Goal: Task Accomplishment & Management: Manage account settings

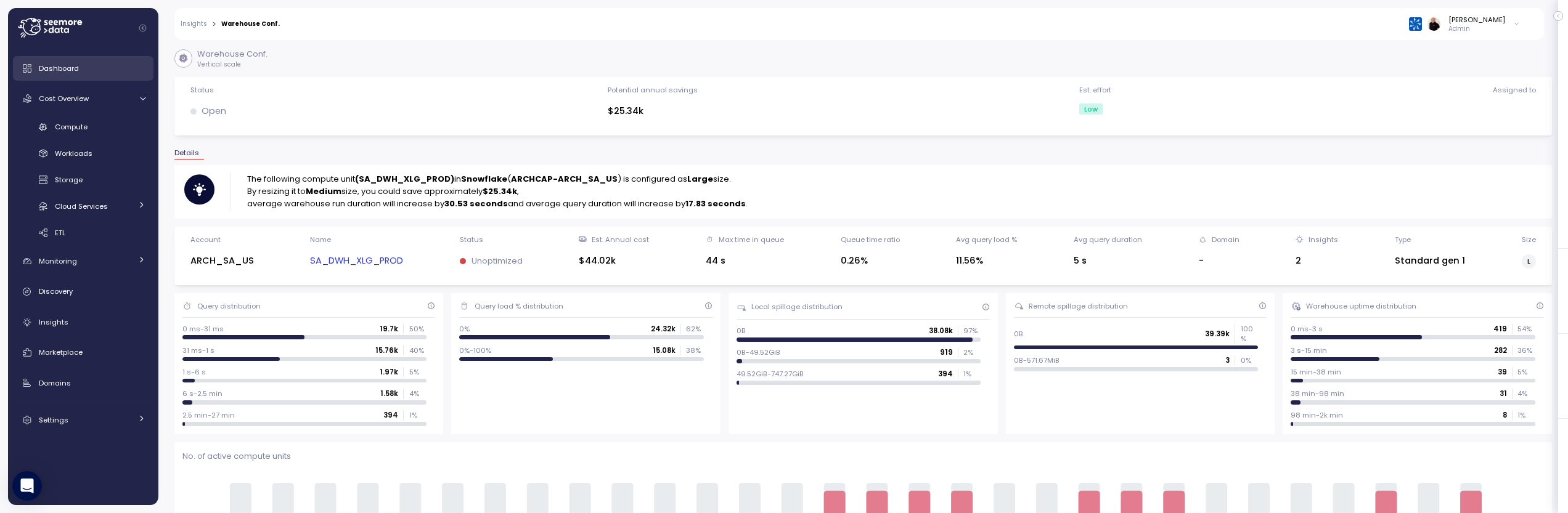
click at [63, 66] on span "Dashboard" at bounding box center [58, 68] width 40 height 10
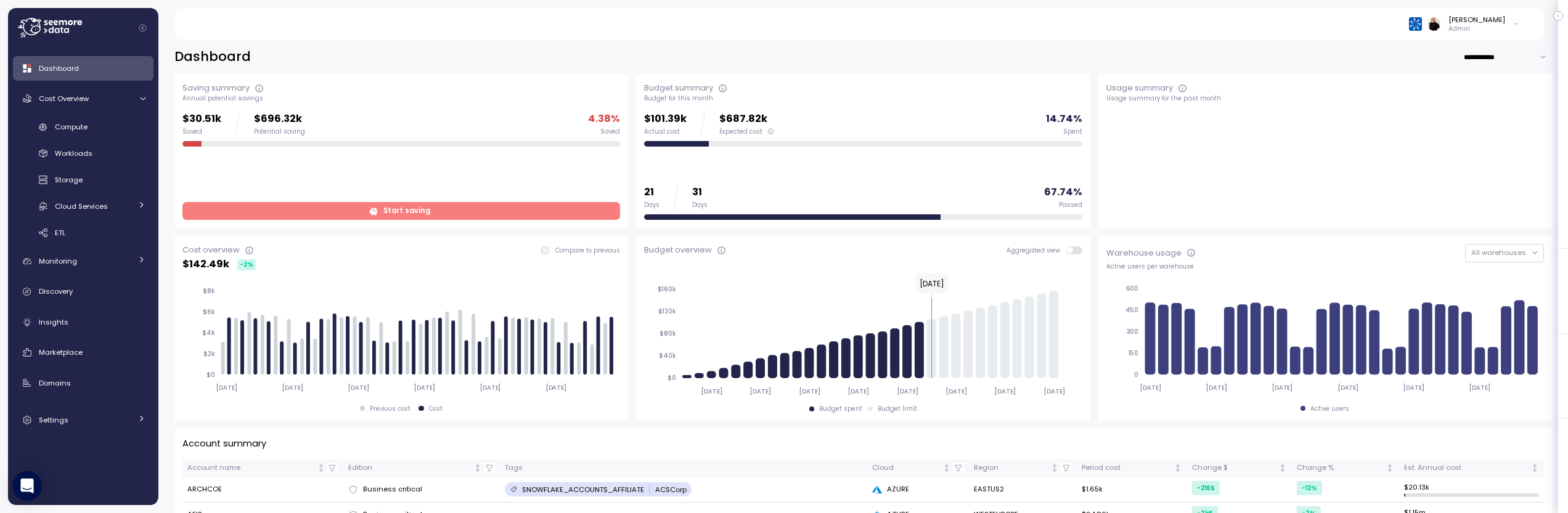
click at [1511, 20] on div "Ariel Utnik Admin" at bounding box center [1465, 24] width 111 height 18
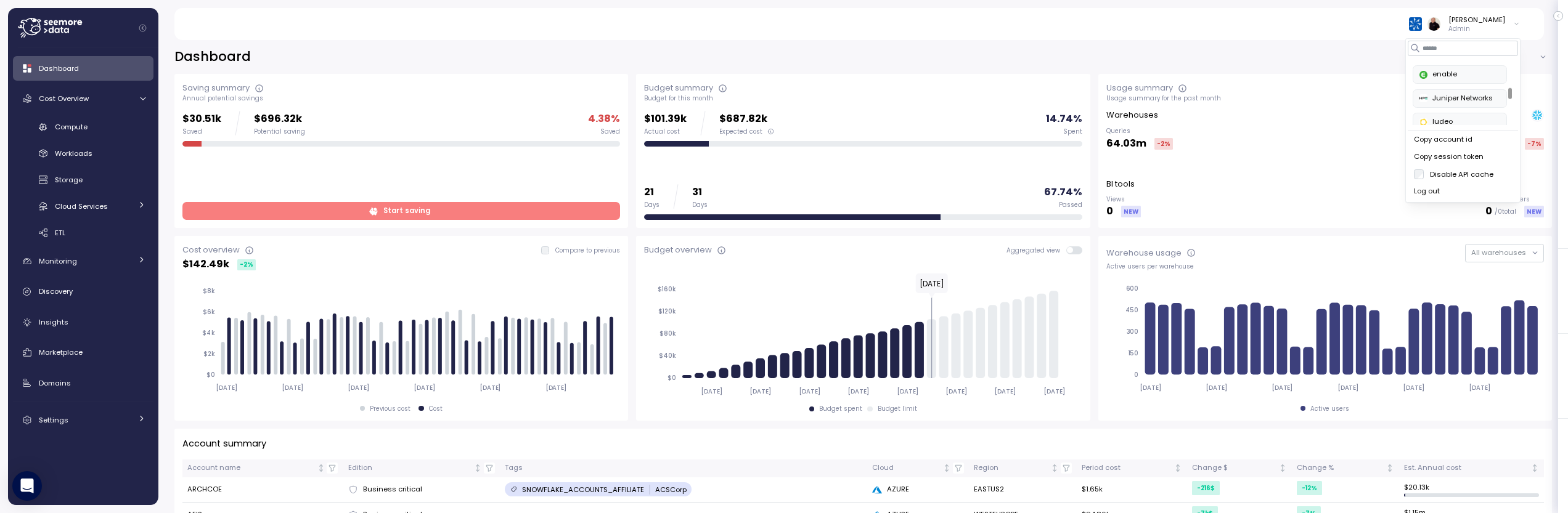
scroll to position [258, 0]
click at [1452, 69] on div "enable" at bounding box center [1459, 73] width 80 height 11
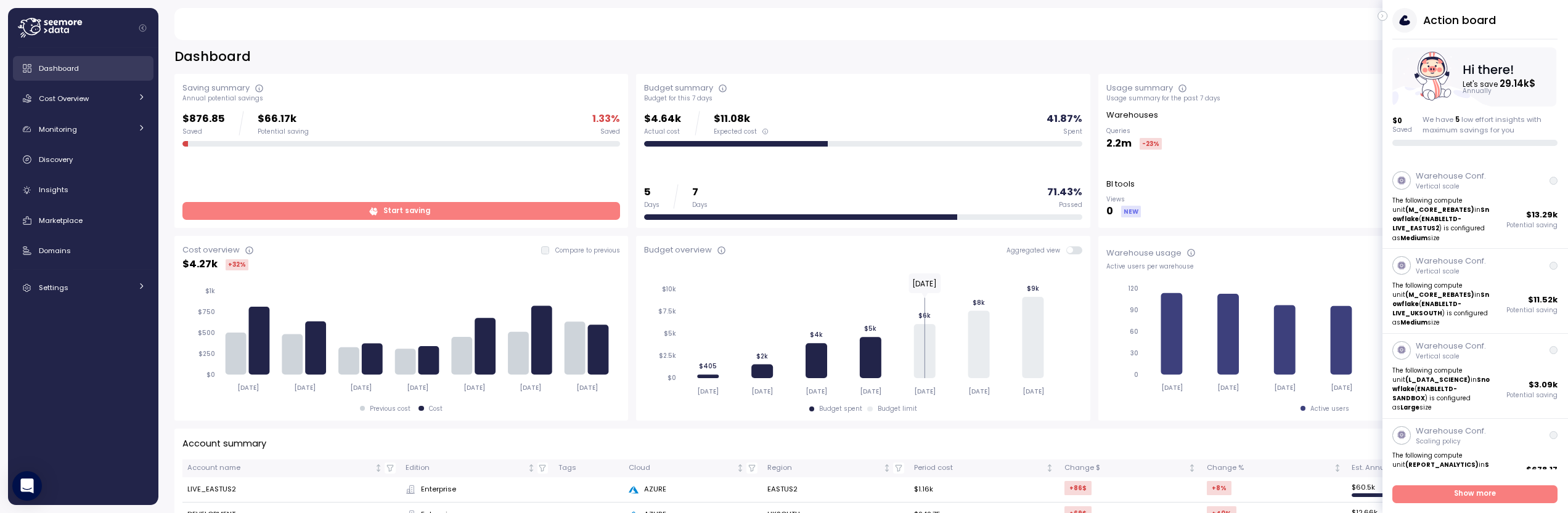
click at [62, 70] on span "Dashboard" at bounding box center [58, 68] width 40 height 10
click at [79, 103] on span "Cost Overview" at bounding box center [64, 99] width 50 height 10
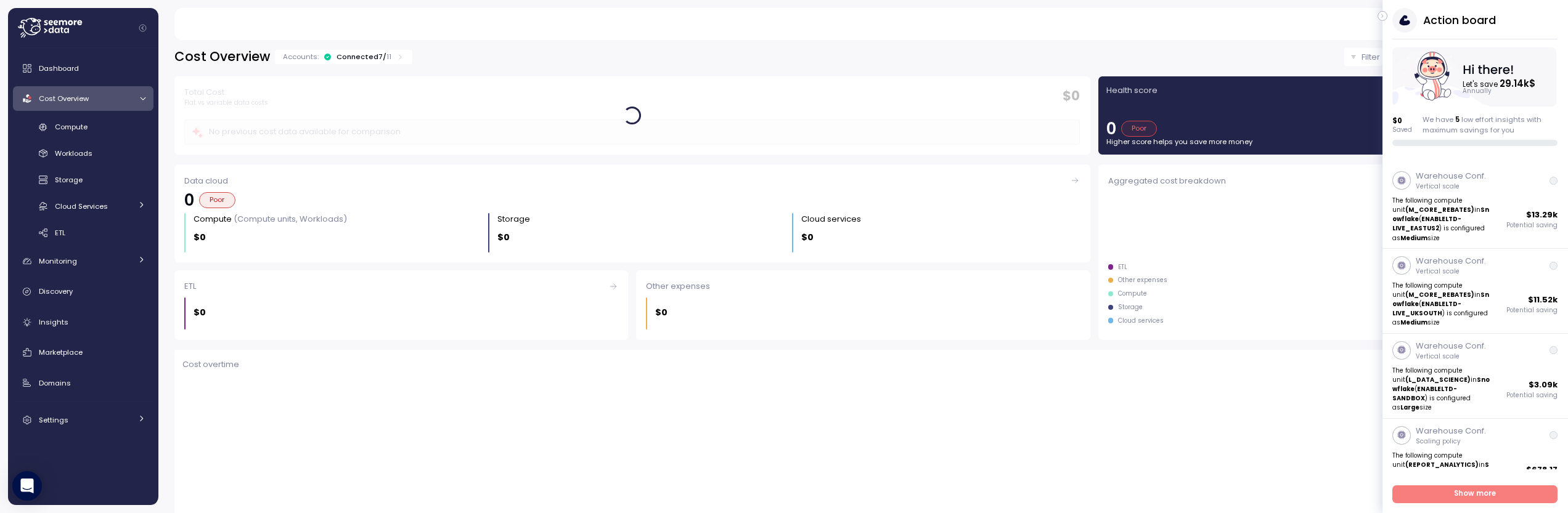
click at [350, 56] on div "Connected 7 / 11" at bounding box center [364, 57] width 55 height 10
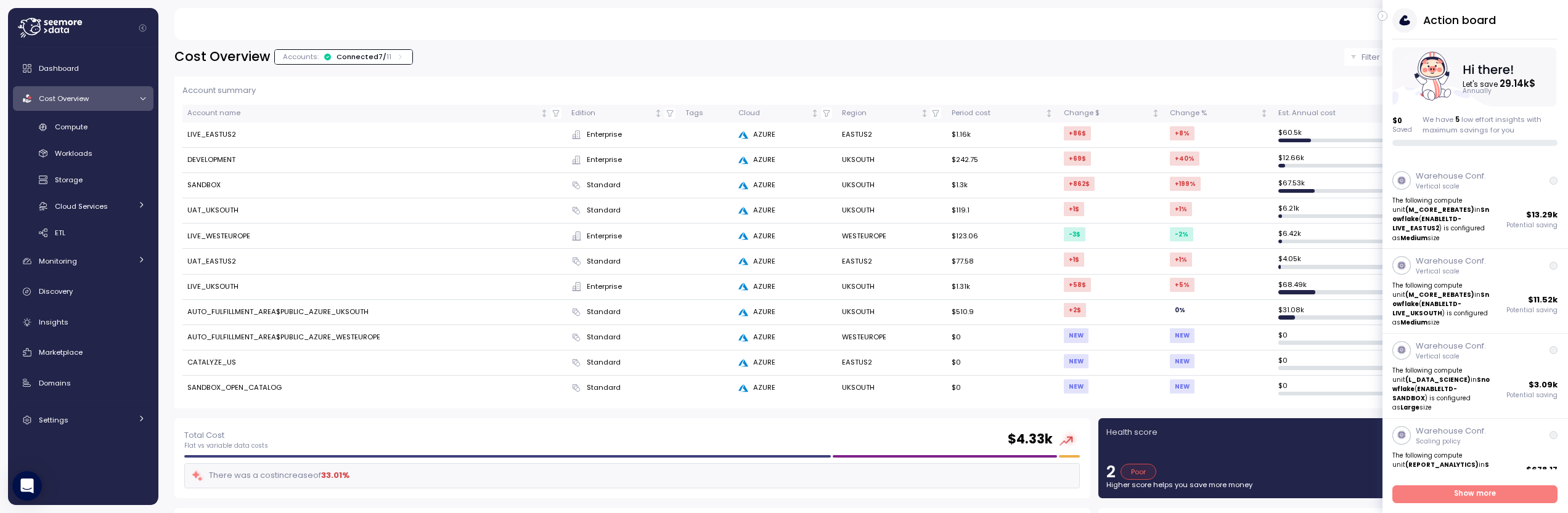
click at [1385, 16] on icon "button" at bounding box center [1383, 16] width 5 height 15
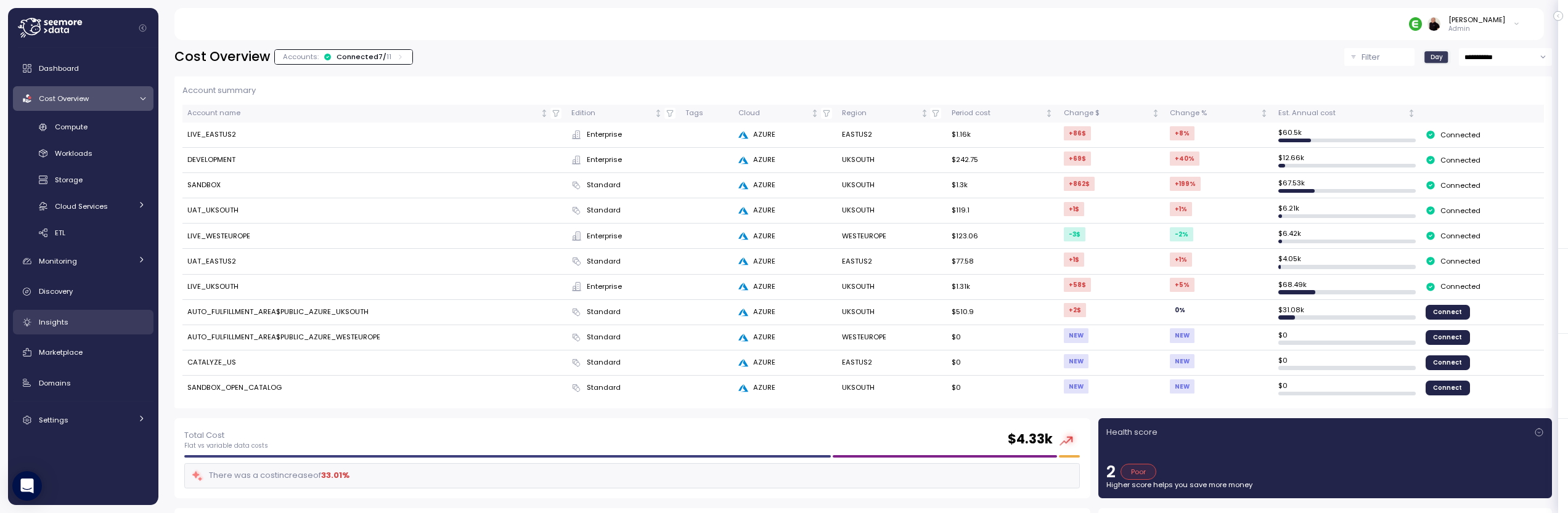
click at [86, 316] on div "Insights" at bounding box center [92, 322] width 107 height 12
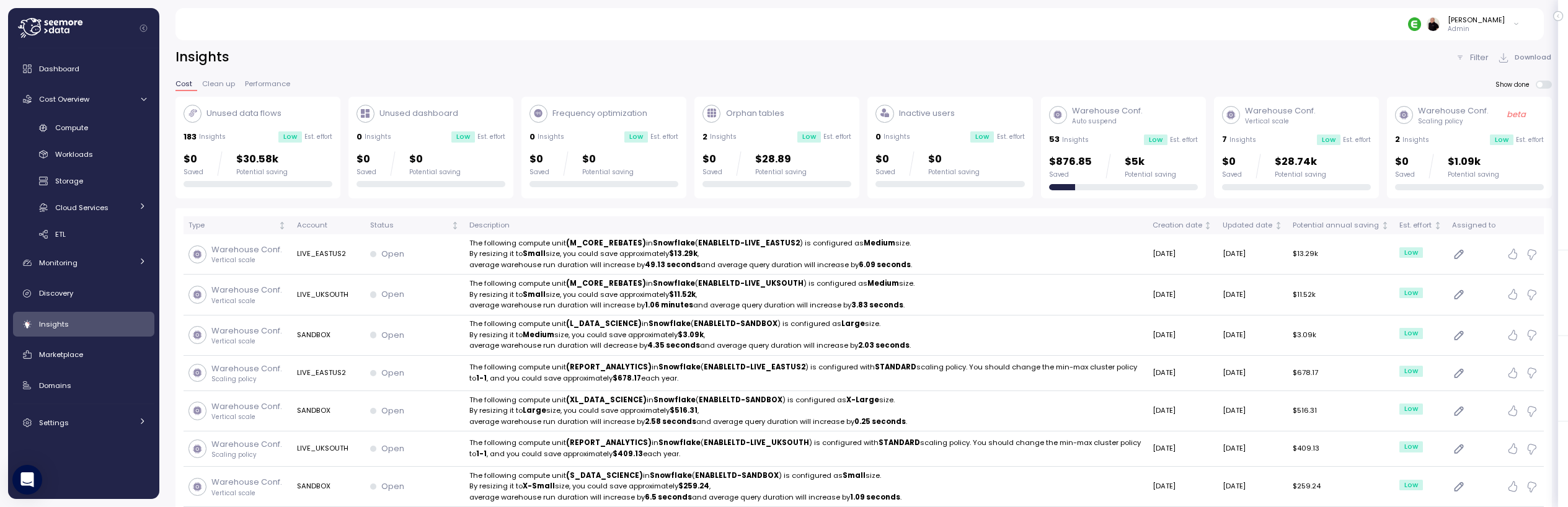
click at [1101, 139] on div "53 Insights Low Est. effort" at bounding box center [1123, 139] width 149 height 12
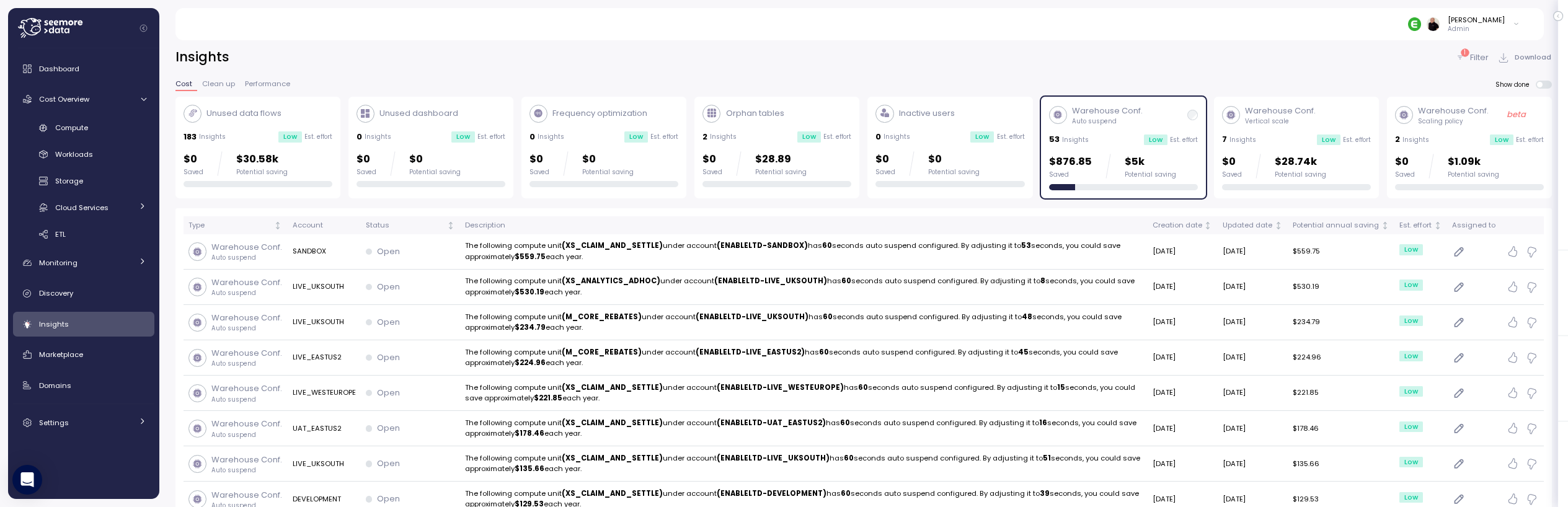
click at [235, 131] on div "183 Insights Low Est. effort" at bounding box center [258, 137] width 149 height 12
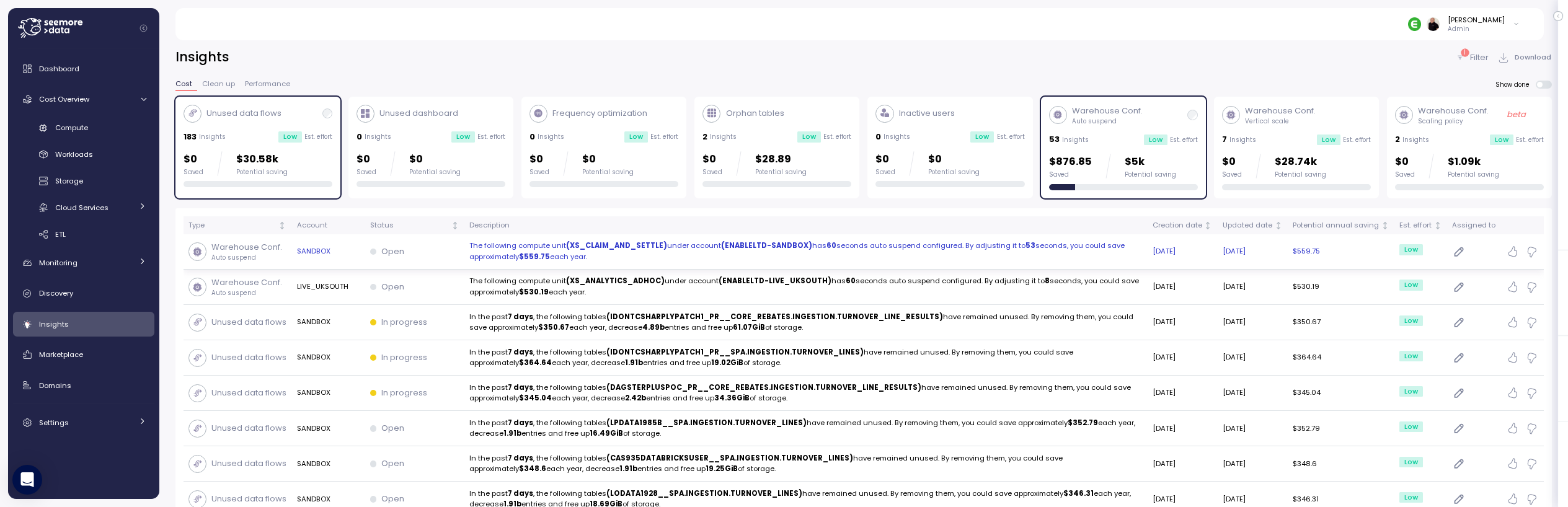
click at [491, 245] on p "The following compute unit (XS_CLAIM_AND_SETTLE) under account (ENABLELTD-SANDB…" at bounding box center [806, 251] width 673 height 22
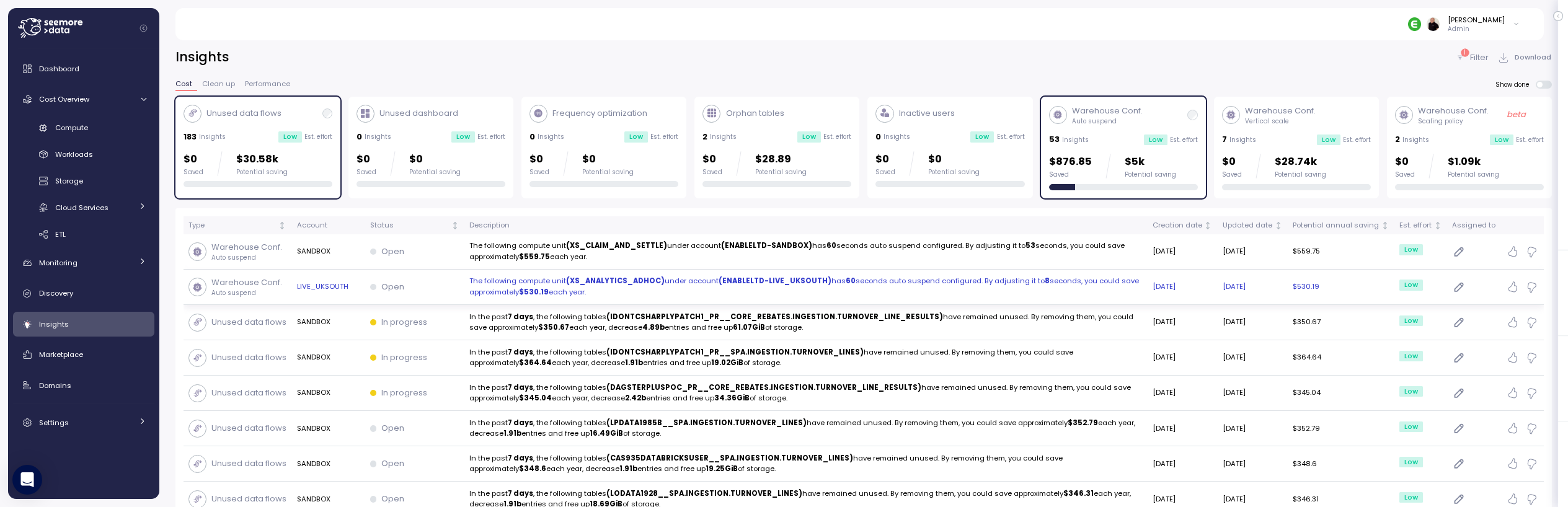
click at [275, 285] on p "Warehouse Conf." at bounding box center [247, 283] width 71 height 12
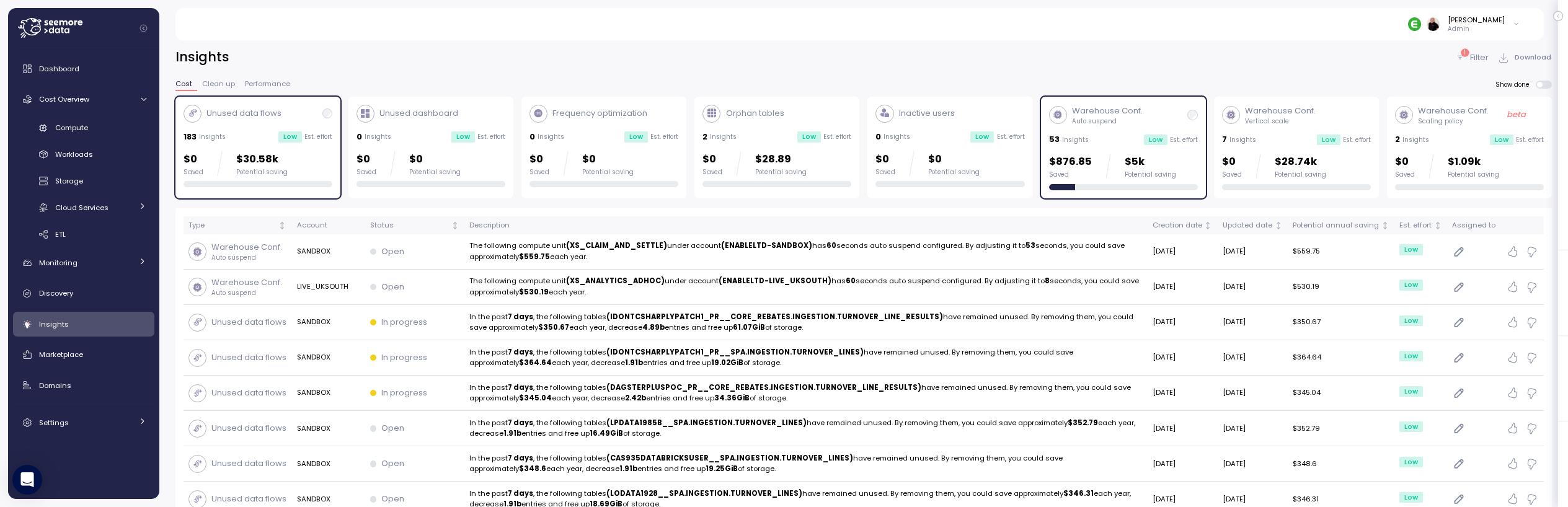
click at [1161, 120] on div "Warehouse Conf. Auto suspend" at bounding box center [1123, 115] width 149 height 21
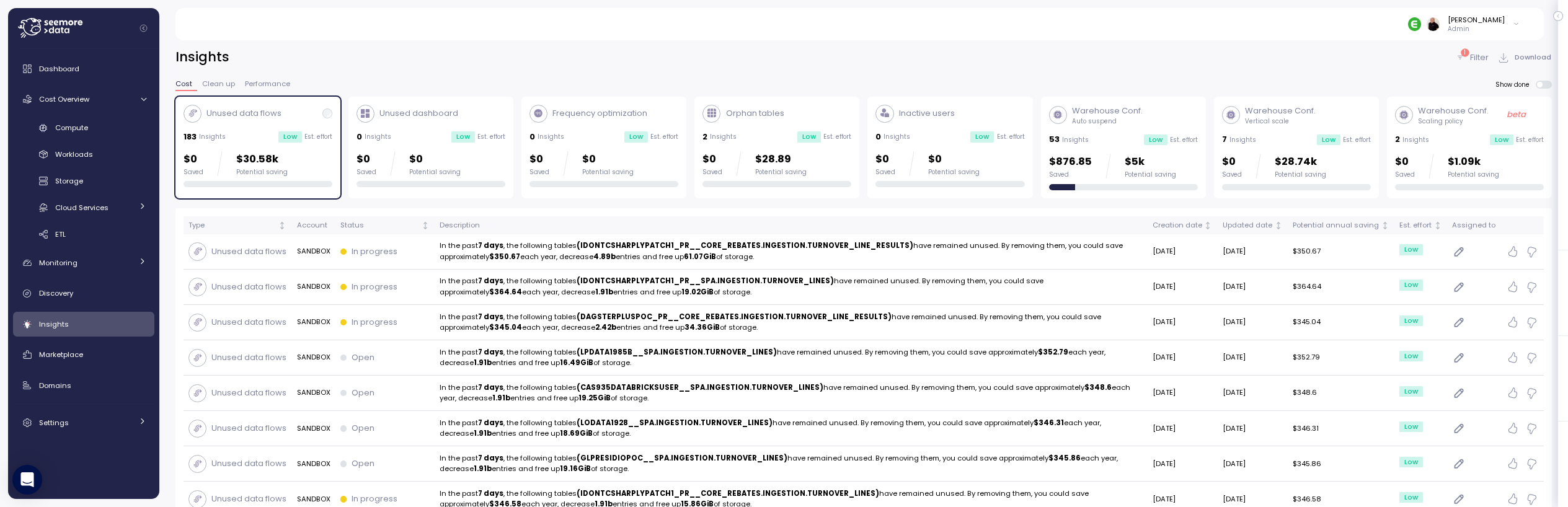
click at [1484, 57] on p "Filter" at bounding box center [1479, 58] width 18 height 12
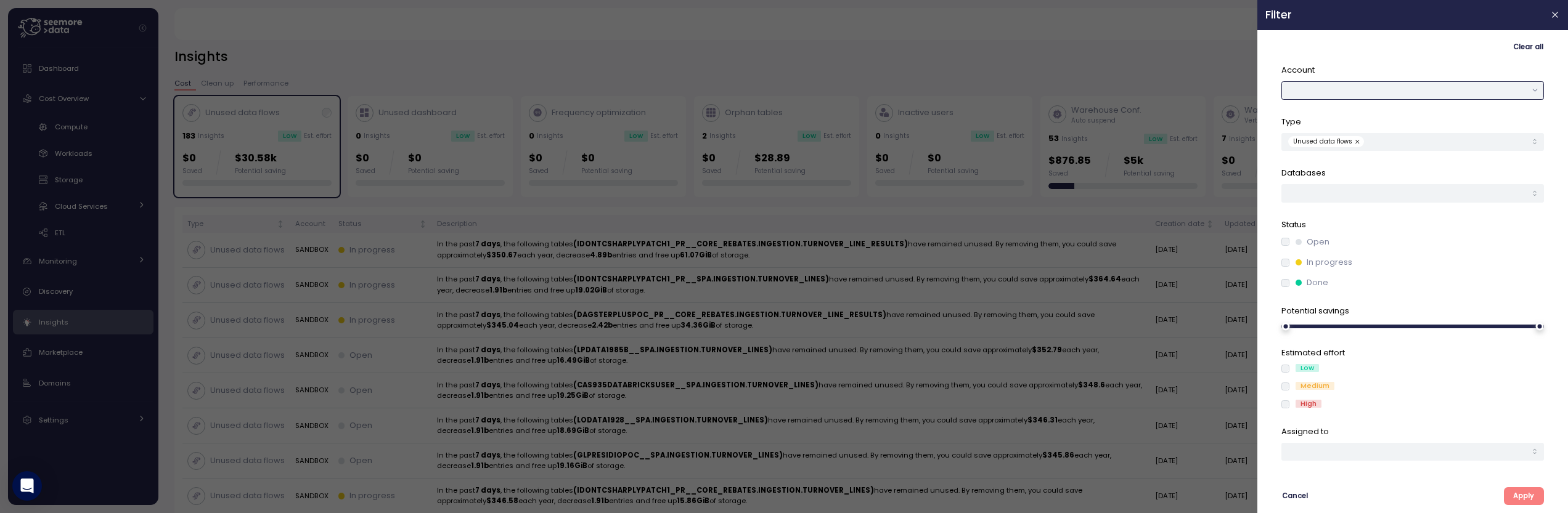
click at [1330, 87] on button "button" at bounding box center [1412, 90] width 262 height 18
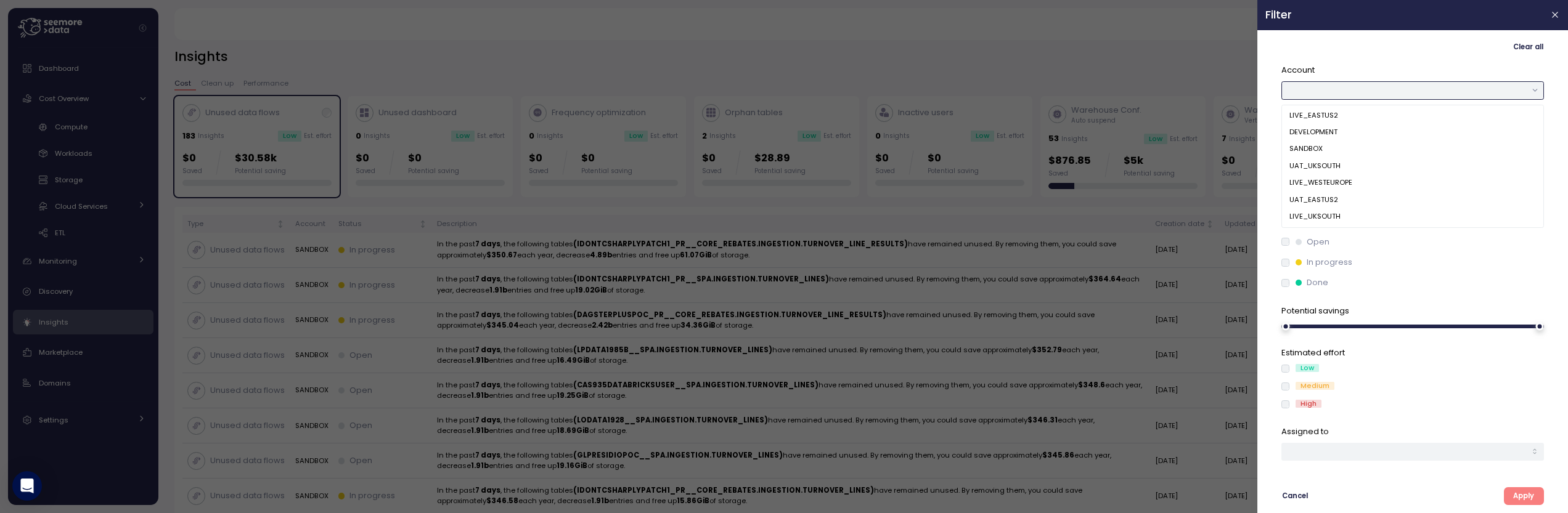
click at [1339, 114] on div "LIVE_EASTUS2" at bounding box center [1413, 116] width 257 height 17
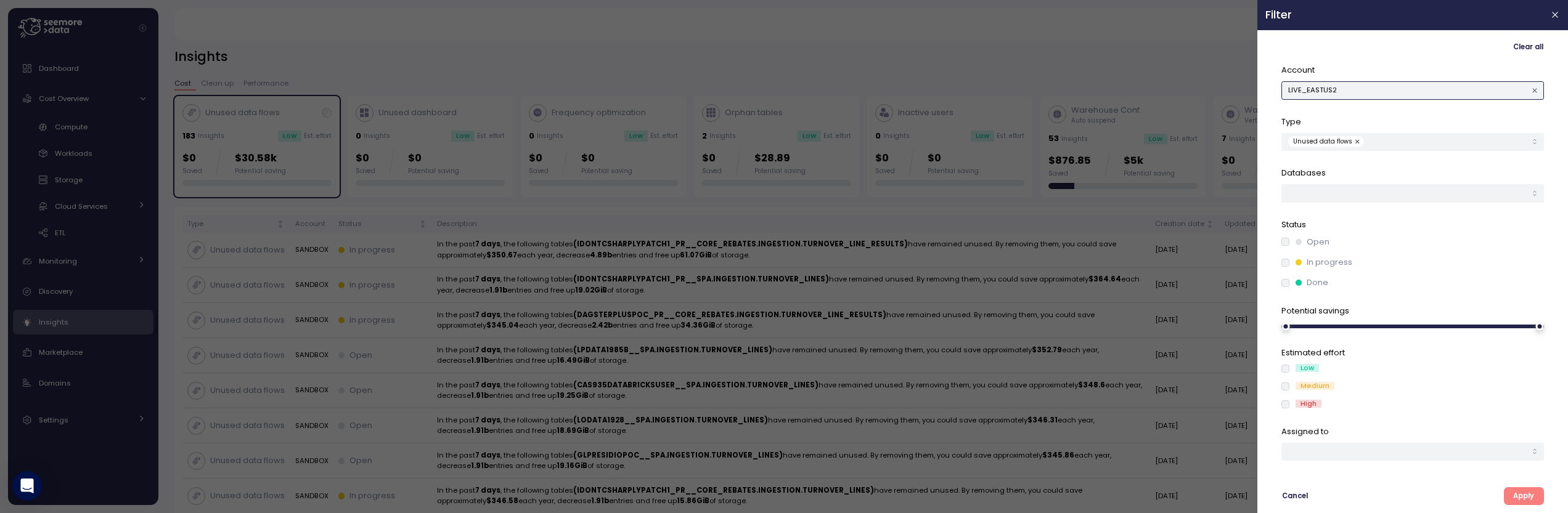
click at [1353, 87] on button "LIVE_EASTUS2" at bounding box center [1412, 90] width 262 height 18
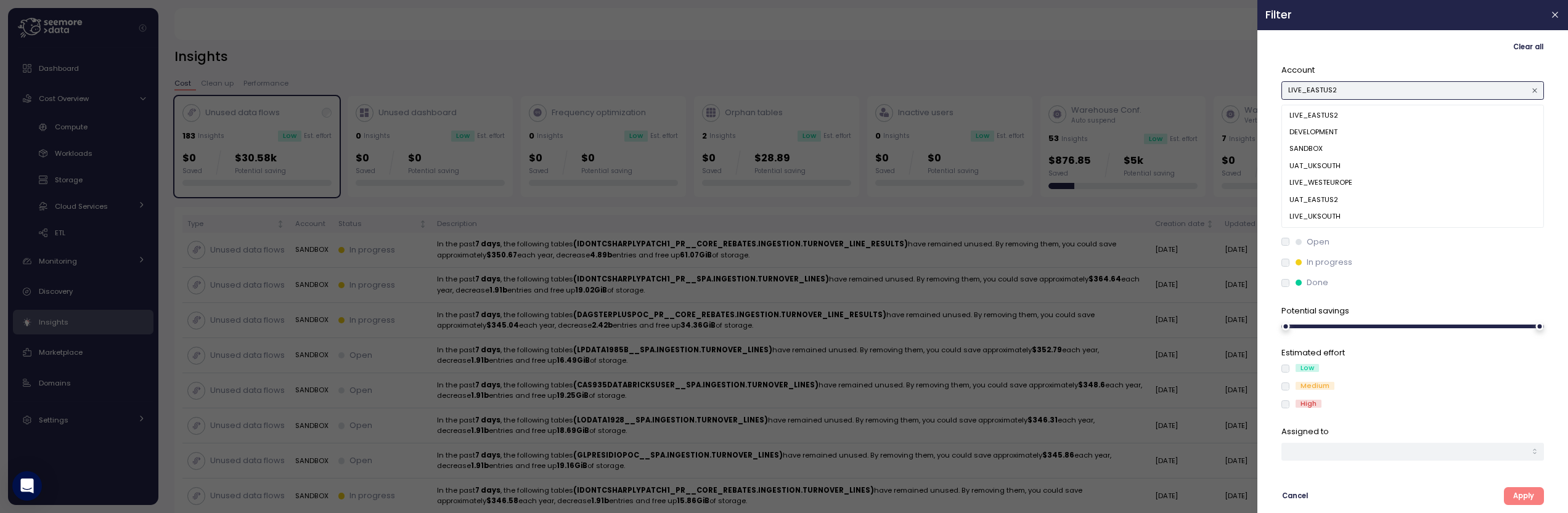
click at [1344, 135] on div "DEVELOPMENT" at bounding box center [1413, 132] width 257 height 17
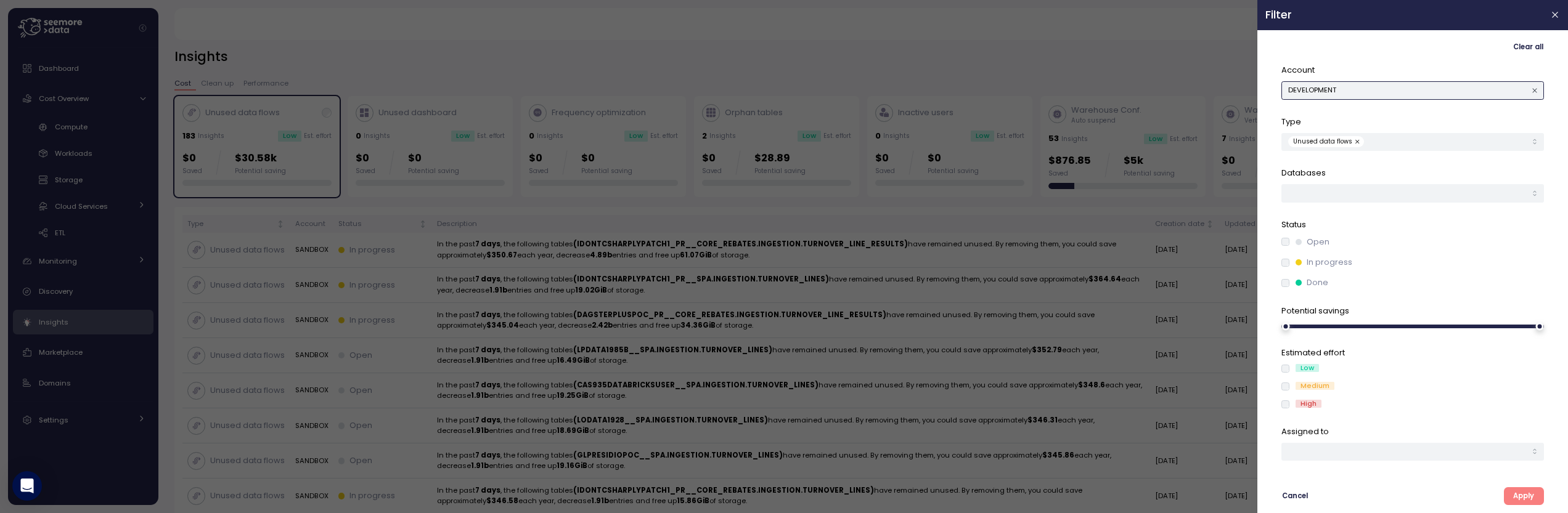
click at [1363, 85] on button "DEVELOPMENT" at bounding box center [1412, 90] width 262 height 18
click at [1345, 52] on div "Clear all" at bounding box center [1412, 47] width 262 height 18
click at [1387, 141] on div "Unused data flows" at bounding box center [1407, 141] width 238 height 11
click at [1372, 119] on p "Type" at bounding box center [1412, 122] width 262 height 12
click at [1289, 496] on span "Cancel" at bounding box center [1295, 496] width 26 height 17
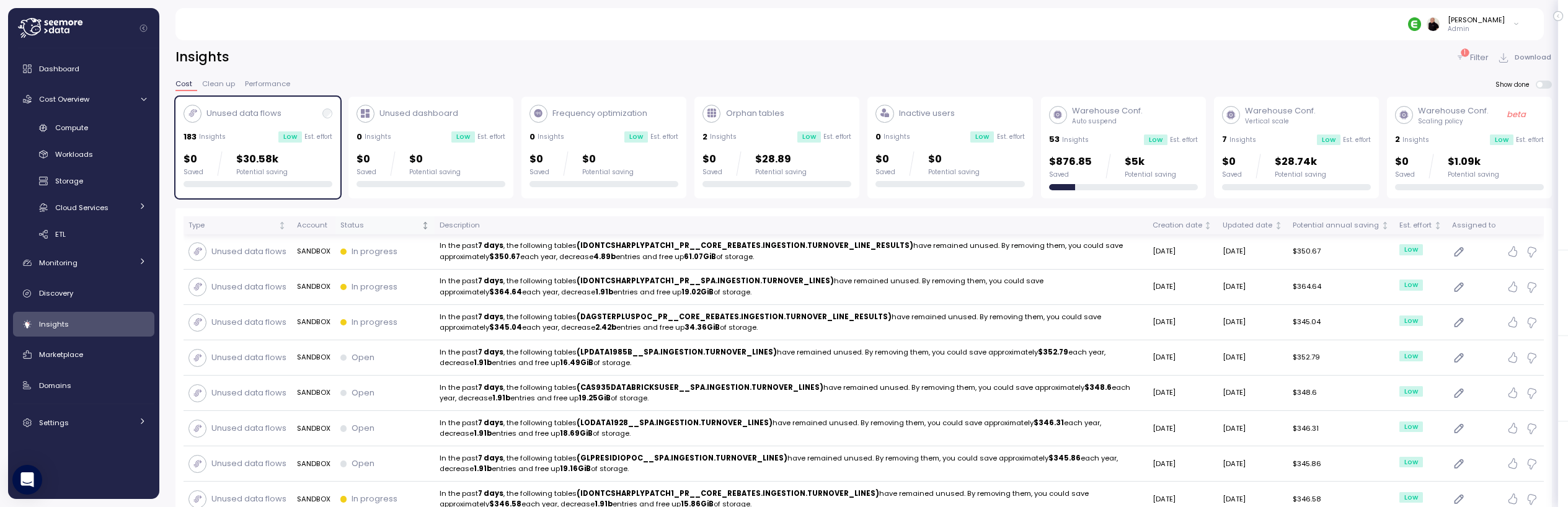
click at [336, 226] on th "Status" at bounding box center [385, 225] width 99 height 18
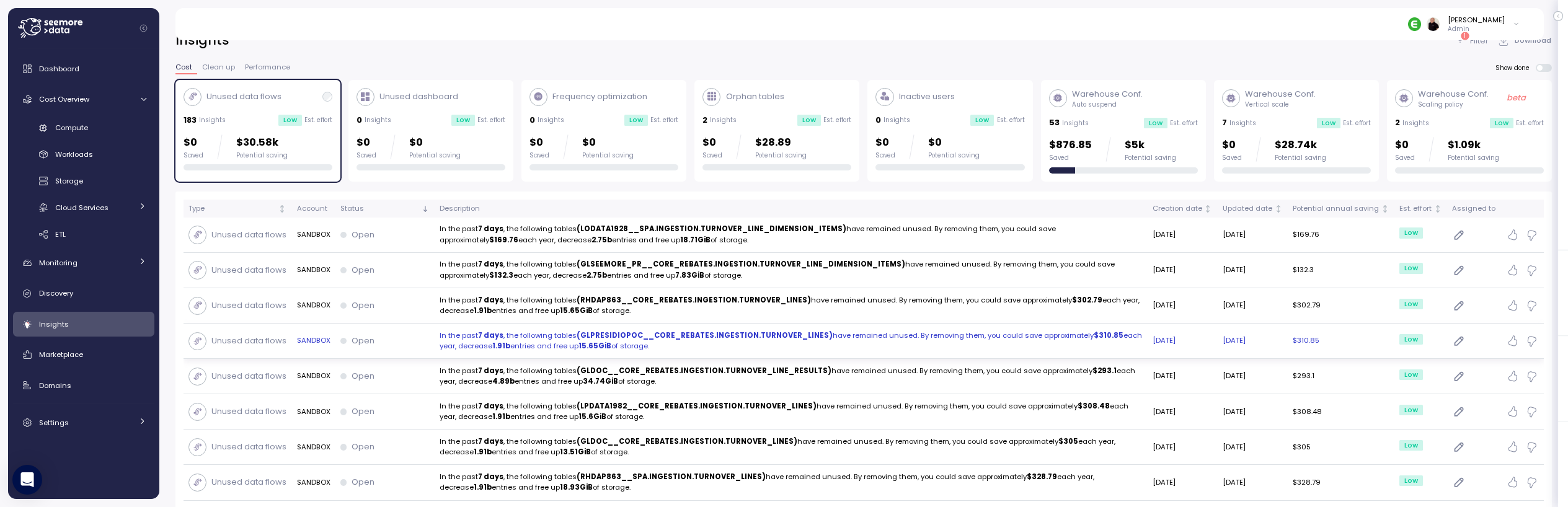
scroll to position [96, 0]
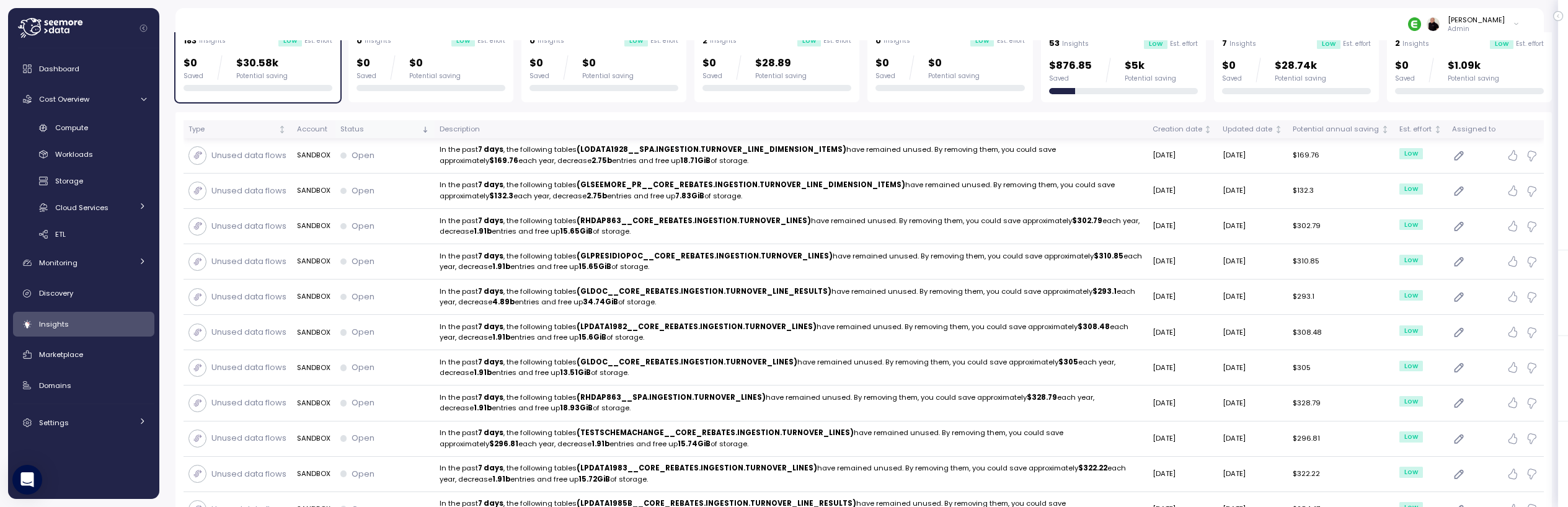
click at [335, 127] on th "Status" at bounding box center [385, 129] width 99 height 18
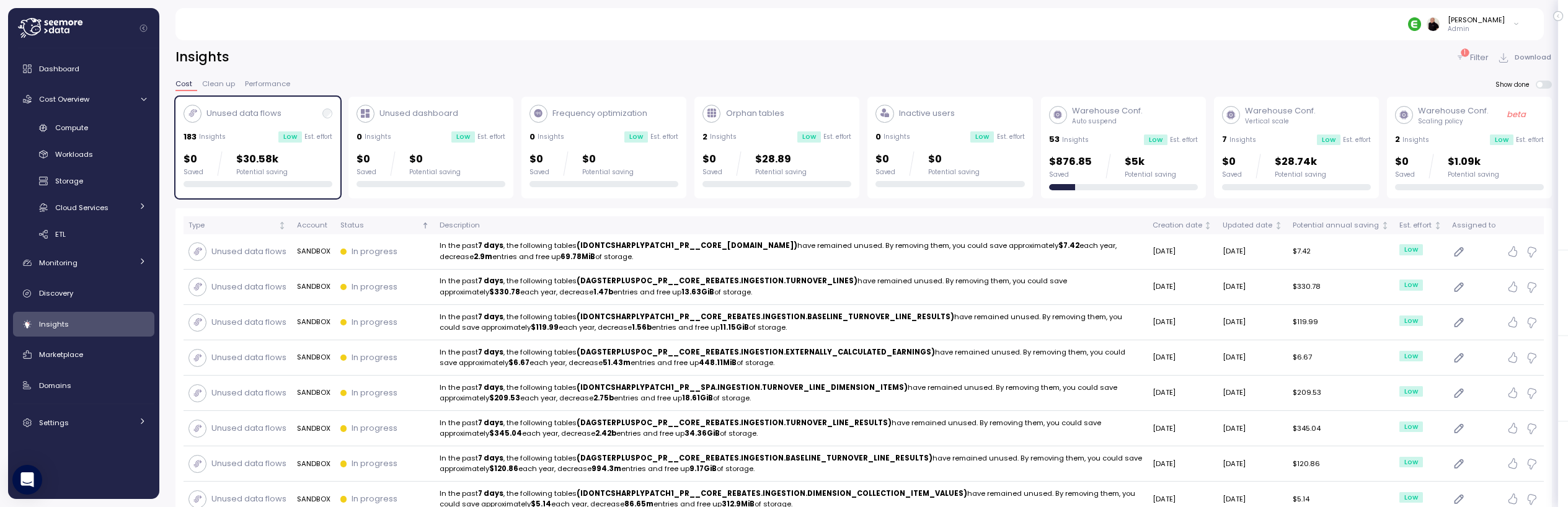
click at [1461, 145] on div "Warehouse Conf. Scaling policy beta 2 Insights Low Est. effort $0 Saved $1.09k …" at bounding box center [1469, 147] width 149 height 86
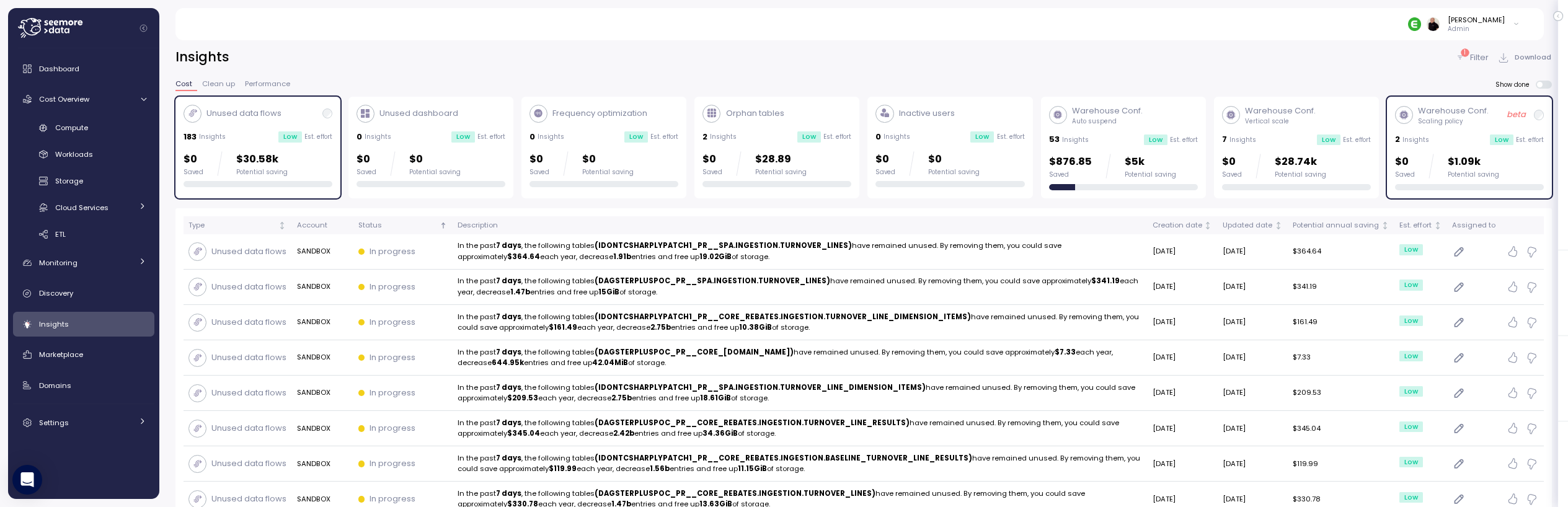
click at [299, 122] on div "Unused data flows 183 Insights Low Est. effort $0 Saved $30.58k Potential saving" at bounding box center [258, 146] width 149 height 83
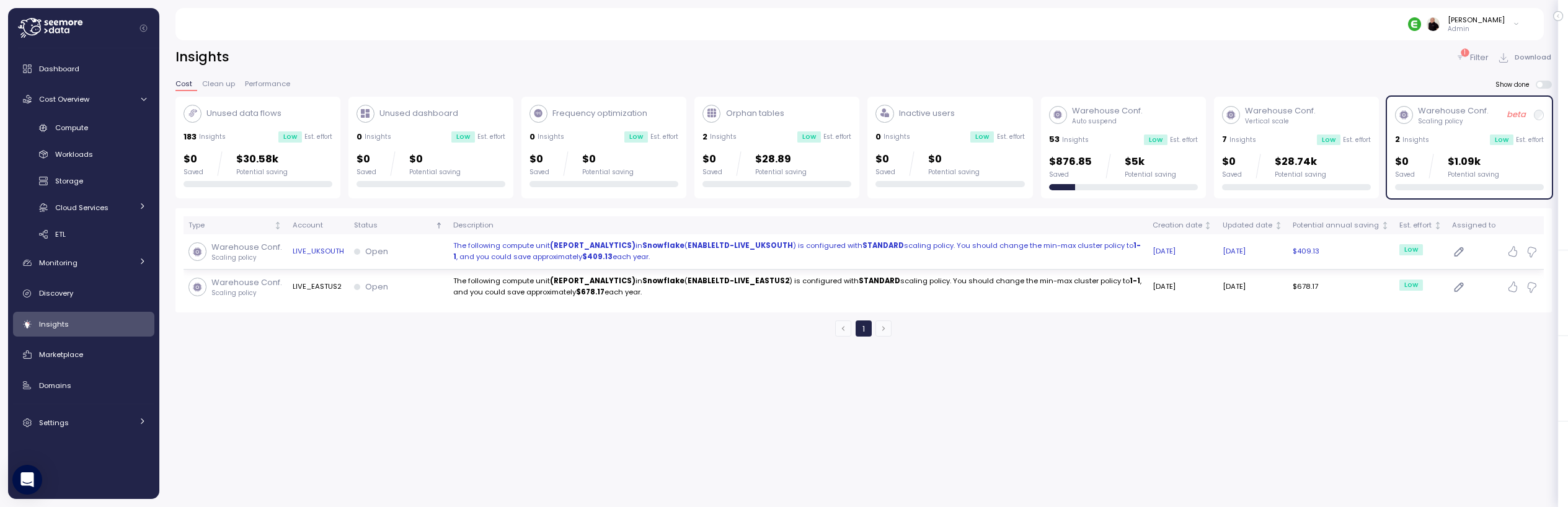
click at [564, 250] on p "The following compute unit (REPORT_ANALYTICS) in Snowflake ( ENABLELTD-LIVE_UKS…" at bounding box center [798, 251] width 690 height 22
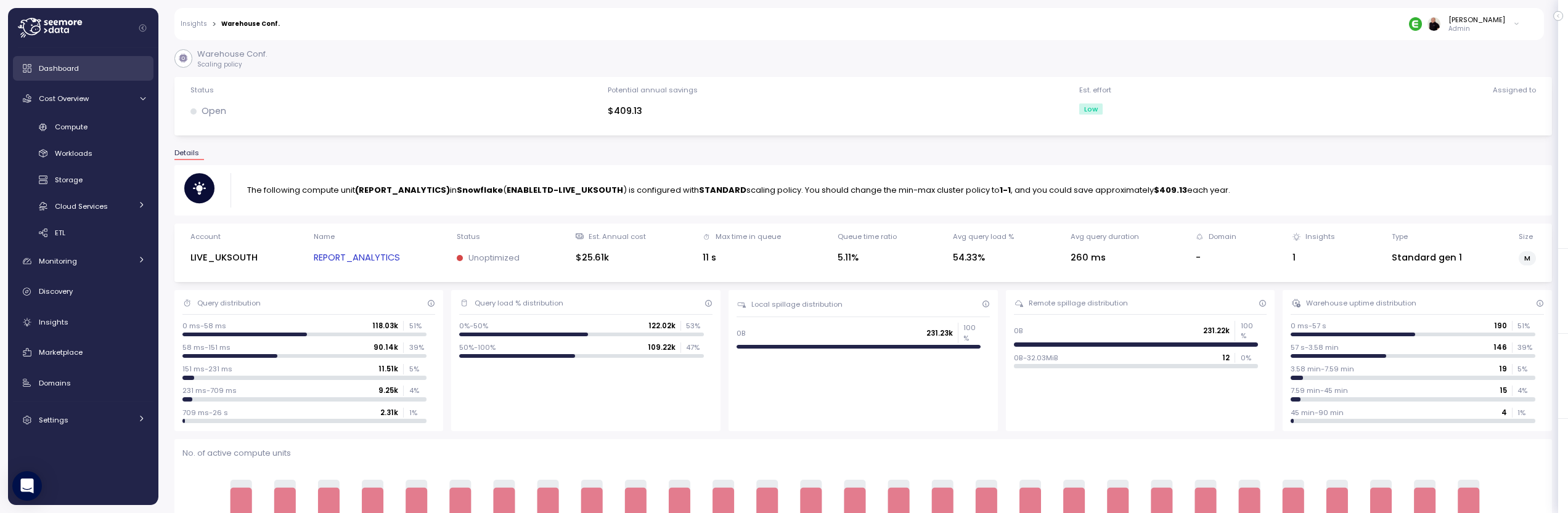
click at [83, 73] on div "Dashboard" at bounding box center [92, 68] width 107 height 12
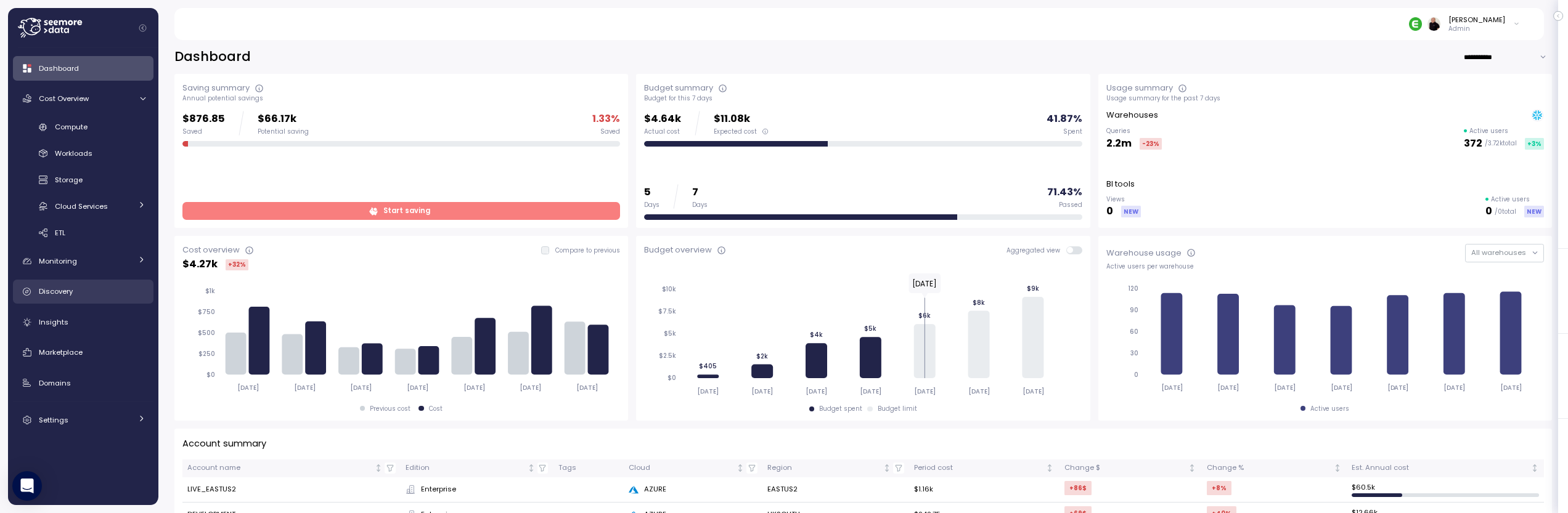
click at [87, 292] on div "Discovery" at bounding box center [92, 291] width 107 height 12
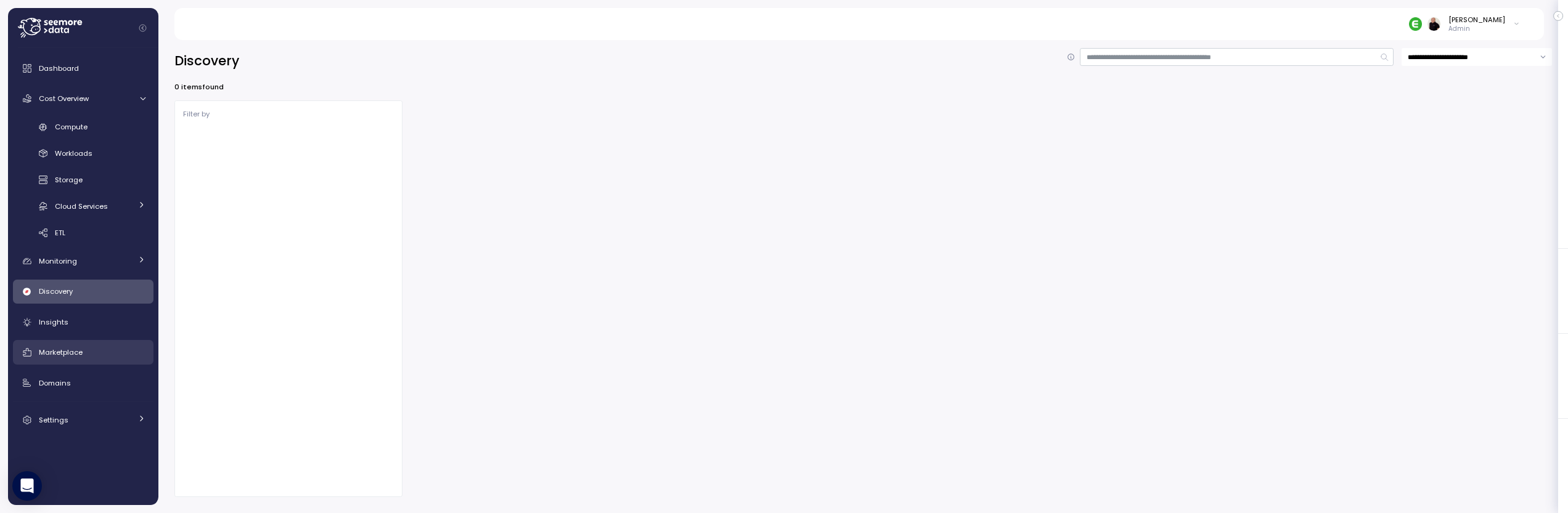
click at [57, 354] on span "Marketplace" at bounding box center [60, 352] width 44 height 10
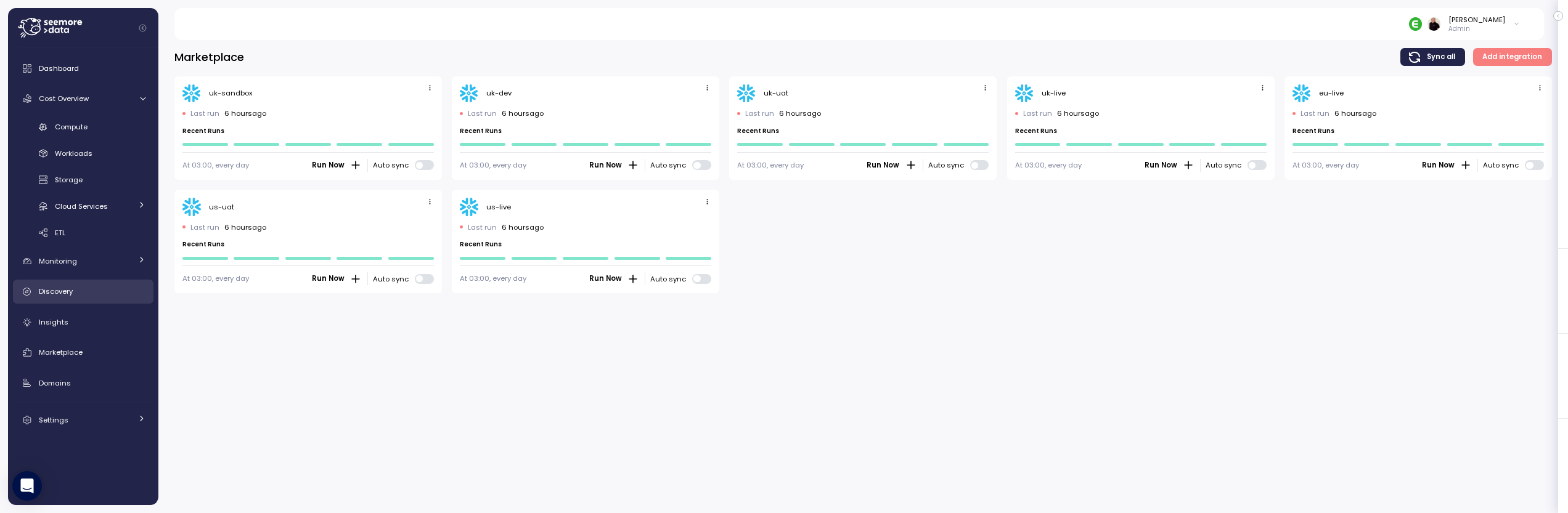
click at [85, 290] on div "Discovery" at bounding box center [92, 291] width 107 height 12
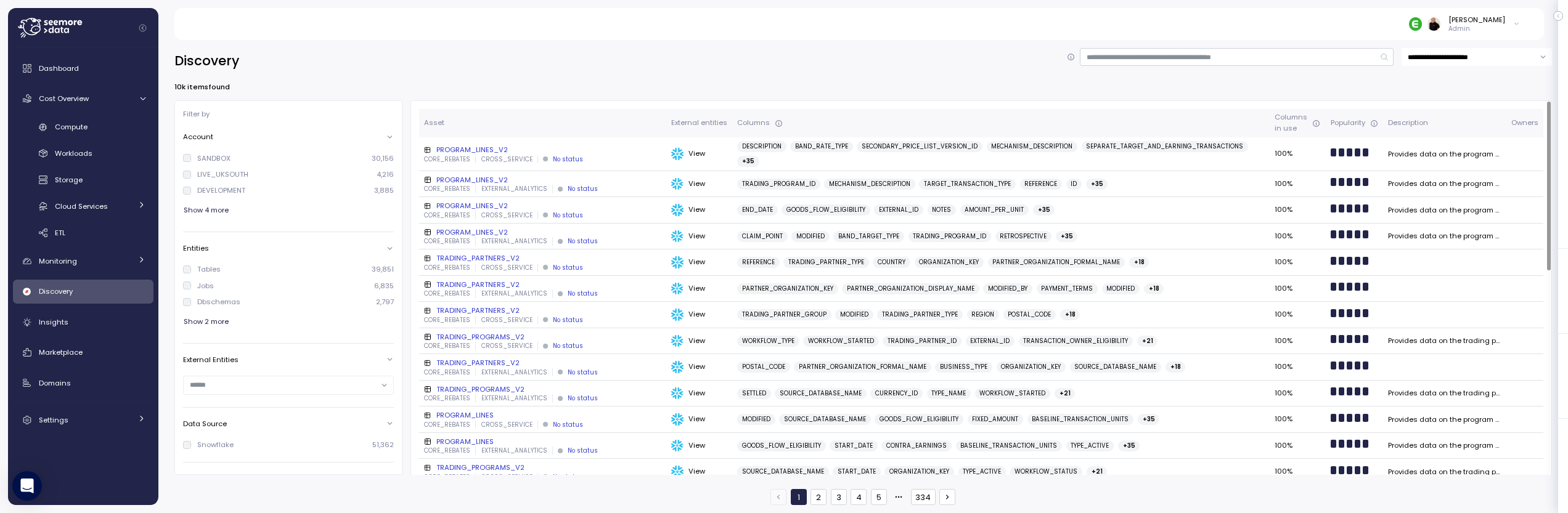
click at [458, 147] on div "PROGRAM_LINES_V2" at bounding box center [542, 149] width 237 height 10
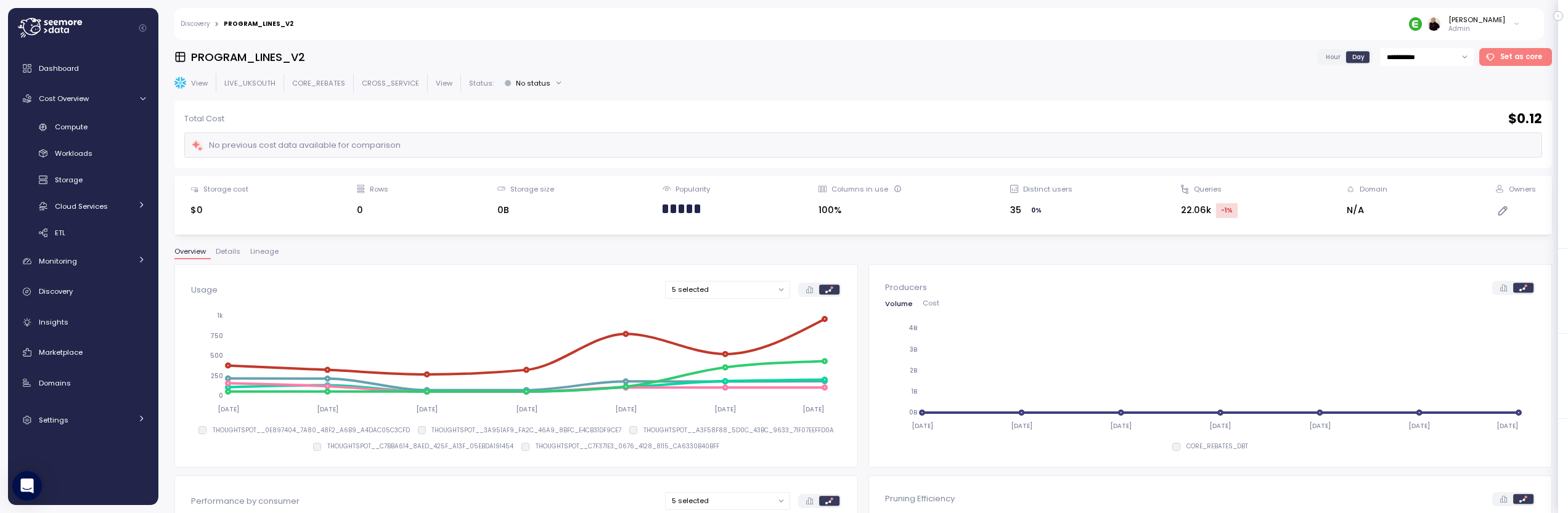
click at [263, 248] on span "Lineage" at bounding box center [264, 251] width 28 height 7
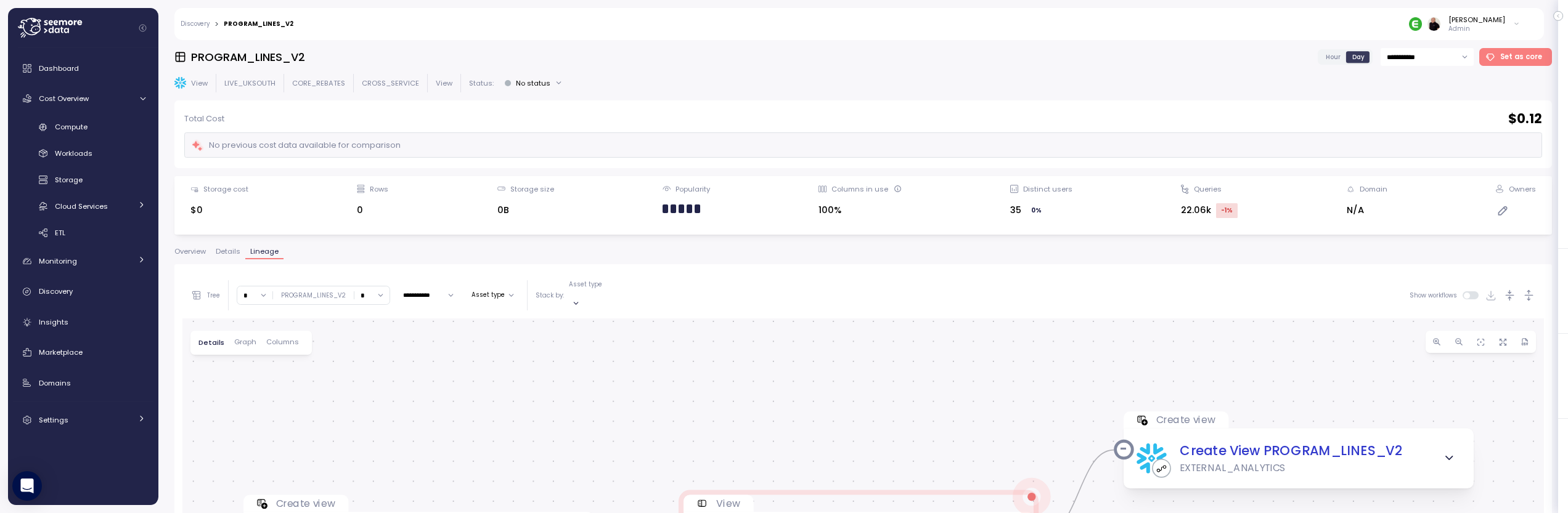
click at [365, 287] on input "*" at bounding box center [372, 295] width 35 height 18
click at [364, 400] on div "4" at bounding box center [368, 399] width 30 height 17
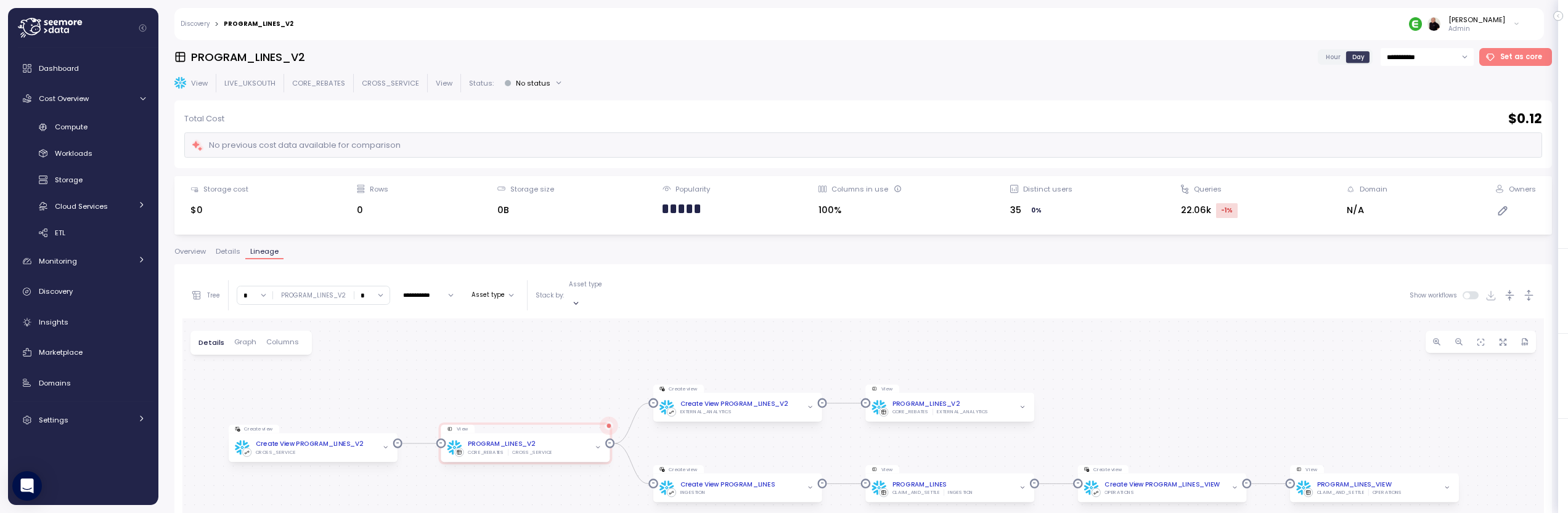
drag, startPoint x: 573, startPoint y: 405, endPoint x: 563, endPoint y: 329, distance: 76.7
click at [361, 287] on input "*" at bounding box center [372, 295] width 35 height 18
click at [368, 340] on div "16" at bounding box center [368, 341] width 30 height 17
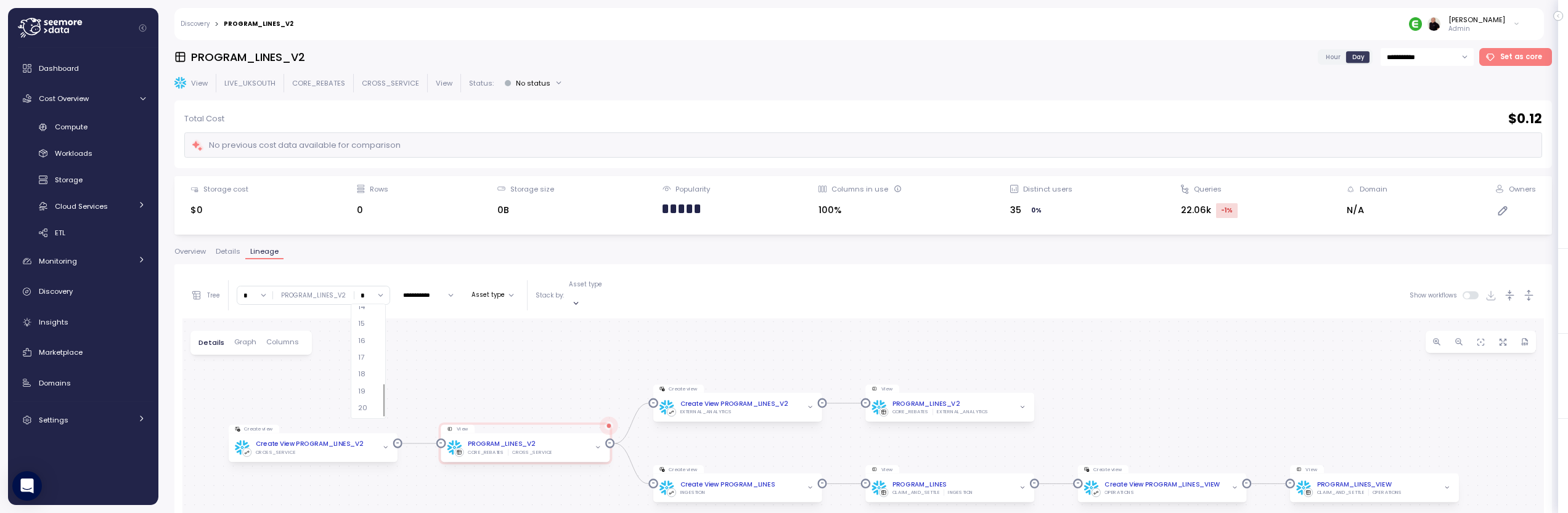
type input "**"
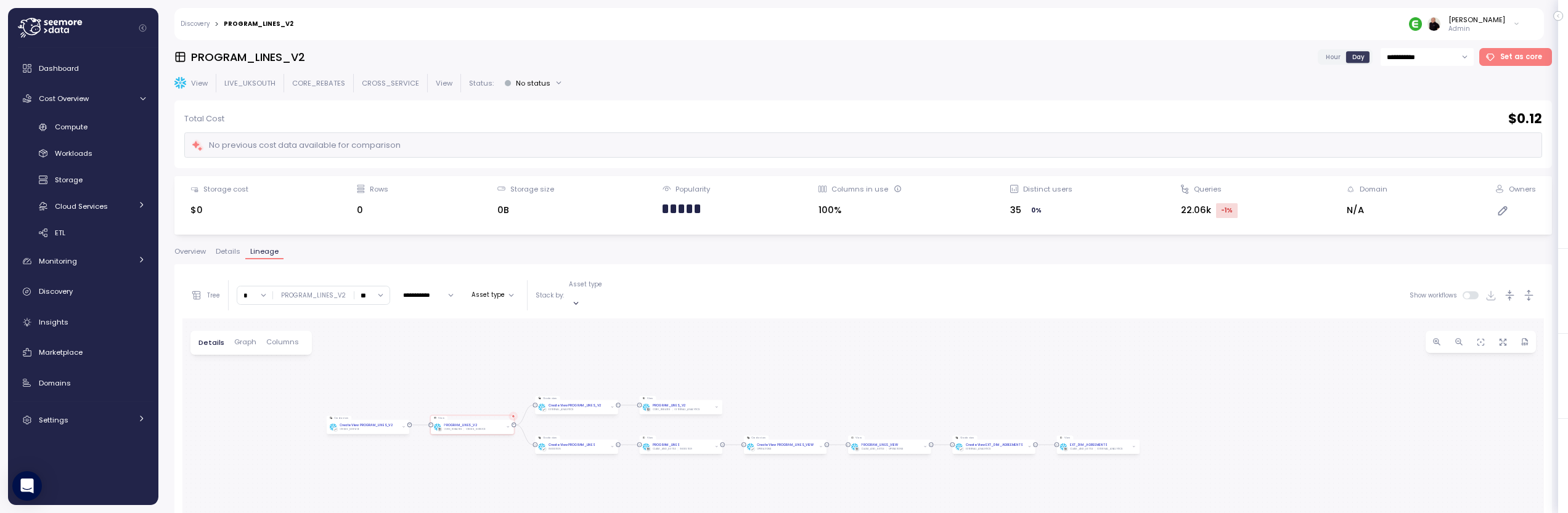
drag, startPoint x: 503, startPoint y: 380, endPoint x: 500, endPoint y: 318, distance: 62.1
click at [250, 291] on input "*" at bounding box center [255, 295] width 35 height 18
click at [254, 410] on div "5" at bounding box center [255, 416] width 30 height 17
type input "*"
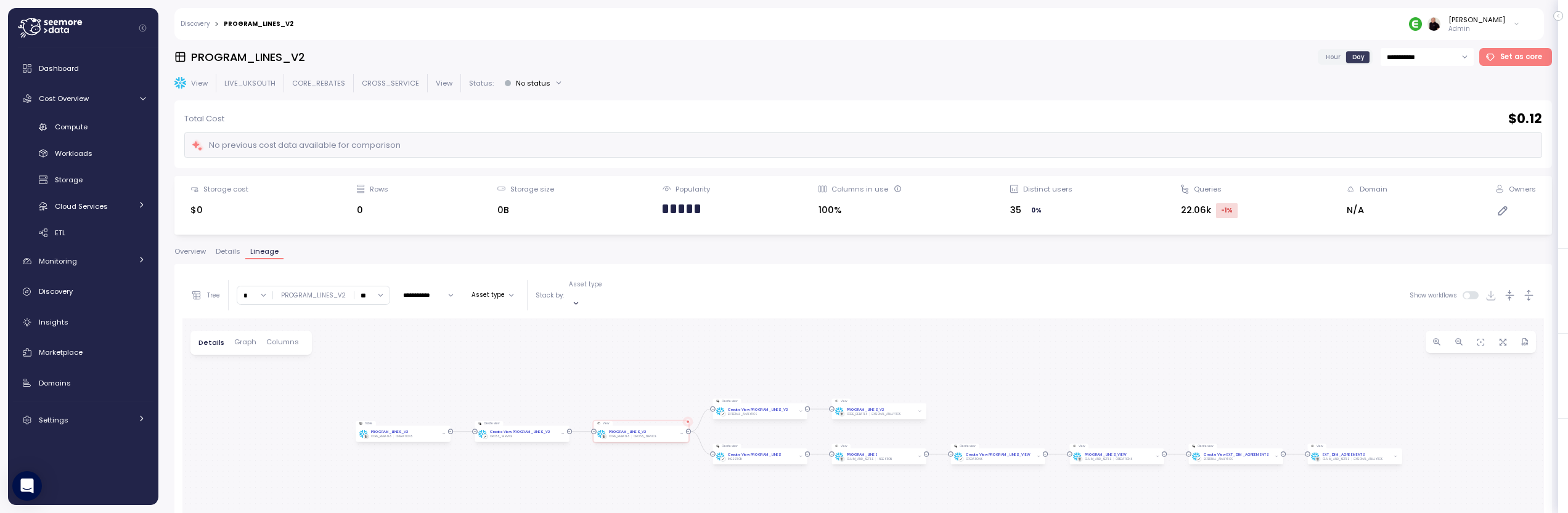
drag, startPoint x: 435, startPoint y: 443, endPoint x: 512, endPoint y: 359, distance: 114.0
click at [1496, 24] on p "Admin" at bounding box center [1477, 28] width 57 height 9
click at [1454, 81] on div "at-bay" at bounding box center [1459, 83] width 80 height 11
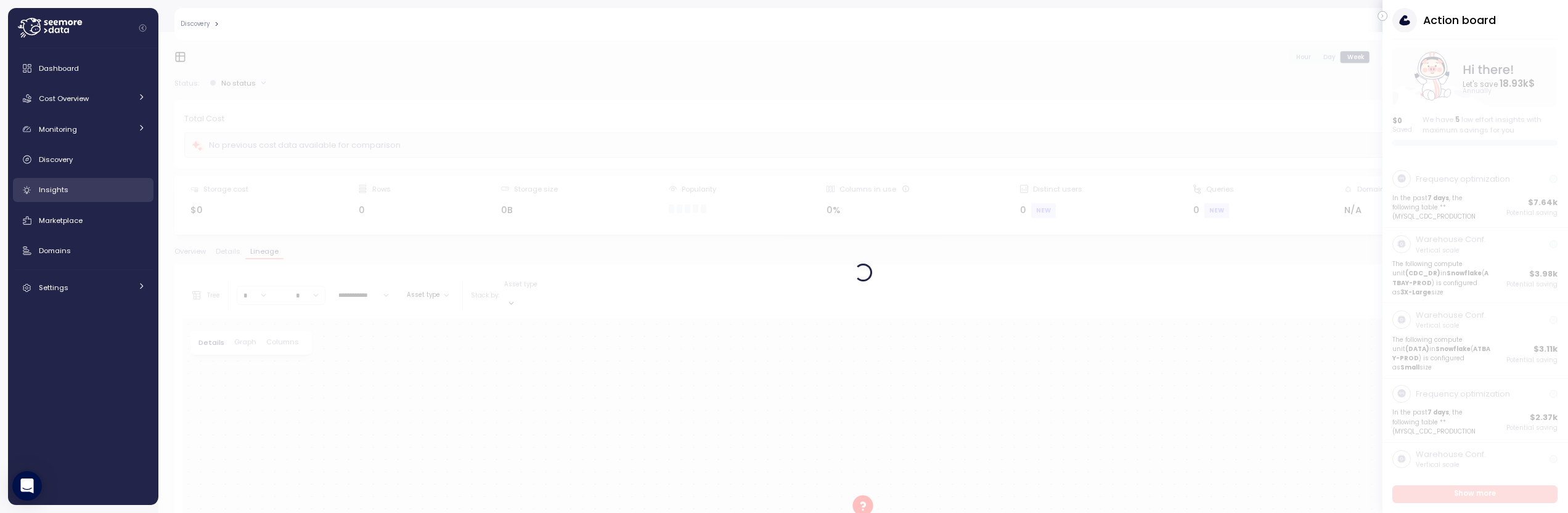
click at [74, 186] on div "Insights" at bounding box center [92, 190] width 107 height 12
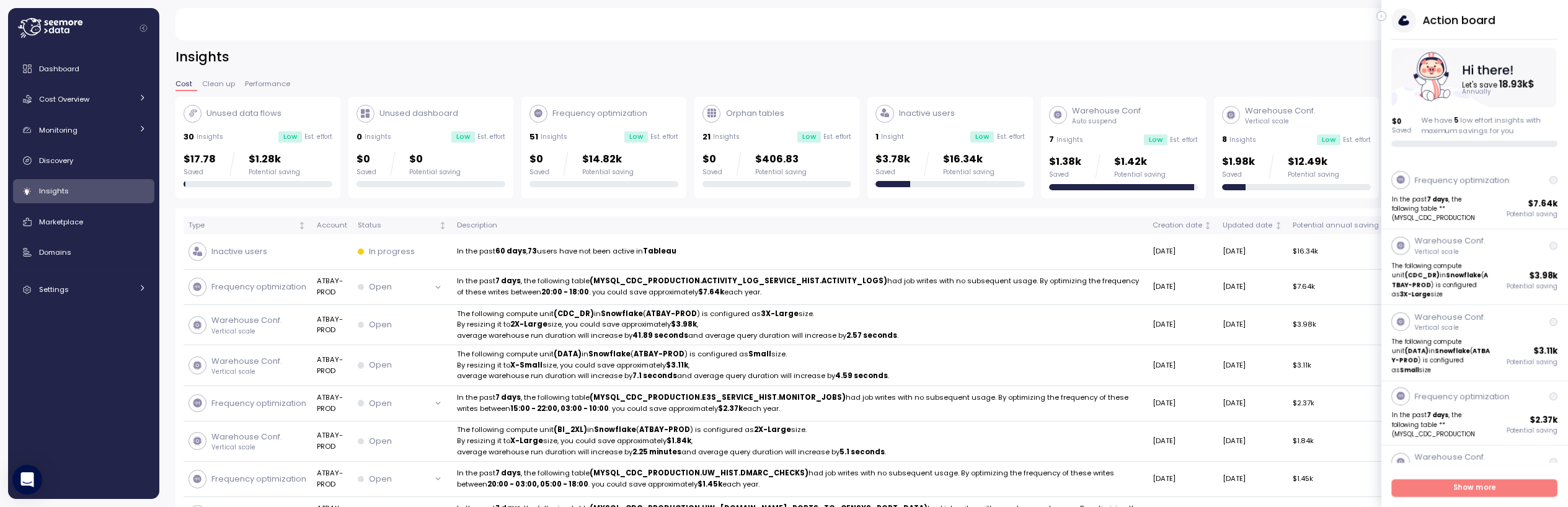
click at [1383, 17] on icon "button" at bounding box center [1382, 16] width 5 height 15
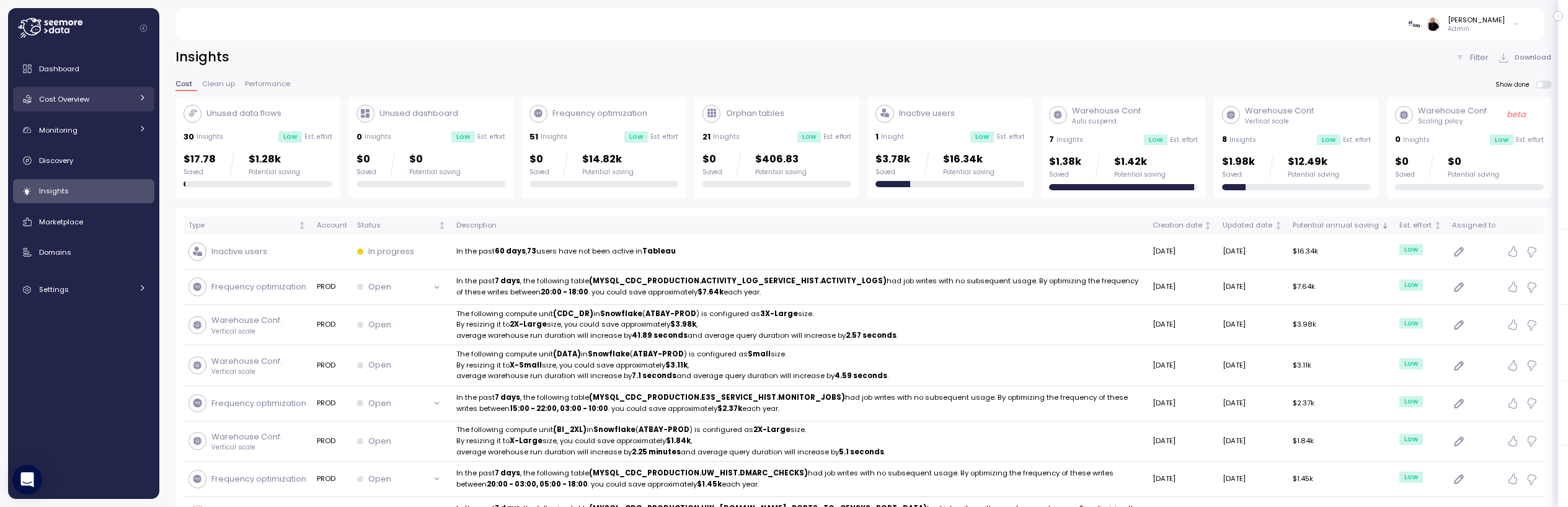
click at [88, 92] on link "Cost Overview" at bounding box center [84, 99] width 141 height 24
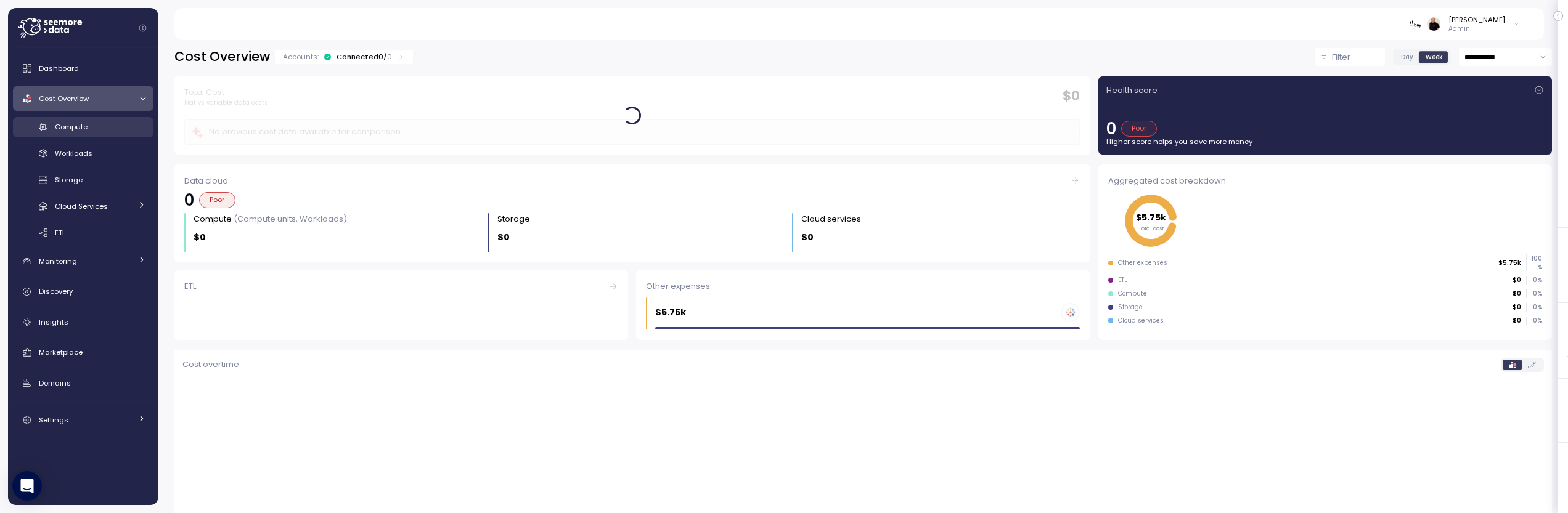
click at [93, 126] on div "Compute" at bounding box center [100, 127] width 91 height 12
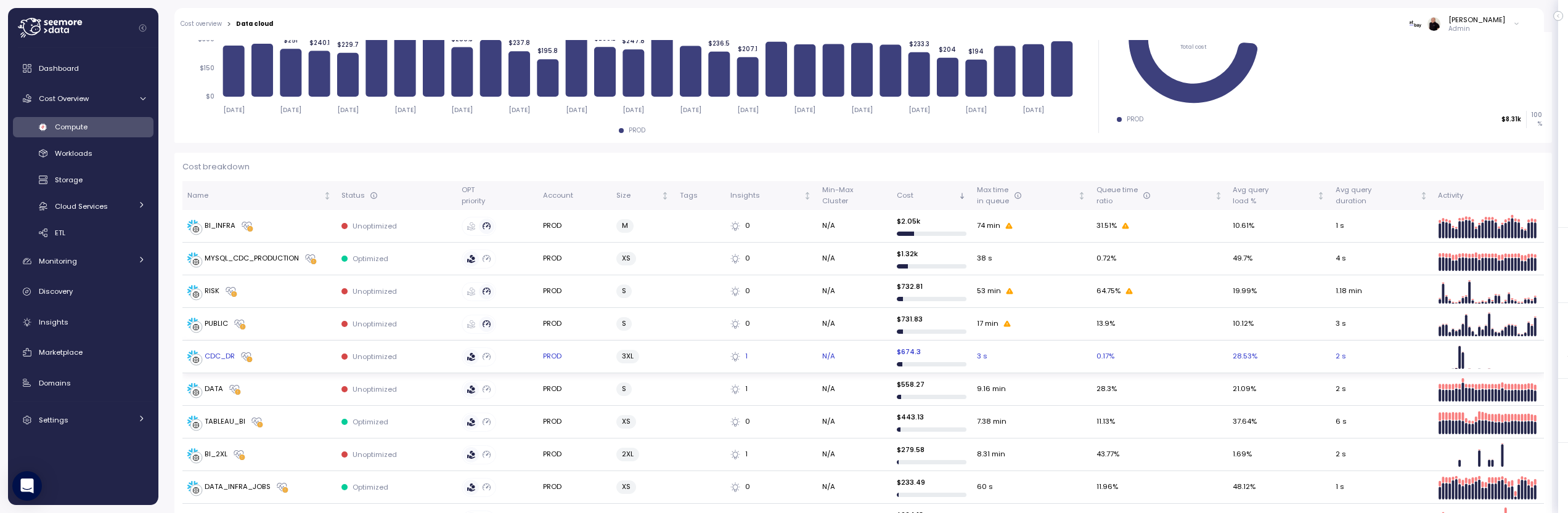
scroll to position [252, 0]
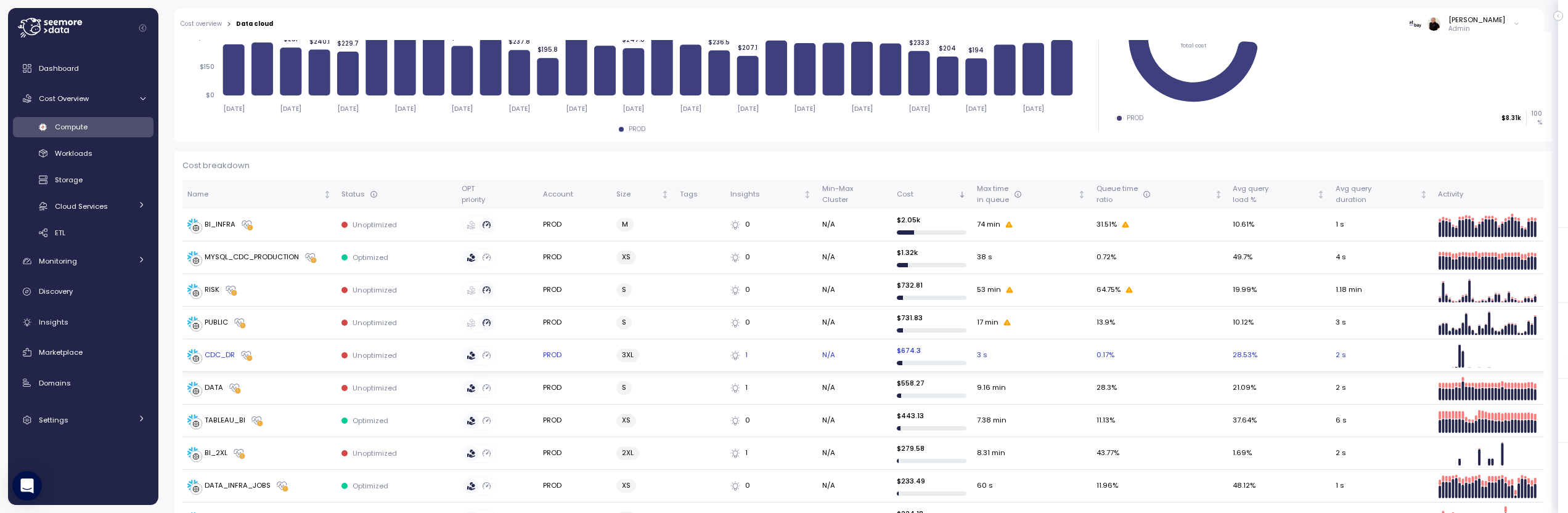
click at [218, 353] on div "CDC_DR" at bounding box center [220, 356] width 30 height 11
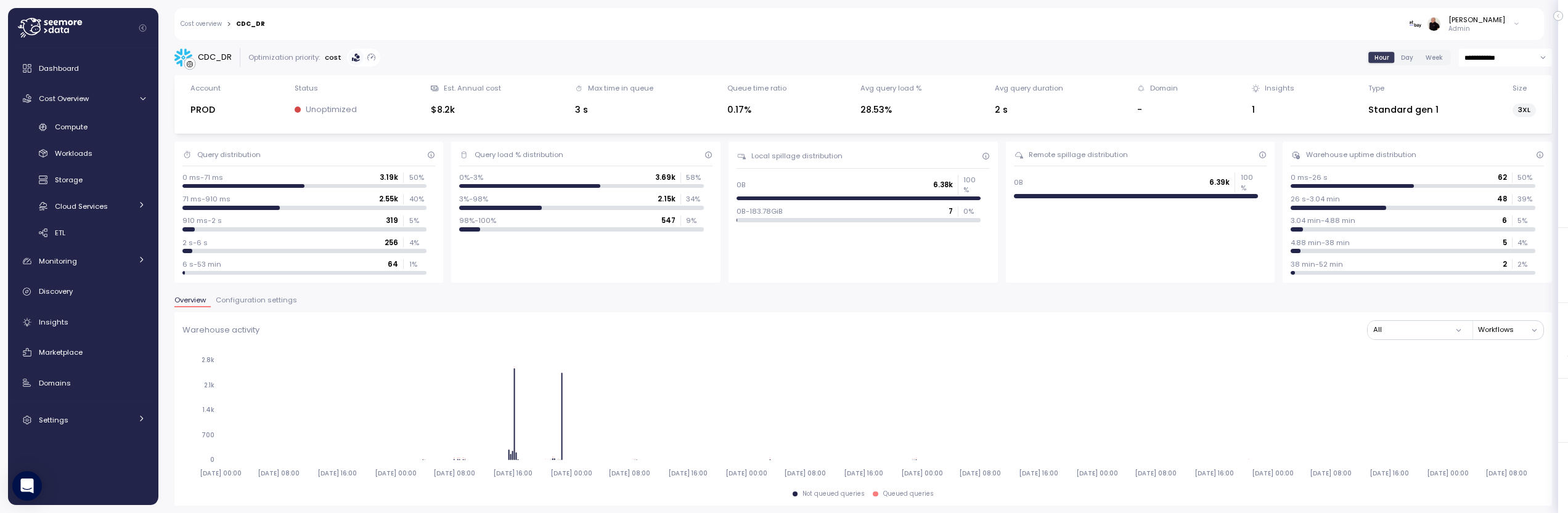
click at [254, 297] on span "Configuration settings" at bounding box center [256, 300] width 81 height 7
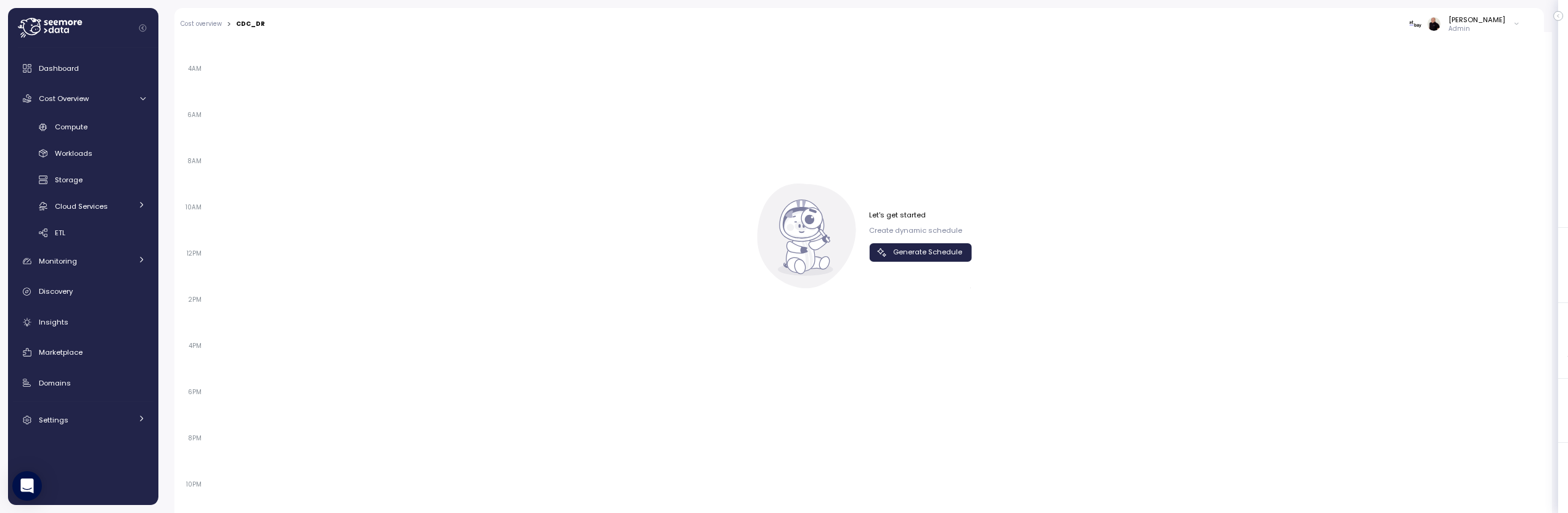
scroll to position [852, 0]
click at [929, 252] on span "Generate Schedule" at bounding box center [928, 251] width 69 height 17
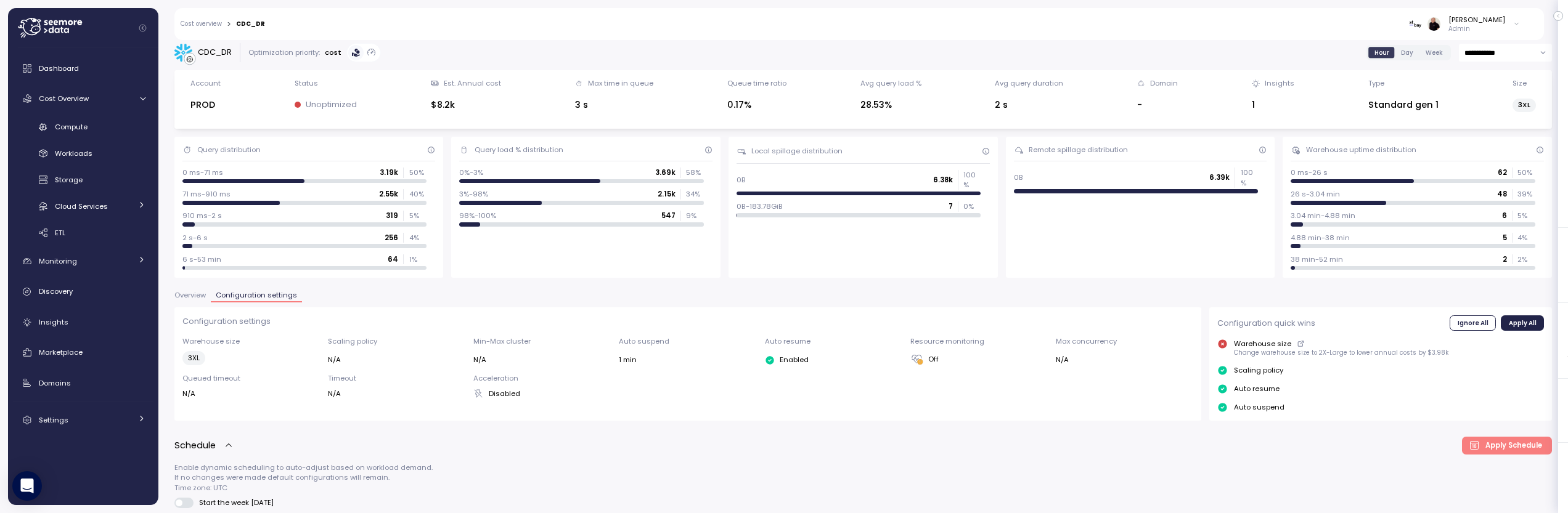
scroll to position [0, 0]
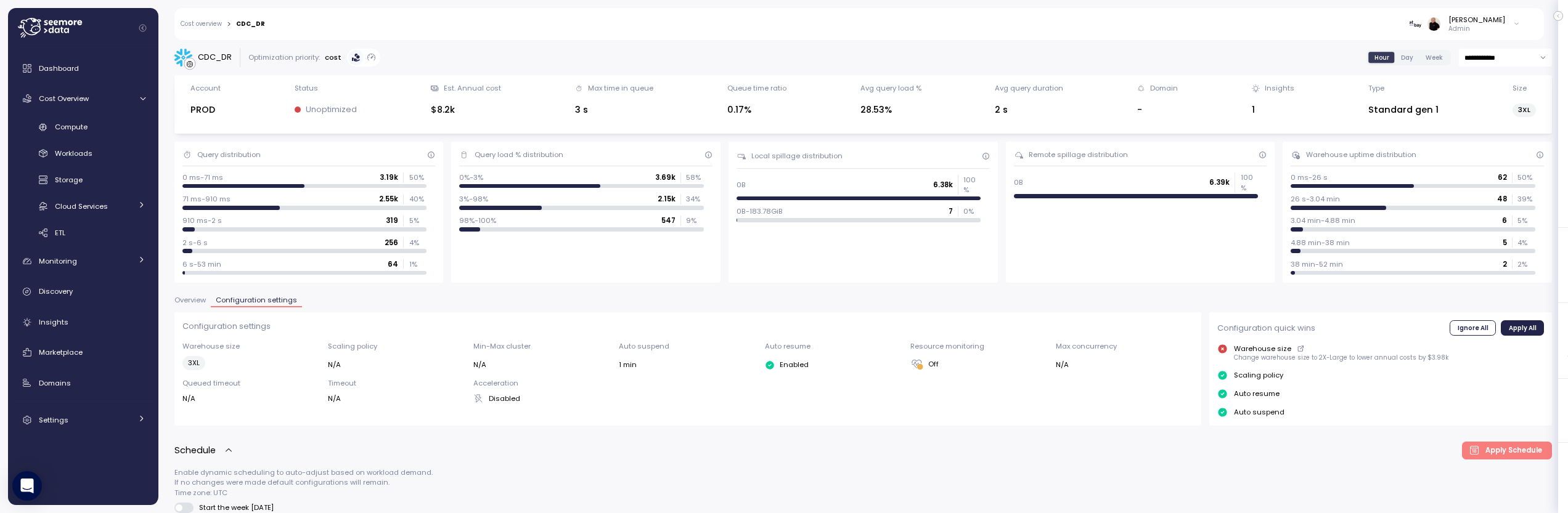
click at [199, 21] on link "Cost overview" at bounding box center [201, 24] width 41 height 6
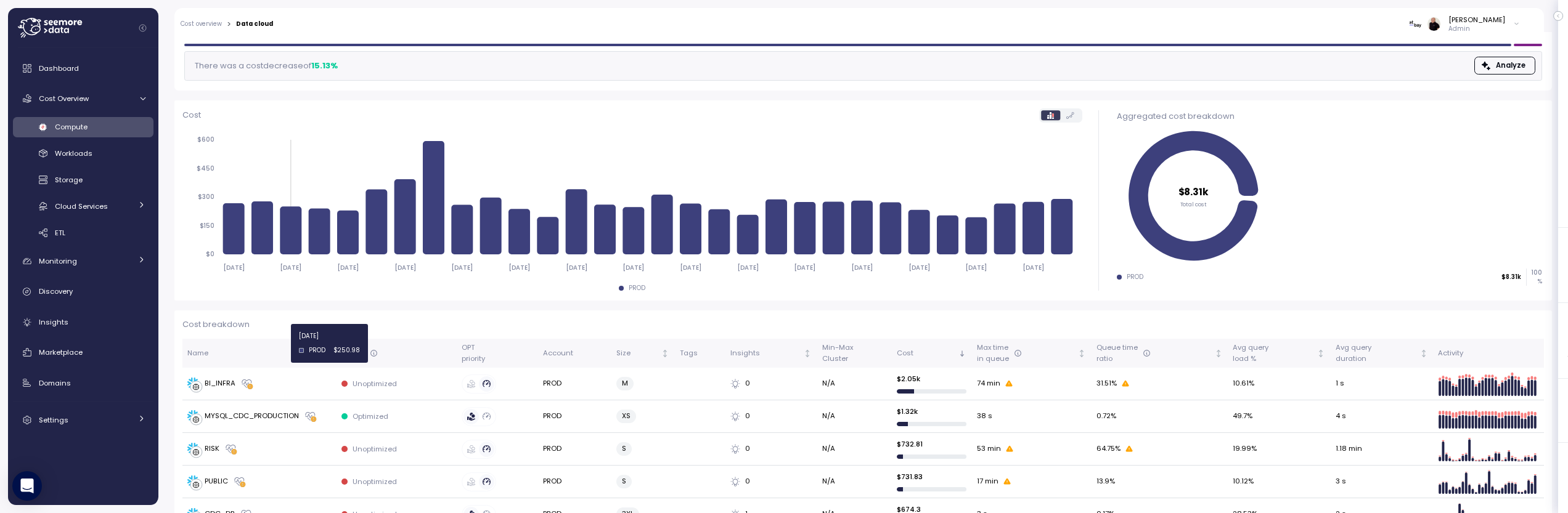
scroll to position [166, 0]
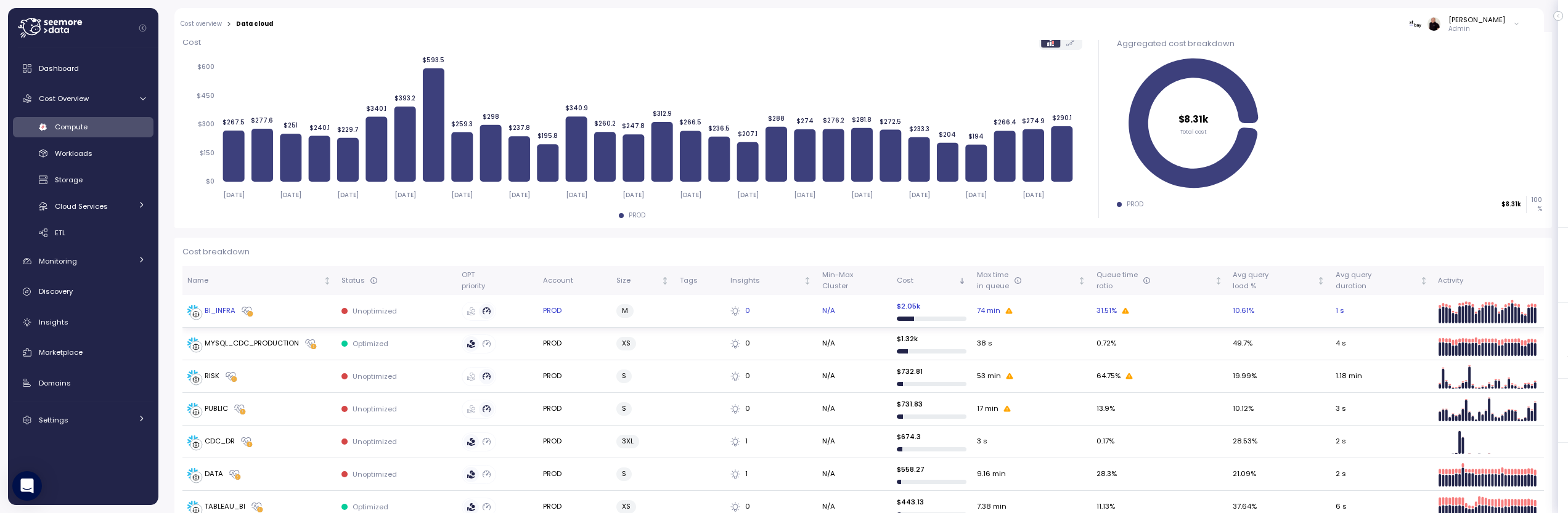
click at [218, 312] on div "BI_INFRA" at bounding box center [220, 311] width 31 height 11
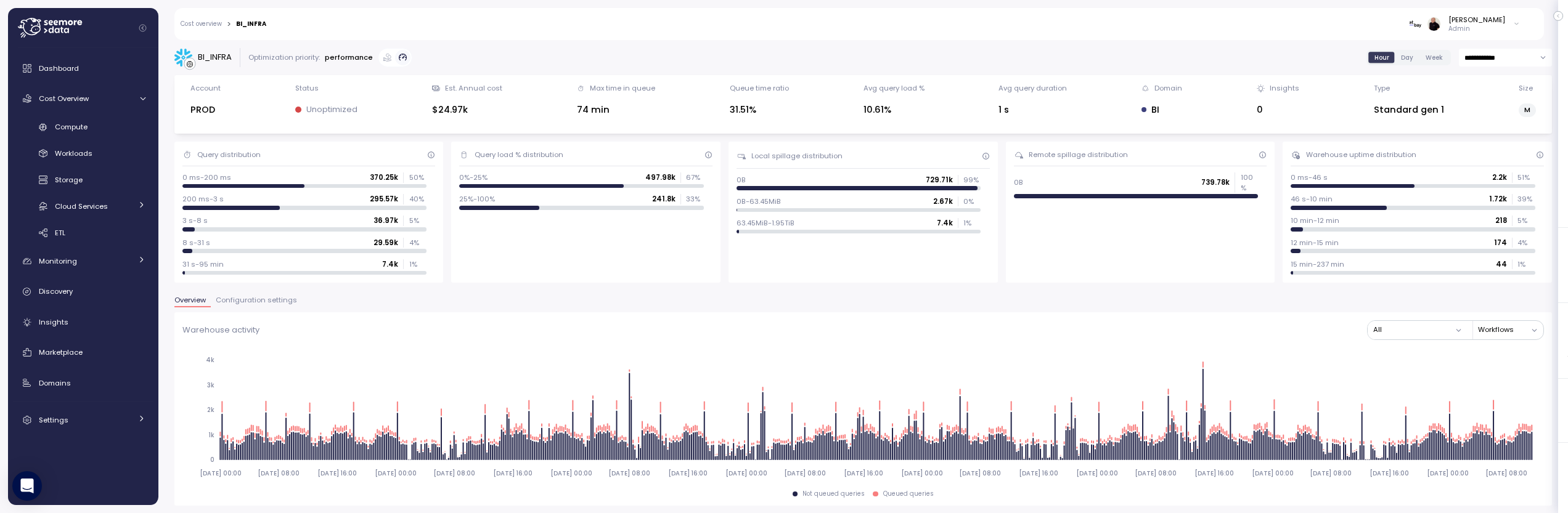
click at [254, 297] on span "Configuration settings" at bounding box center [256, 300] width 81 height 7
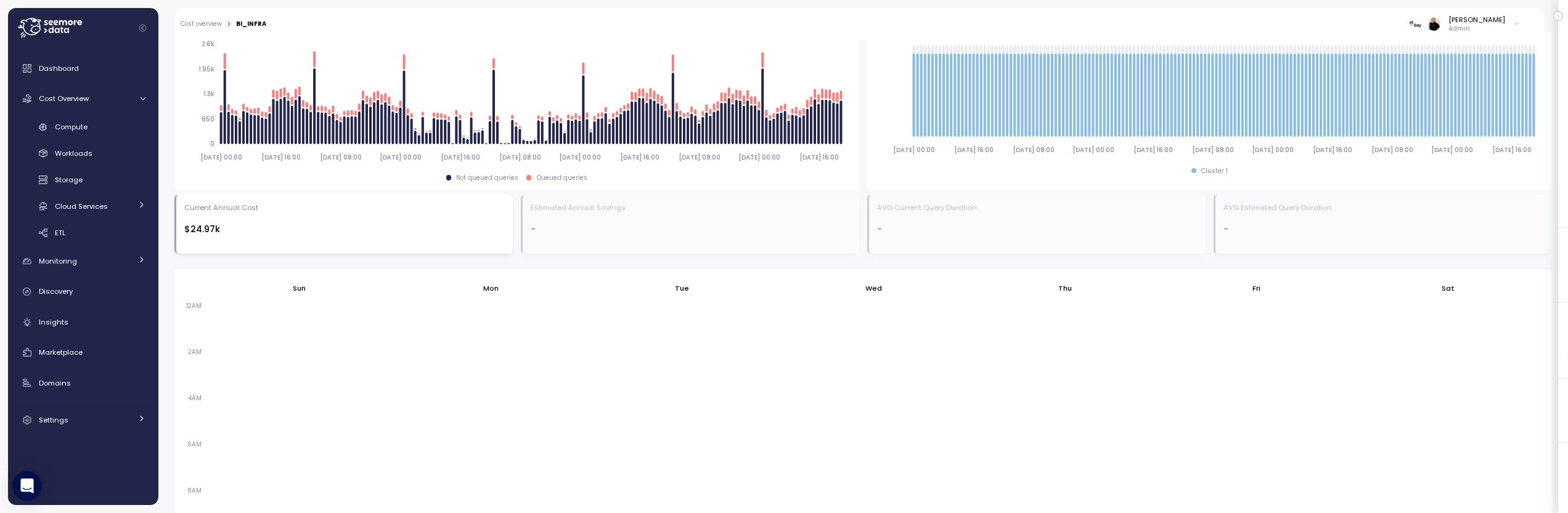
scroll to position [867, 0]
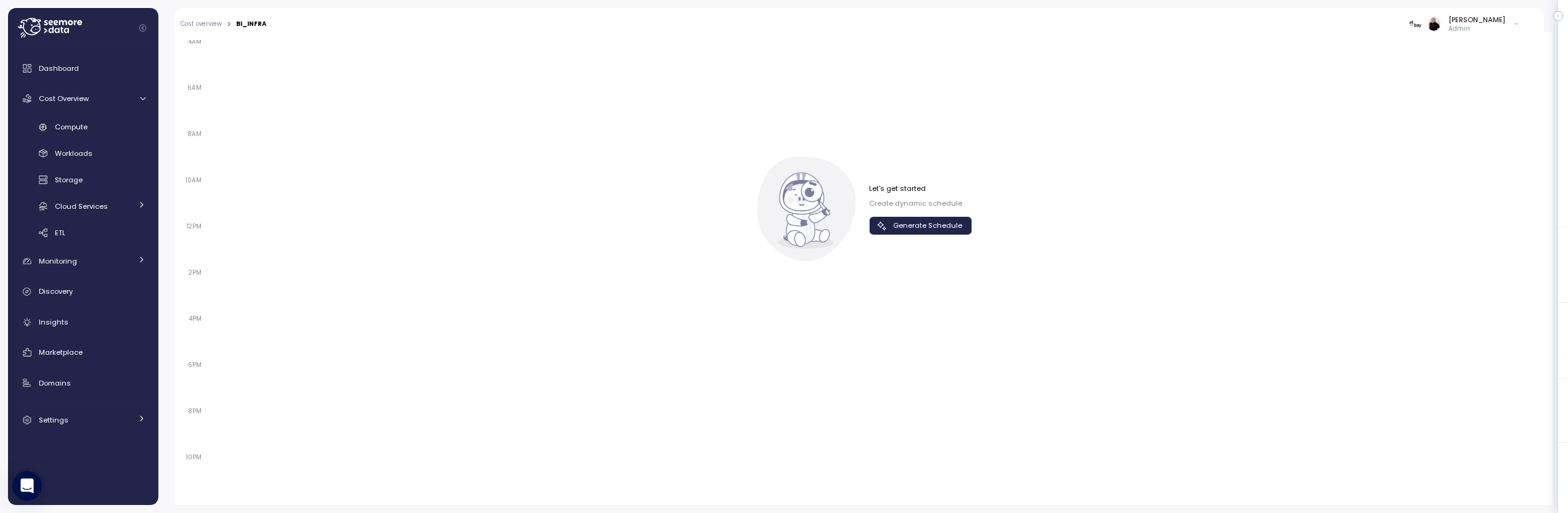
click at [919, 220] on span "Generate Schedule" at bounding box center [928, 226] width 69 height 17
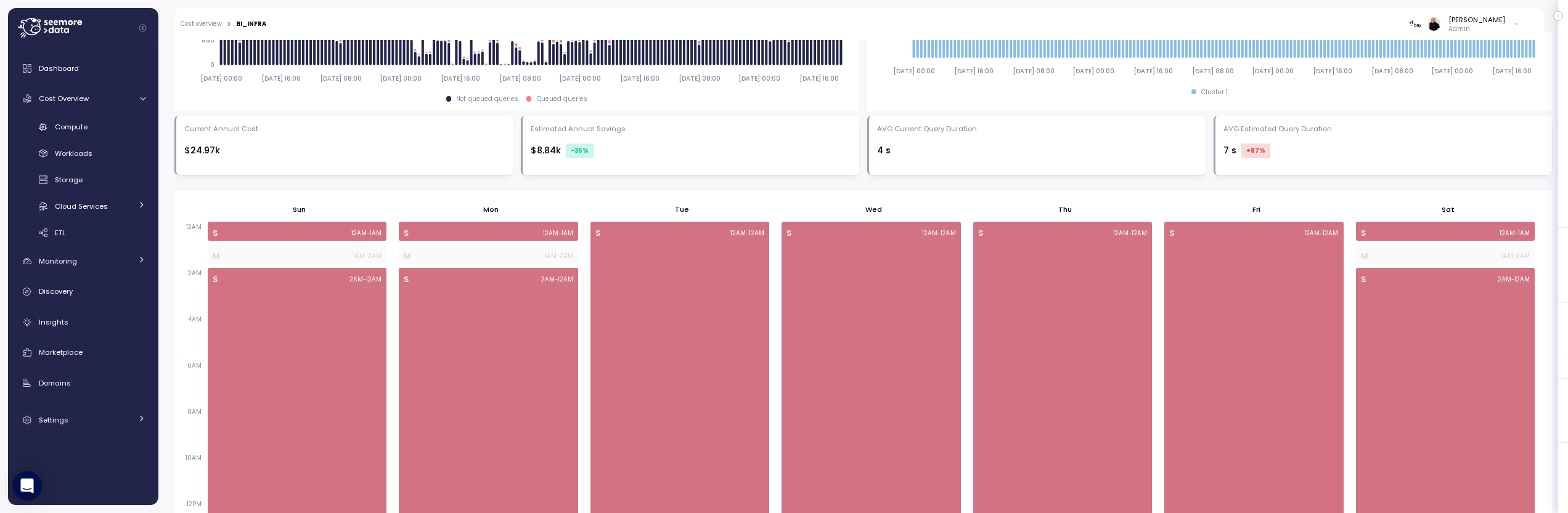
scroll to position [370, 0]
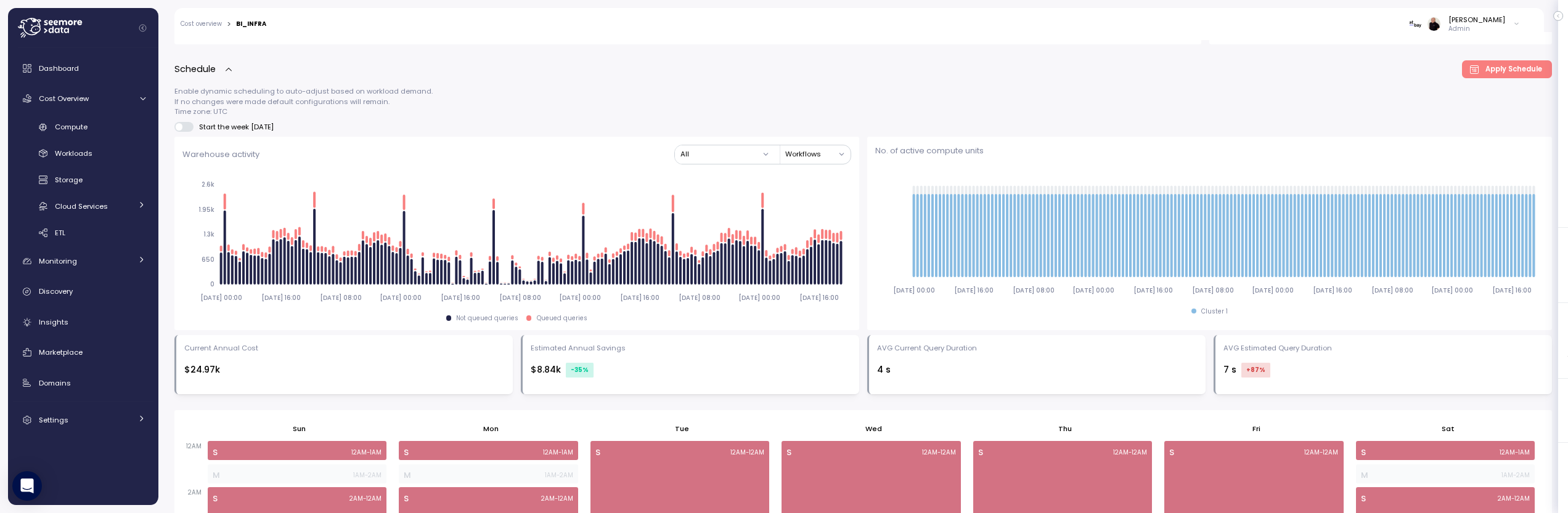
click at [212, 22] on link "Cost overview" at bounding box center [201, 24] width 41 height 6
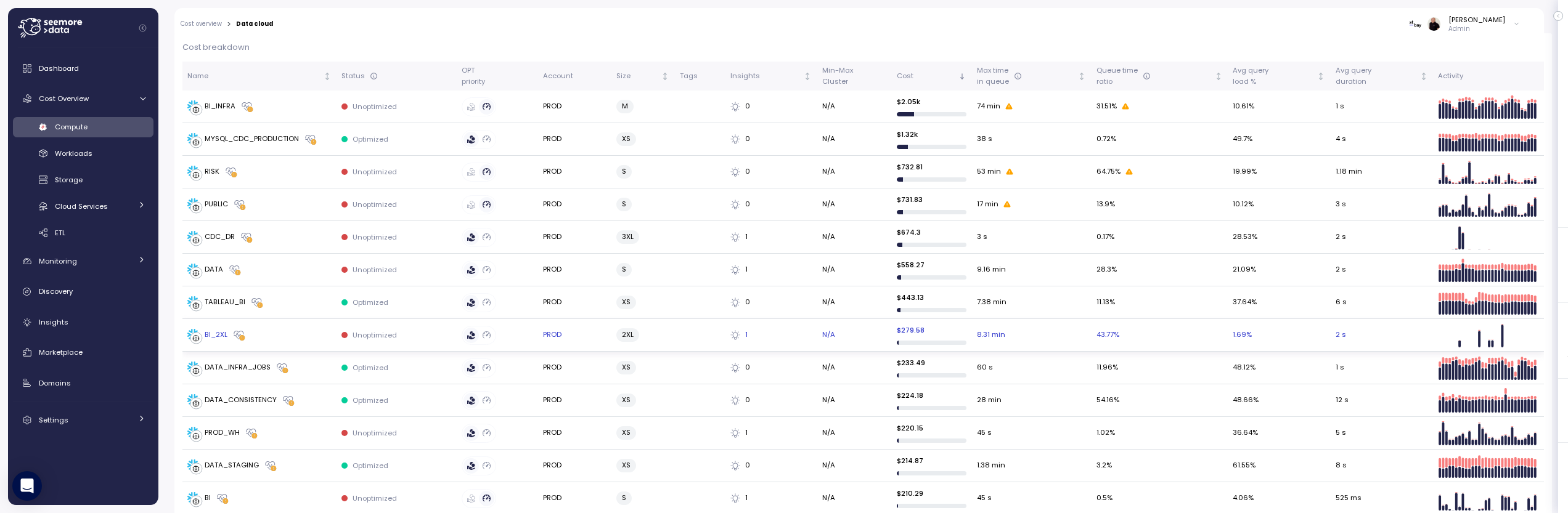
click at [282, 330] on div "BI_2XL" at bounding box center [259, 335] width 144 height 12
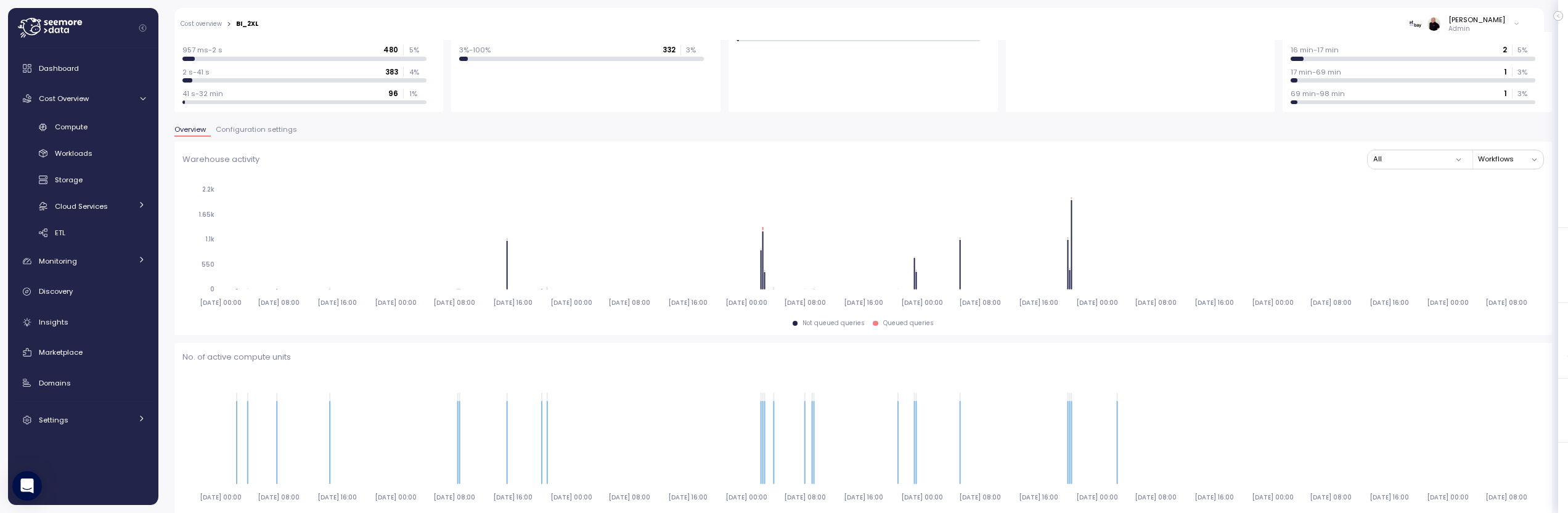
scroll to position [151, 0]
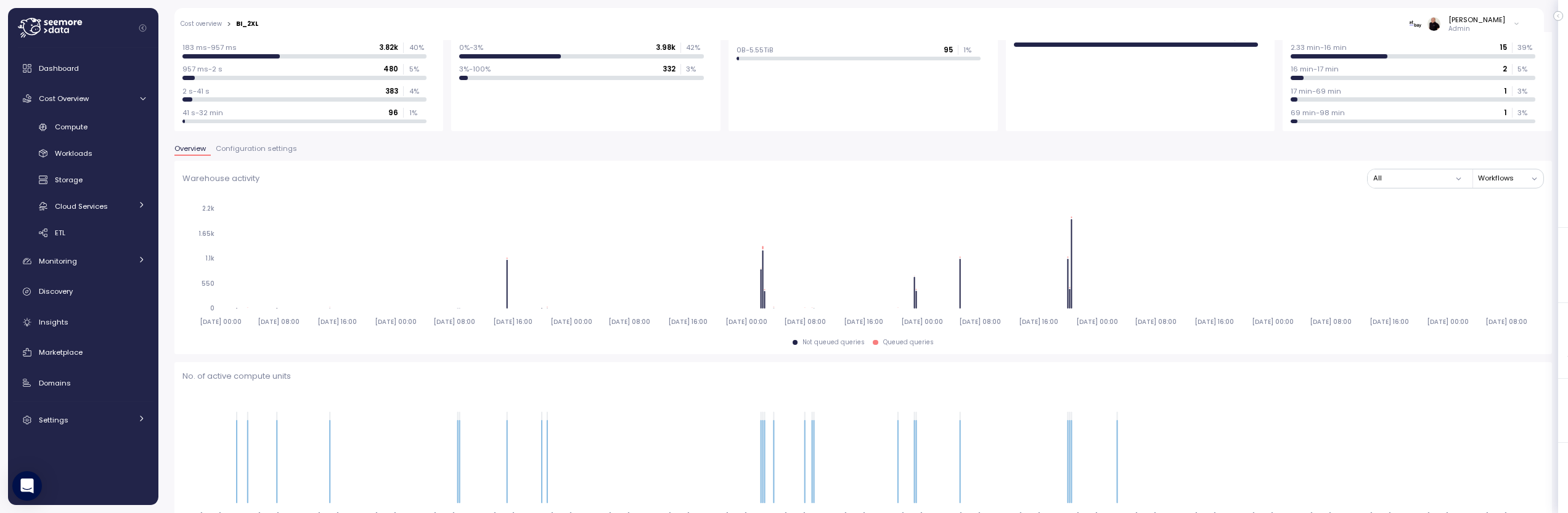
click at [250, 149] on span "Configuration settings" at bounding box center [256, 149] width 81 height 7
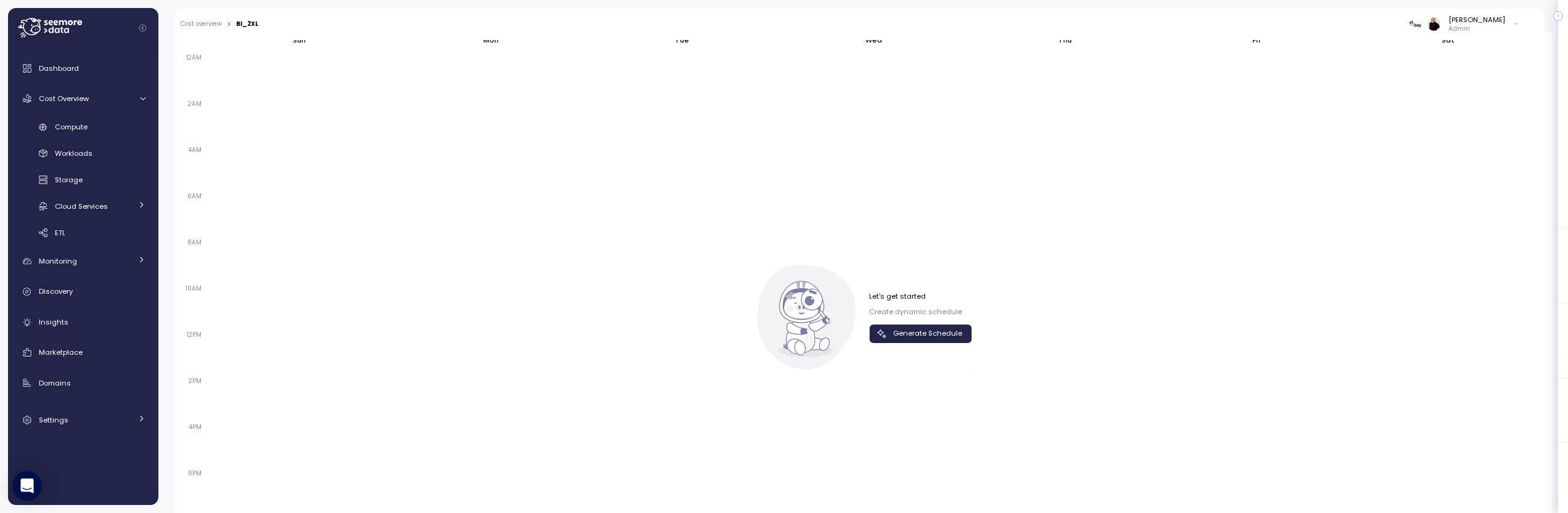
scroll to position [772, 0]
click at [908, 331] on span "Generate Schedule" at bounding box center [928, 332] width 69 height 17
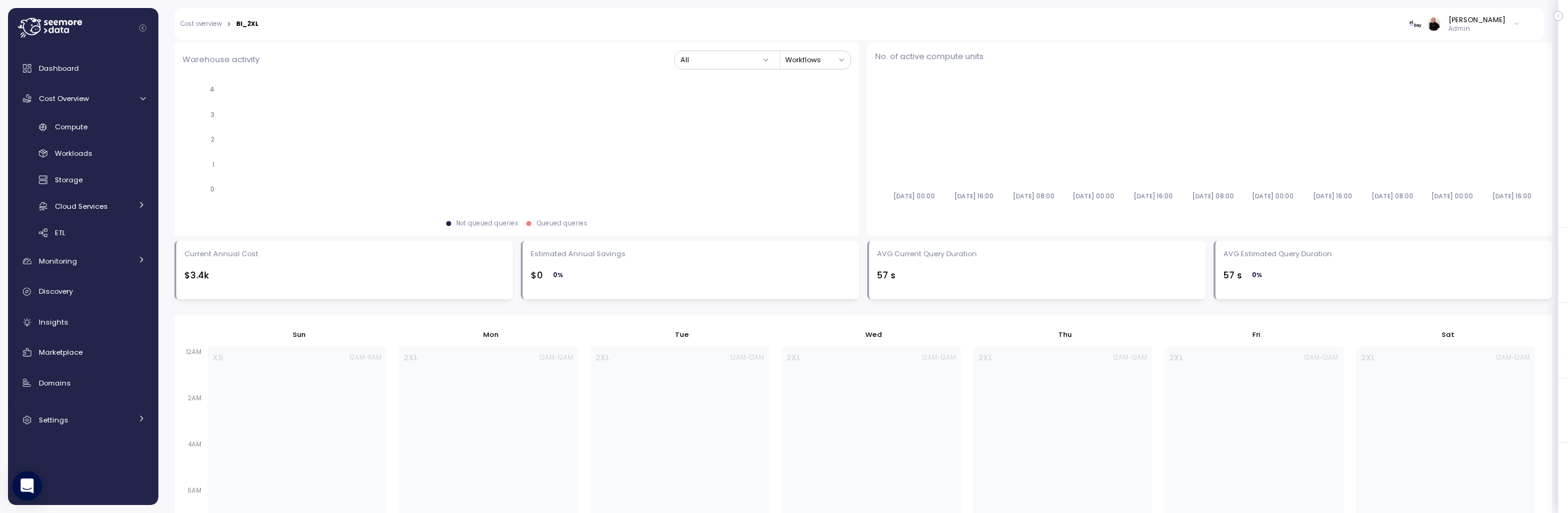
scroll to position [475, 0]
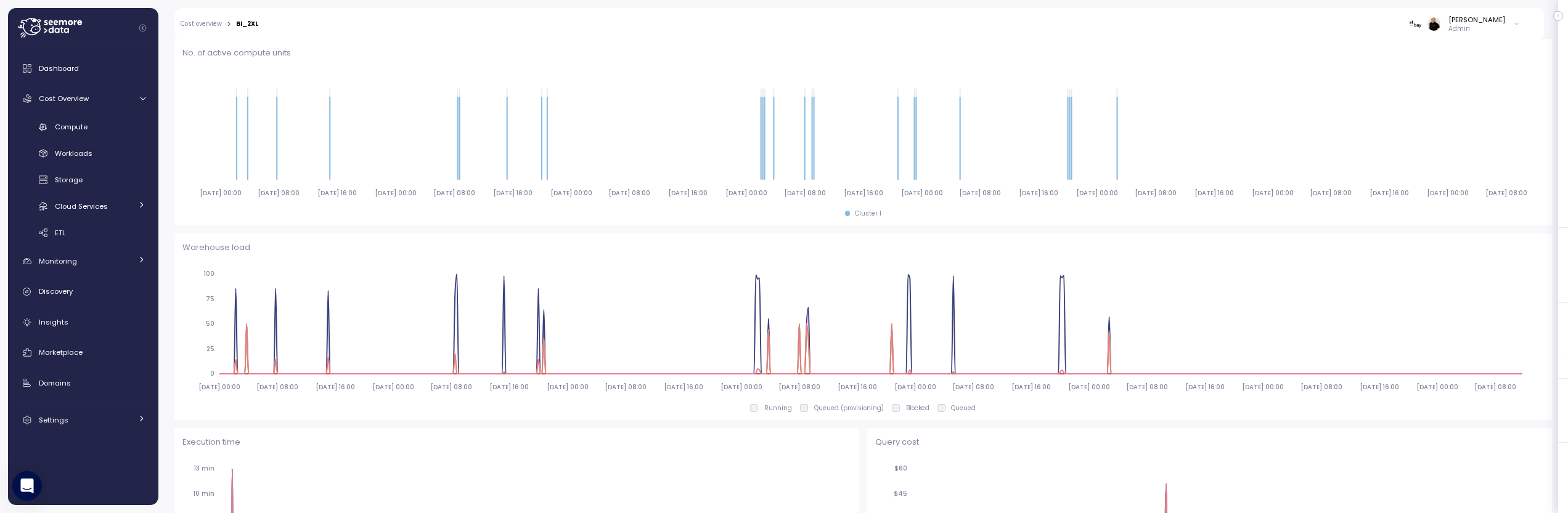
click at [1513, 24] on icon at bounding box center [1517, 24] width 7 height 15
click at [1458, 66] on div "blackrabbit" at bounding box center [1459, 68] width 80 height 11
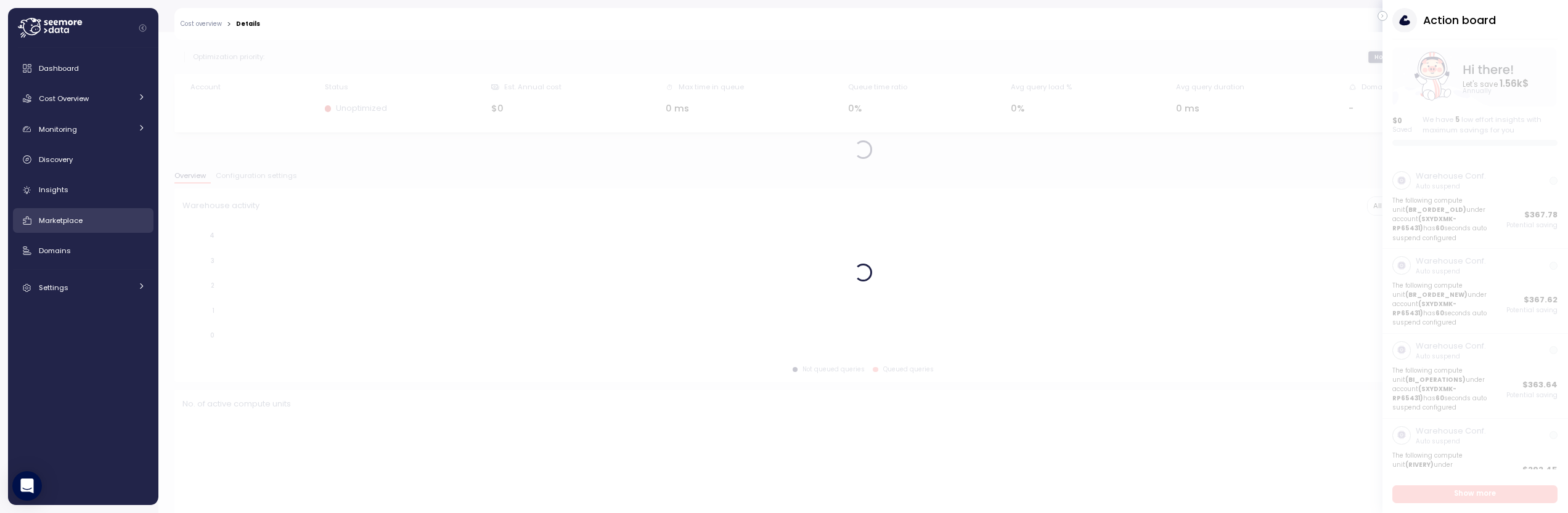
click at [84, 220] on div "Marketplace" at bounding box center [92, 220] width 107 height 12
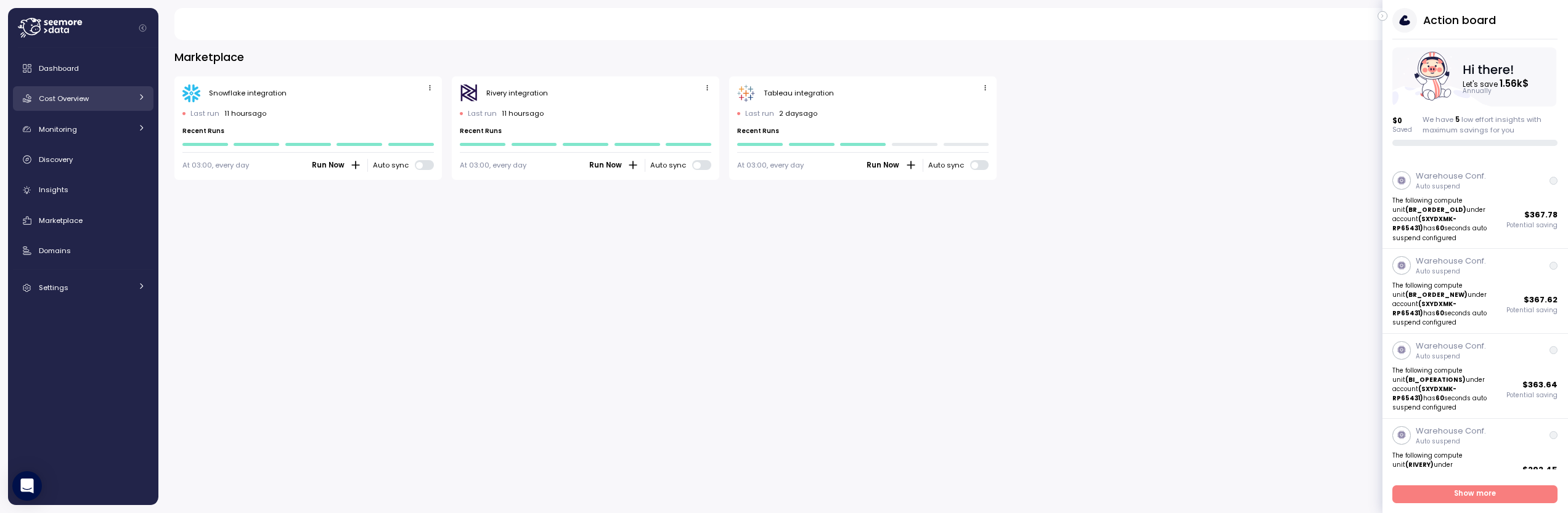
click at [67, 103] on span "Cost Overview" at bounding box center [64, 99] width 50 height 10
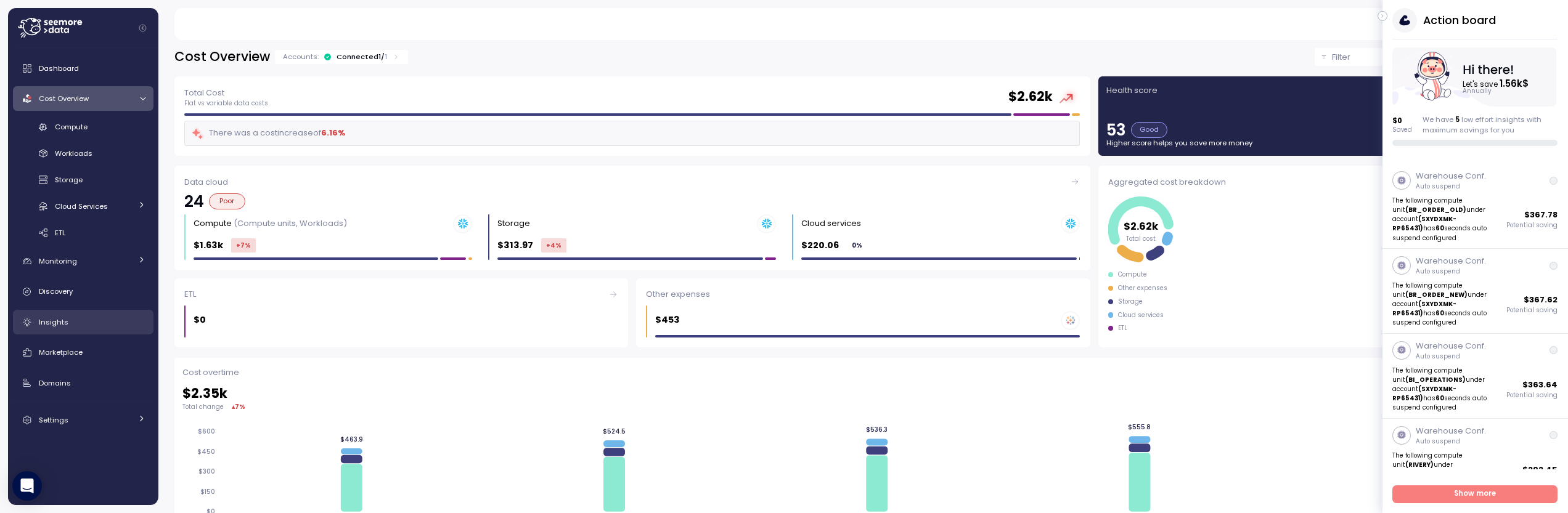
click at [74, 316] on div "Insights" at bounding box center [92, 322] width 107 height 12
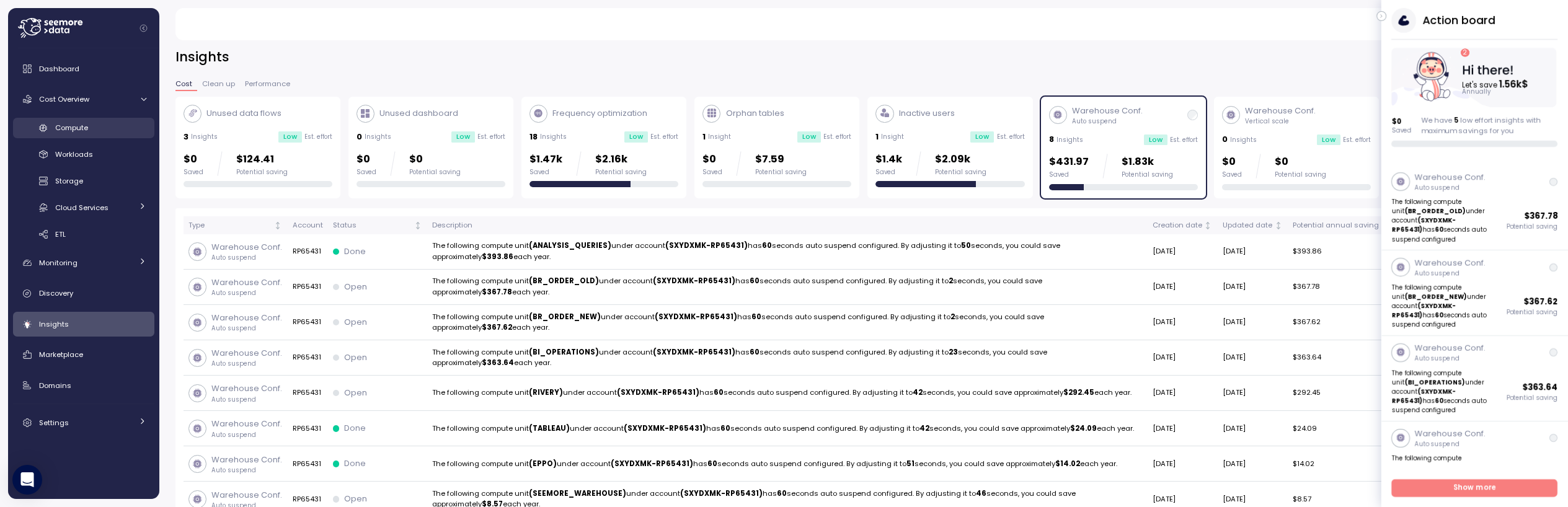
click at [77, 128] on span "Compute" at bounding box center [71, 127] width 33 height 10
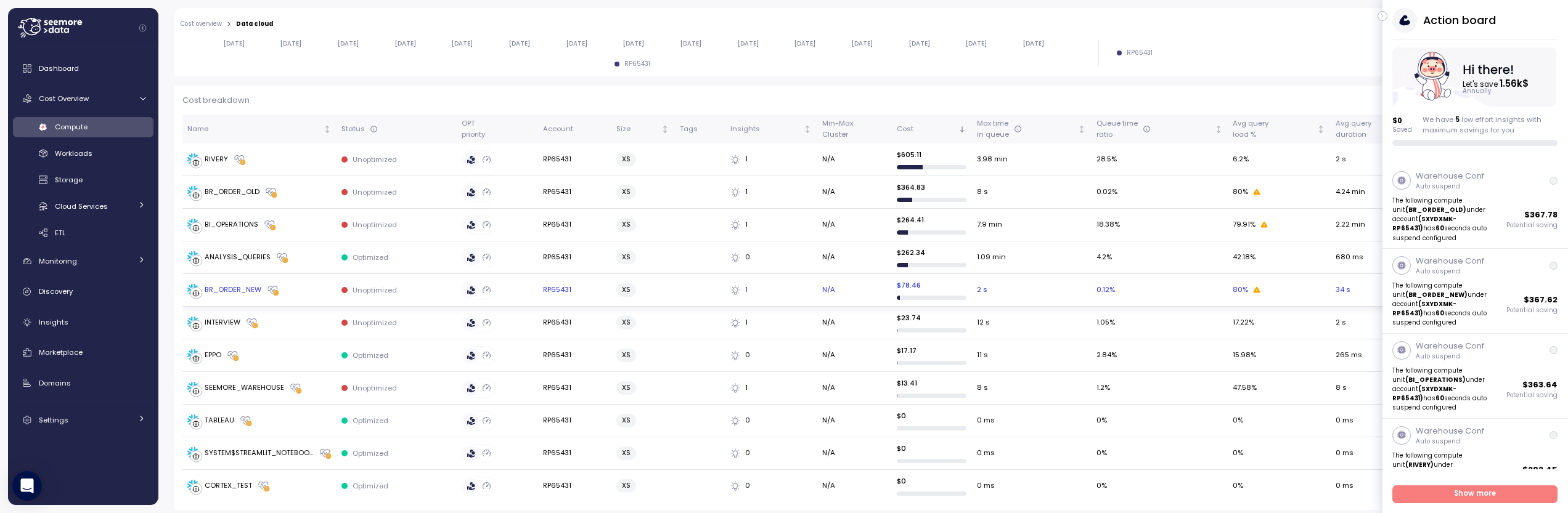
scroll to position [322, 0]
click at [289, 155] on div "RIVERY" at bounding box center [259, 155] width 144 height 12
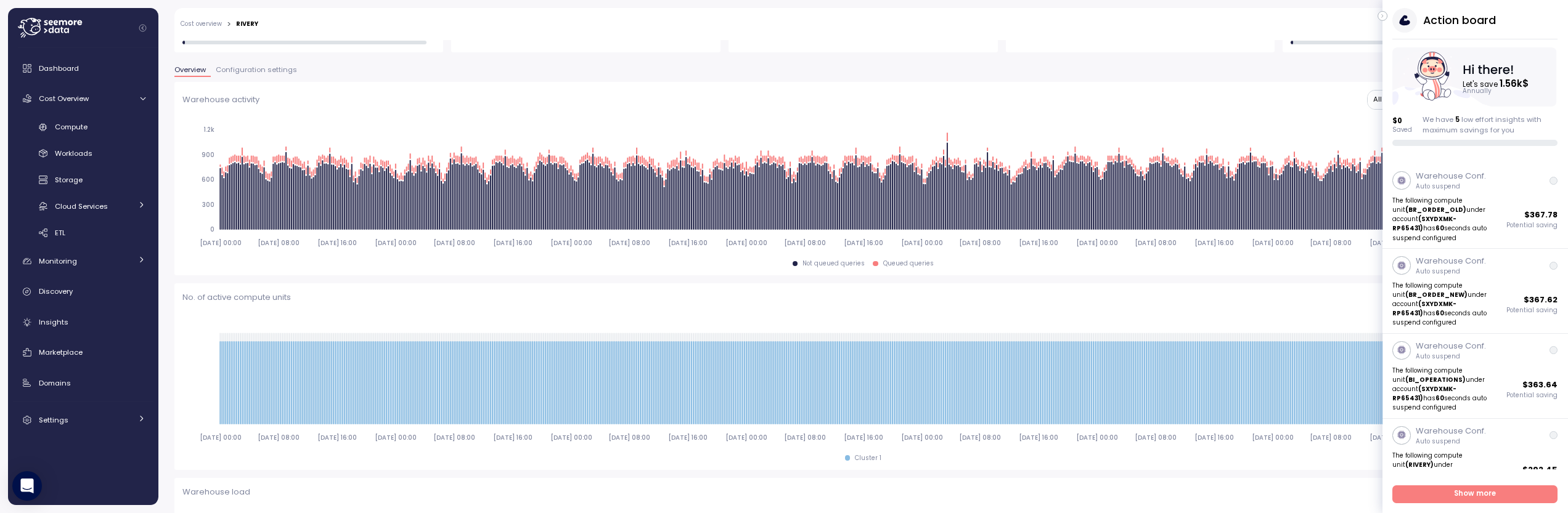
scroll to position [200, 0]
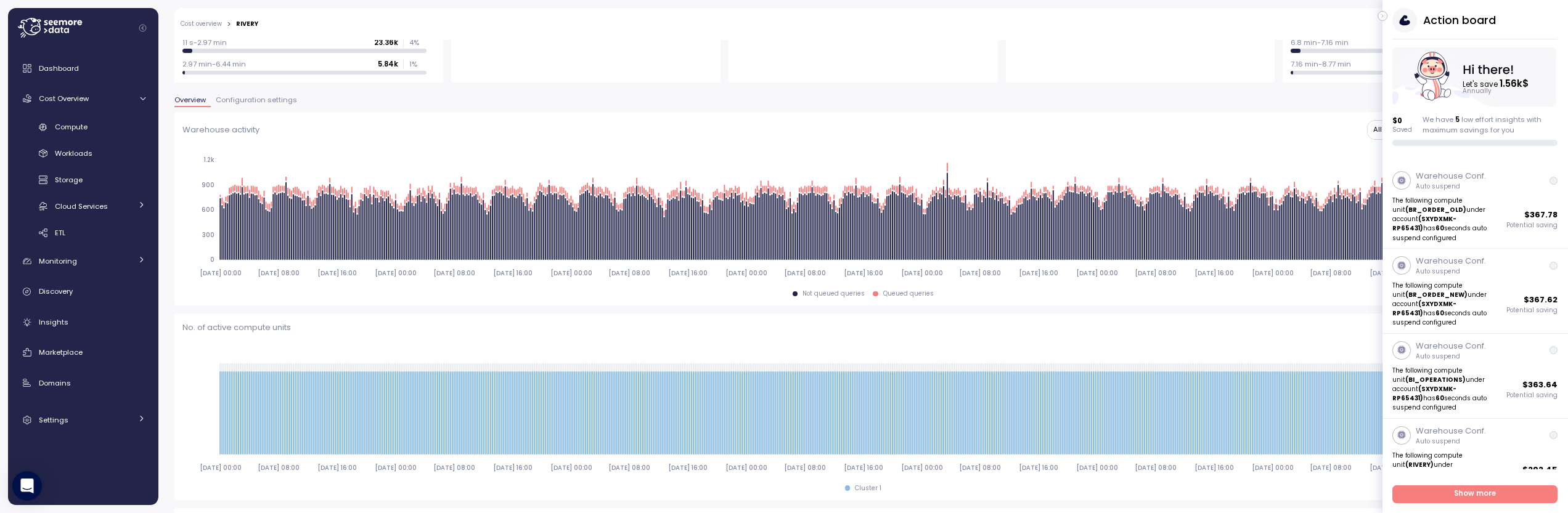
click at [245, 97] on span "Configuration settings" at bounding box center [256, 100] width 81 height 7
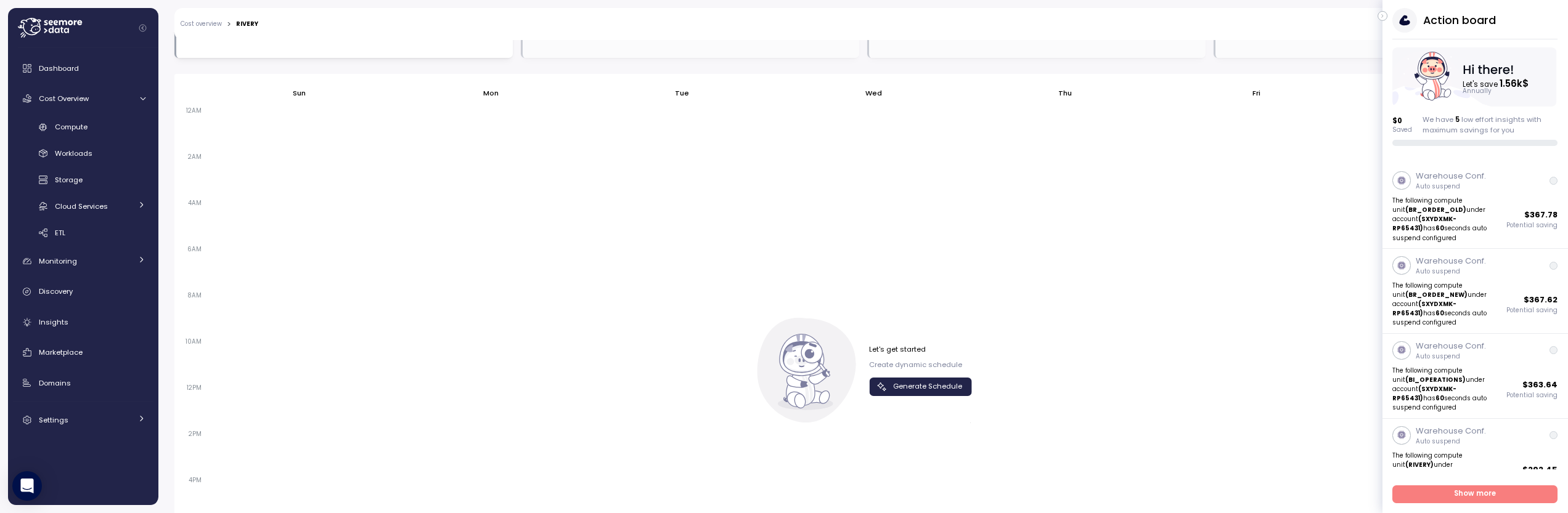
scroll to position [718, 0]
drag, startPoint x: 918, startPoint y: 387, endPoint x: 864, endPoint y: 397, distance: 54.9
click at [916, 387] on span "Generate Schedule" at bounding box center [928, 386] width 69 height 17
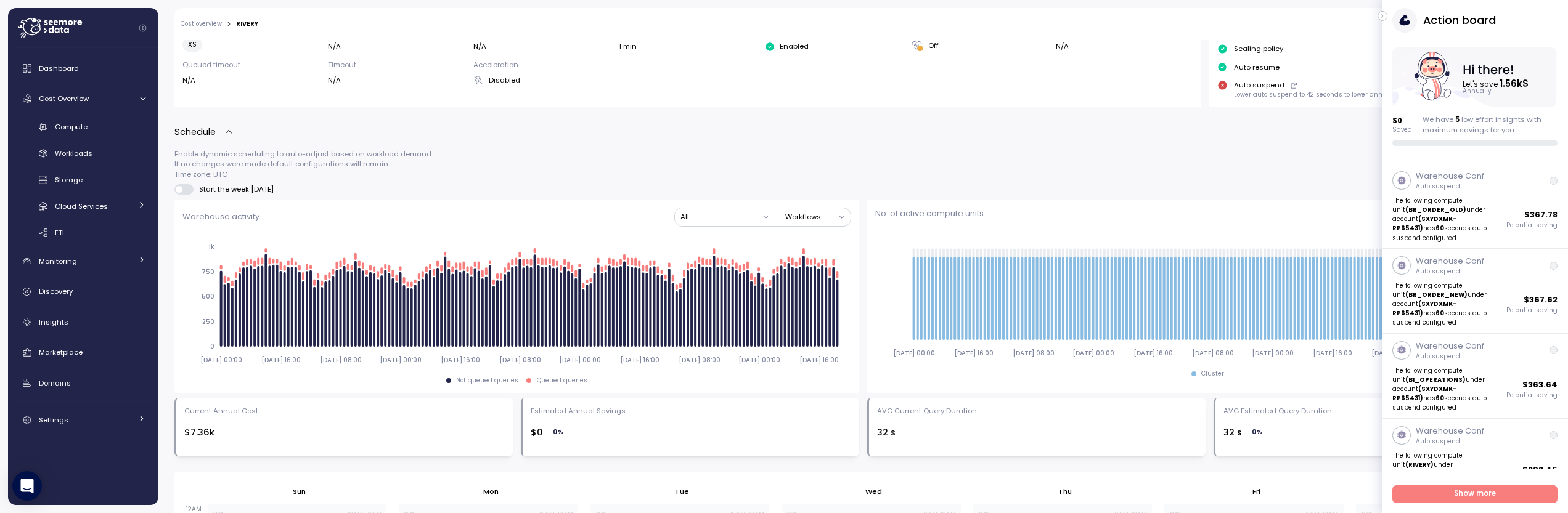
scroll to position [0, 0]
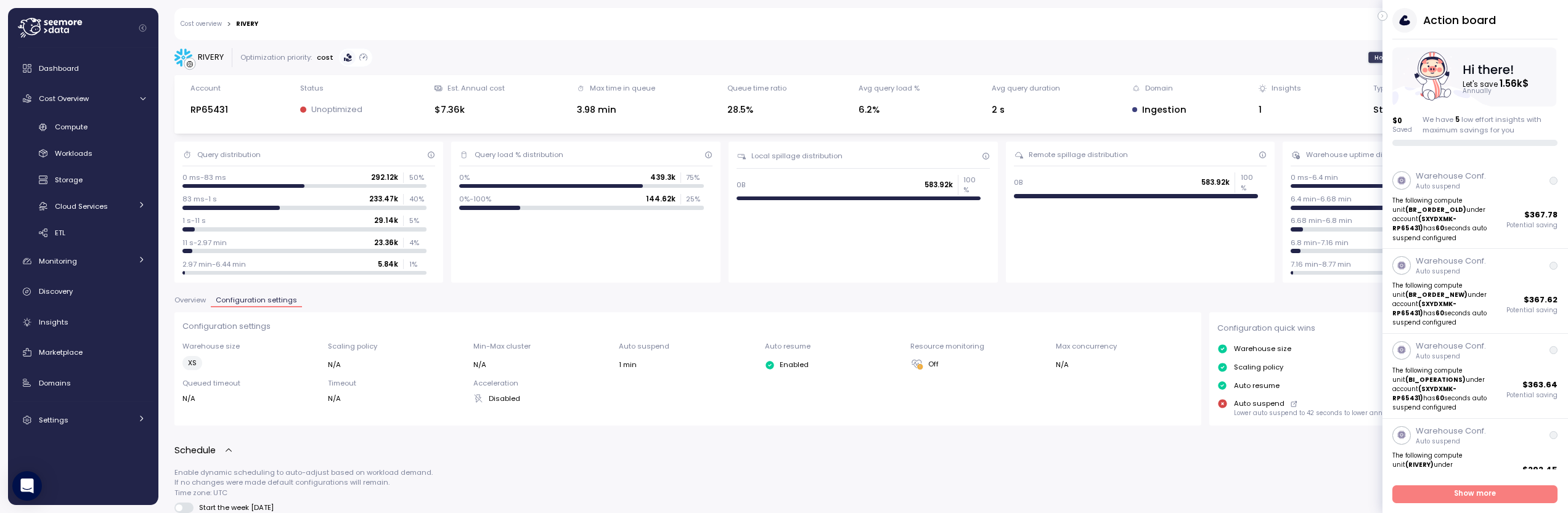
click at [1383, 16] on icon "button" at bounding box center [1383, 16] width 5 height 15
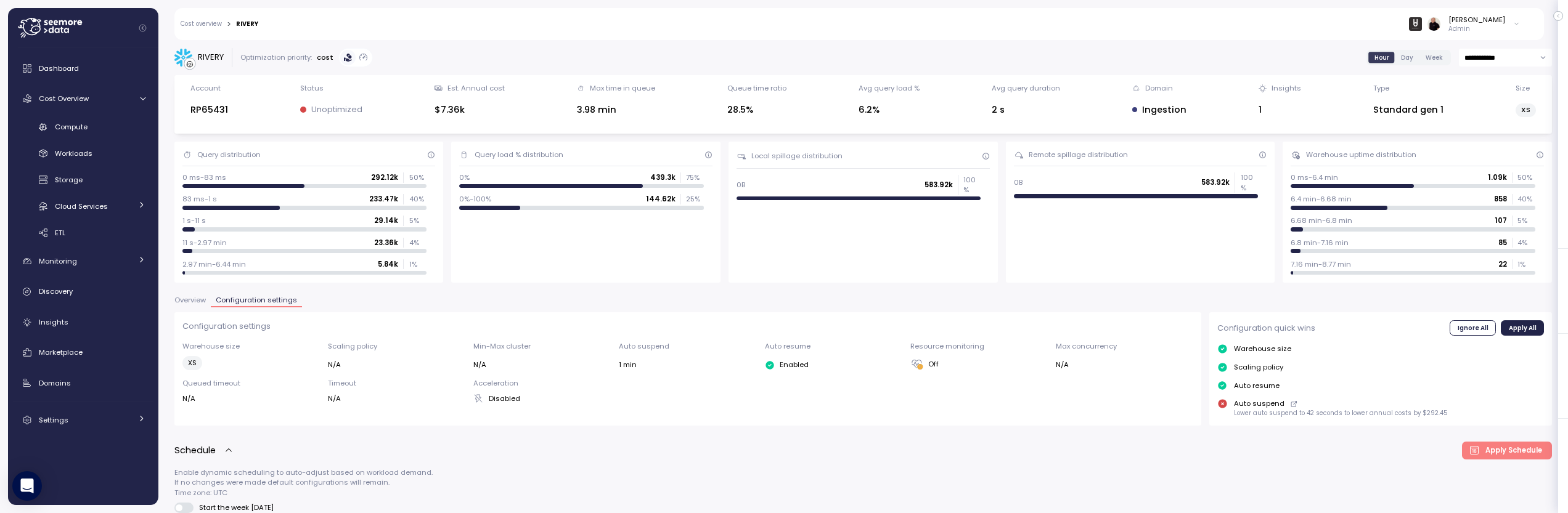
click at [1487, 21] on div "[PERSON_NAME]" at bounding box center [1477, 20] width 57 height 10
click at [1456, 88] on div "EFG" at bounding box center [1459, 87] width 80 height 11
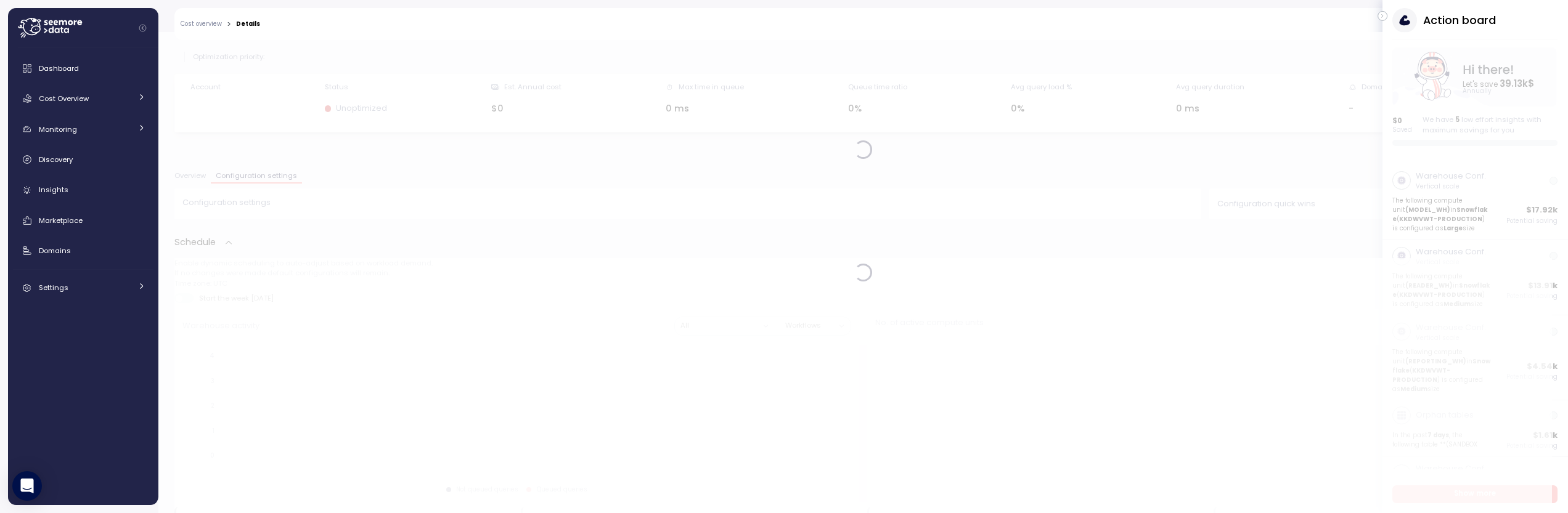
click at [1385, 18] on icon "button" at bounding box center [1383, 16] width 5 height 15
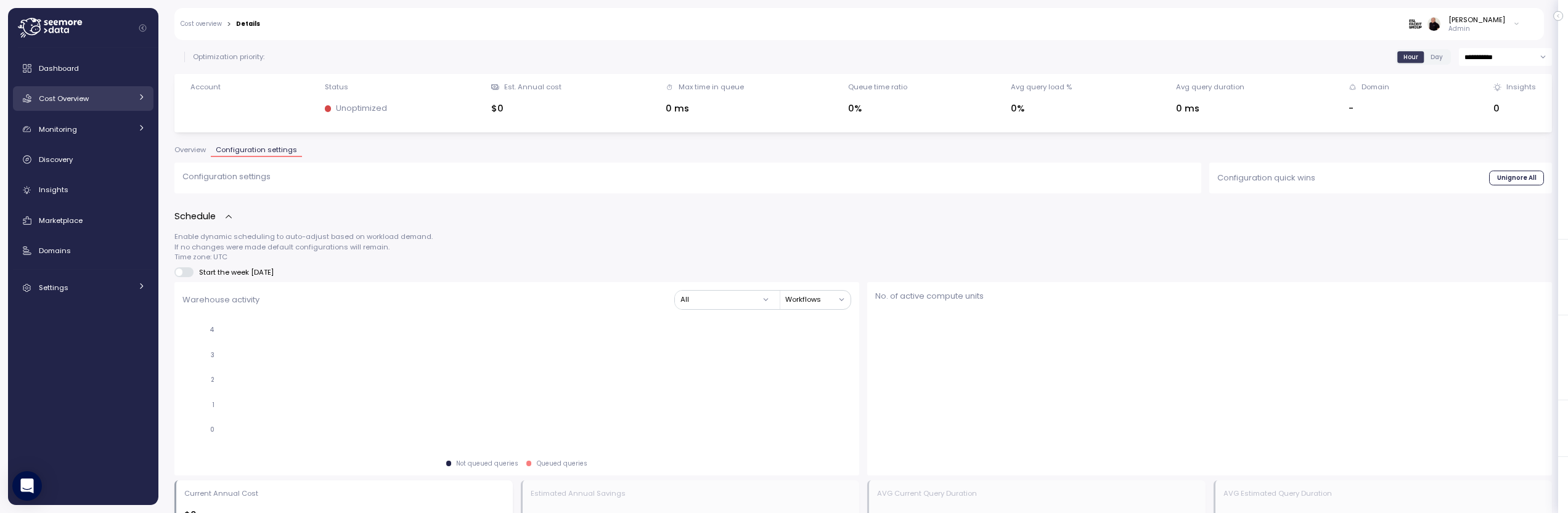
click at [70, 98] on span "Cost Overview" at bounding box center [64, 99] width 50 height 10
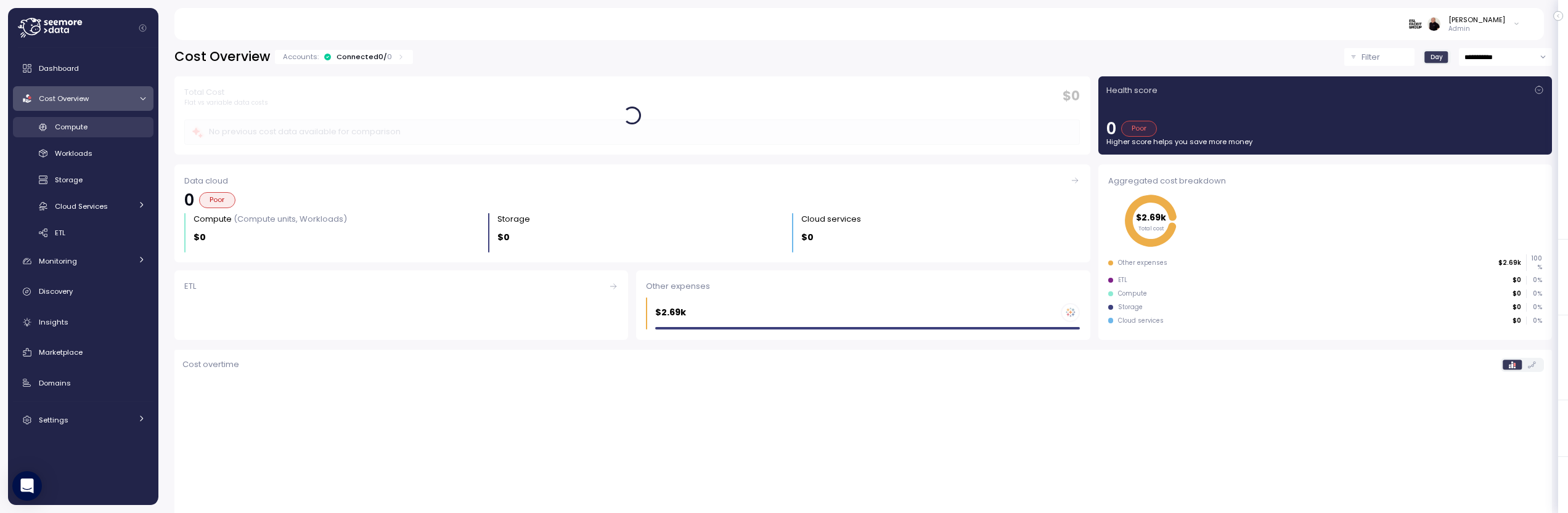
click at [66, 122] on span "Compute" at bounding box center [71, 126] width 32 height 10
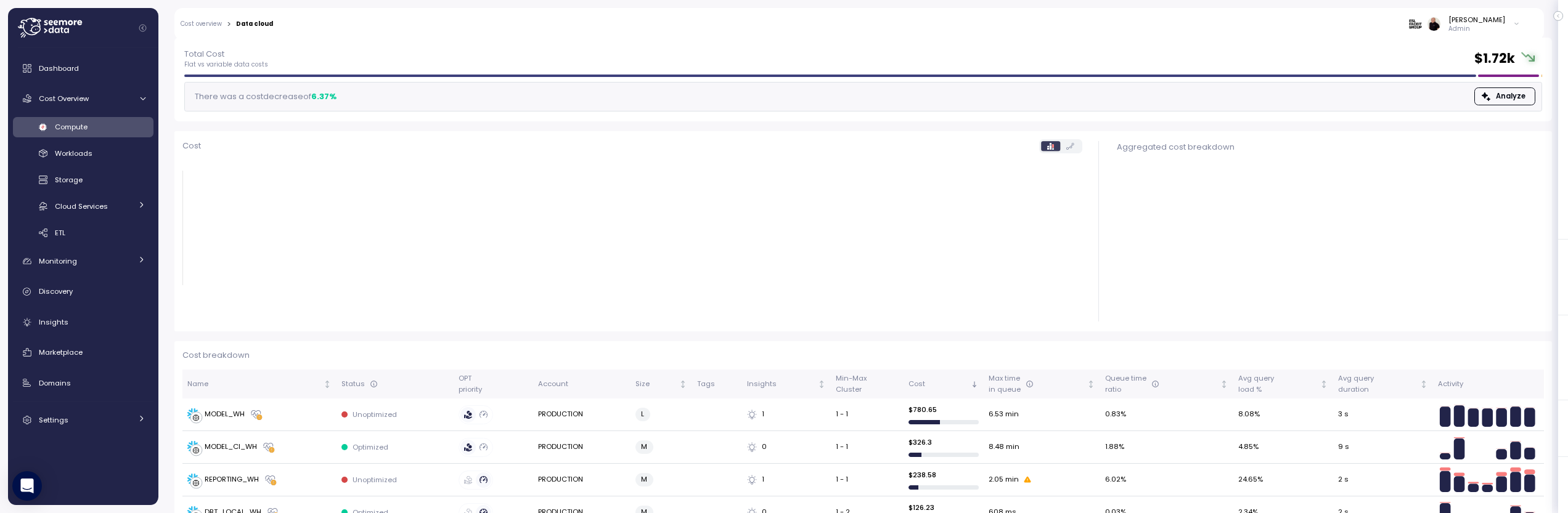
scroll to position [168, 0]
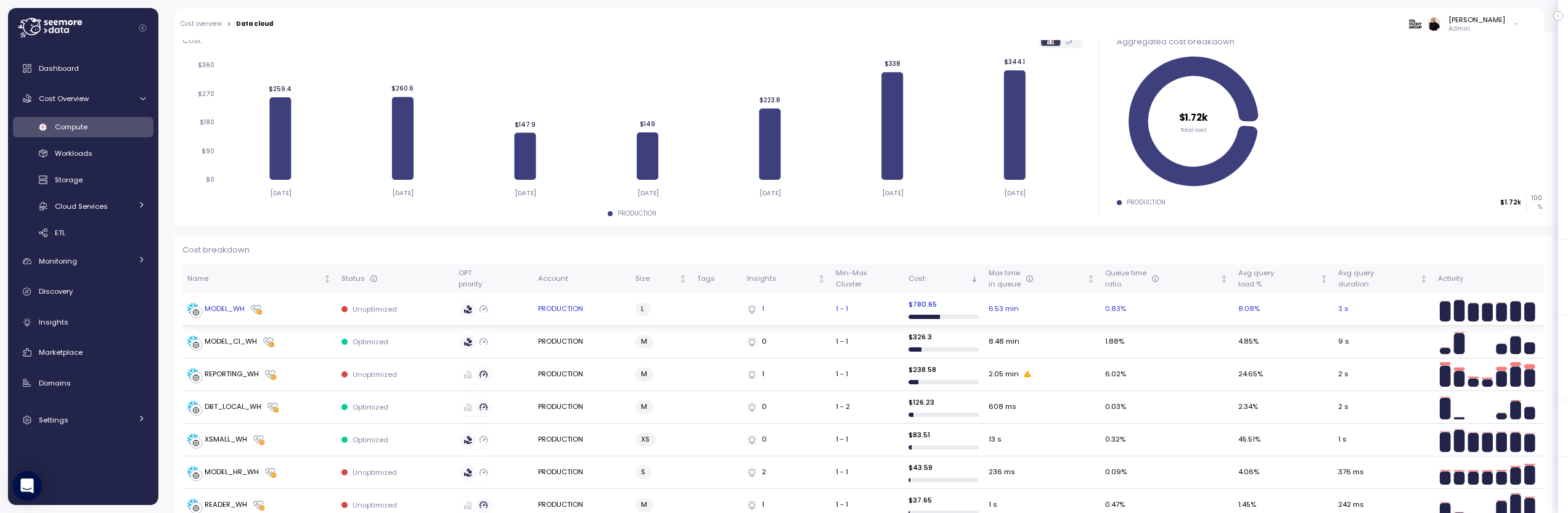
click at [224, 310] on div "MODEL_WH" at bounding box center [224, 309] width 40 height 11
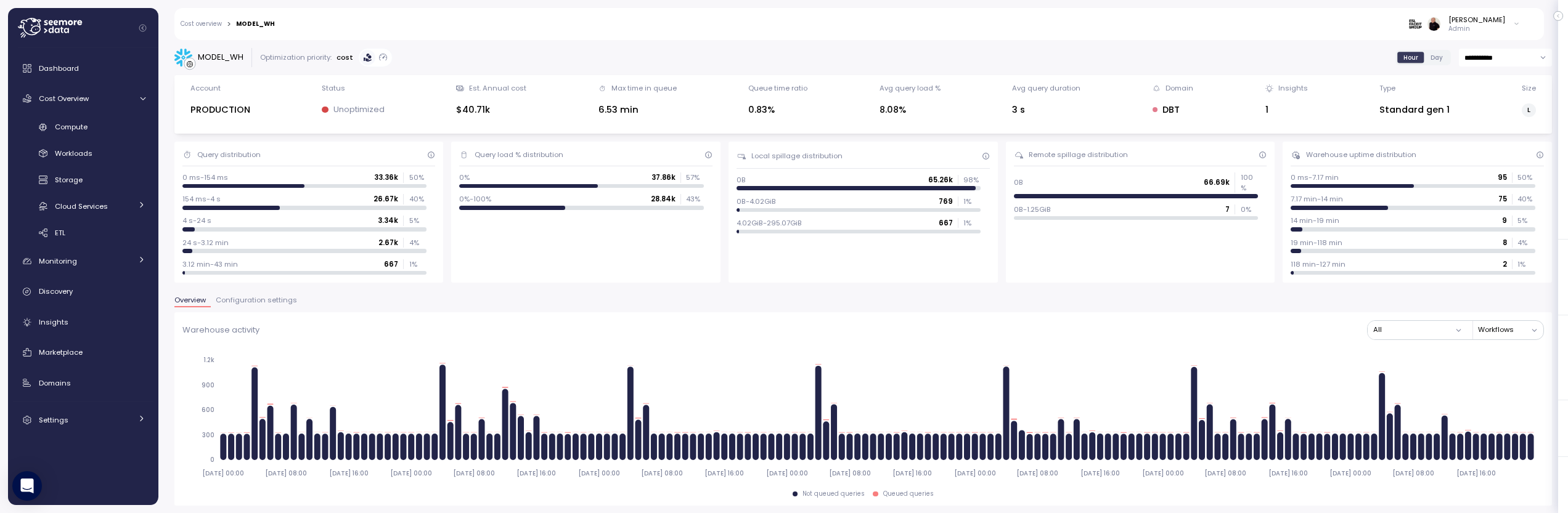
click at [260, 303] on span "Configuration settings" at bounding box center [256, 300] width 81 height 7
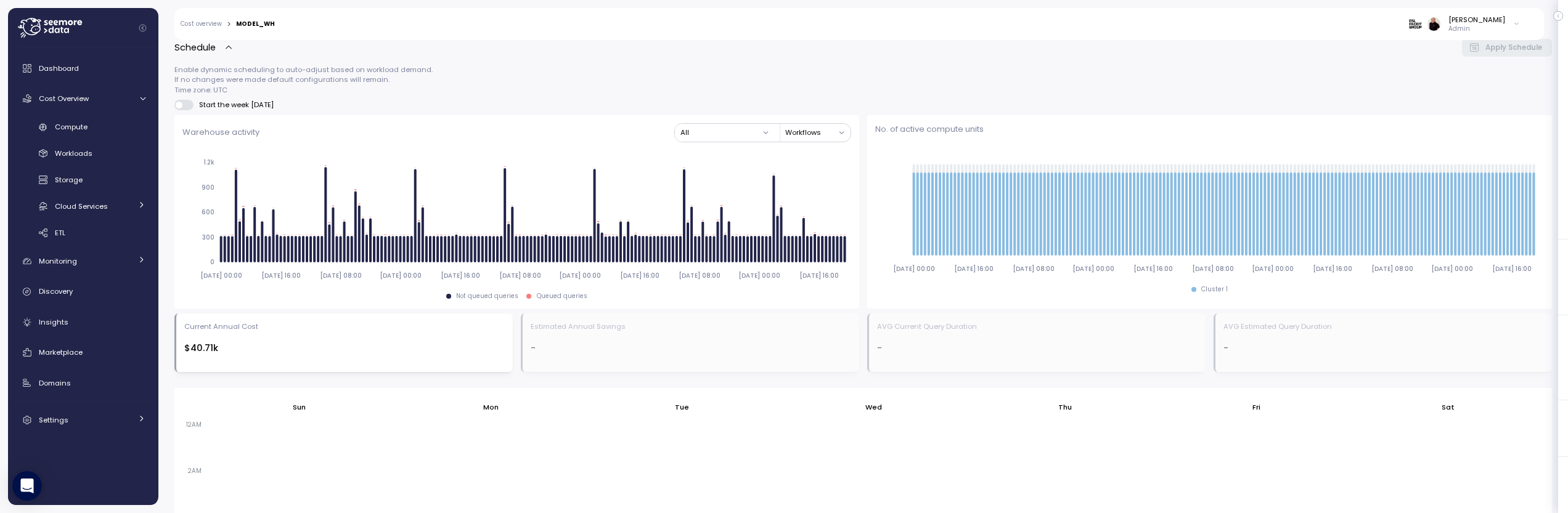
scroll to position [683, 0]
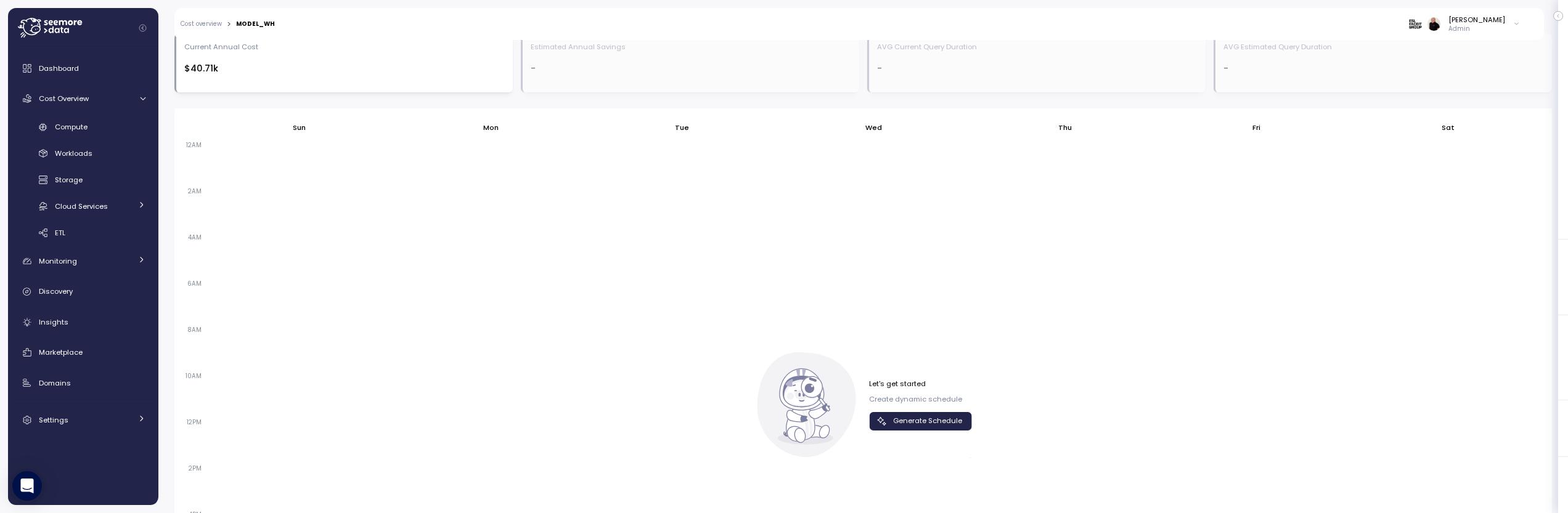
click at [908, 425] on span "Generate Schedule" at bounding box center [928, 421] width 69 height 17
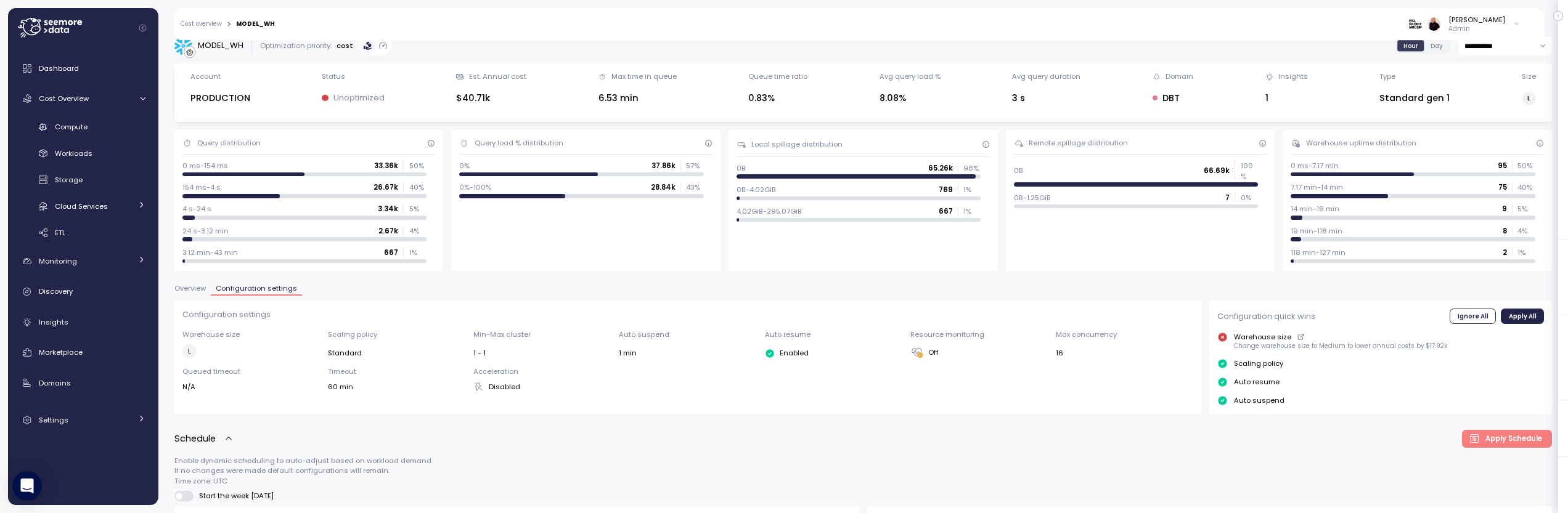
scroll to position [0, 0]
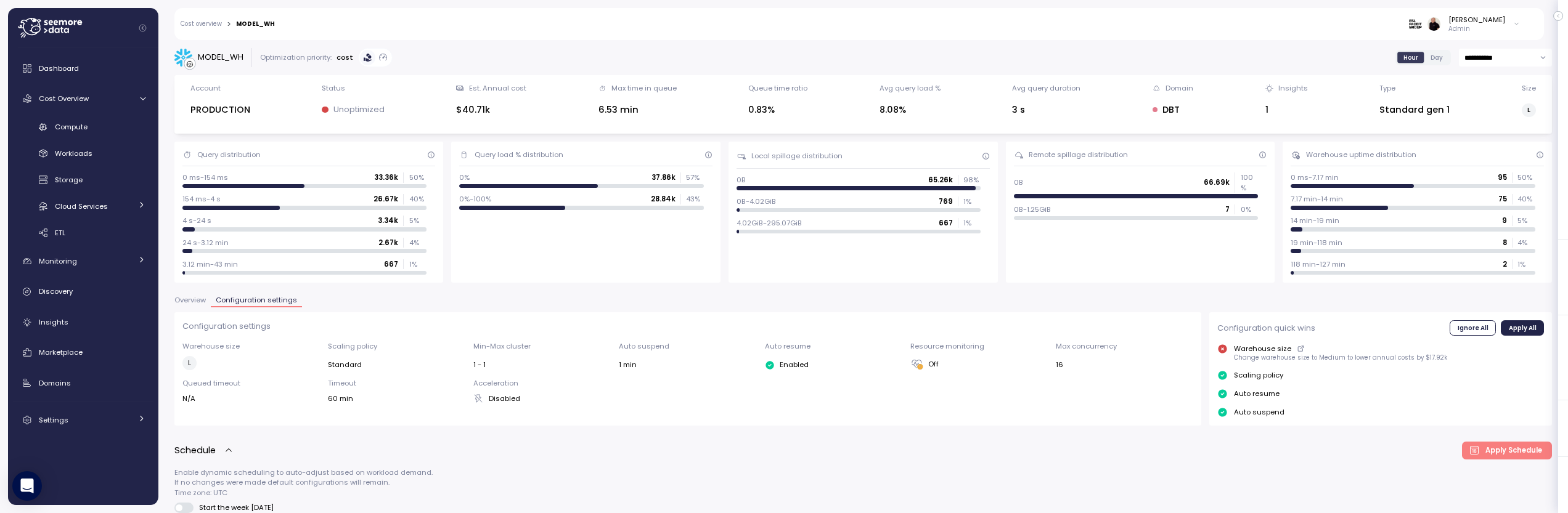
click at [201, 24] on link "Cost overview" at bounding box center [201, 24] width 41 height 6
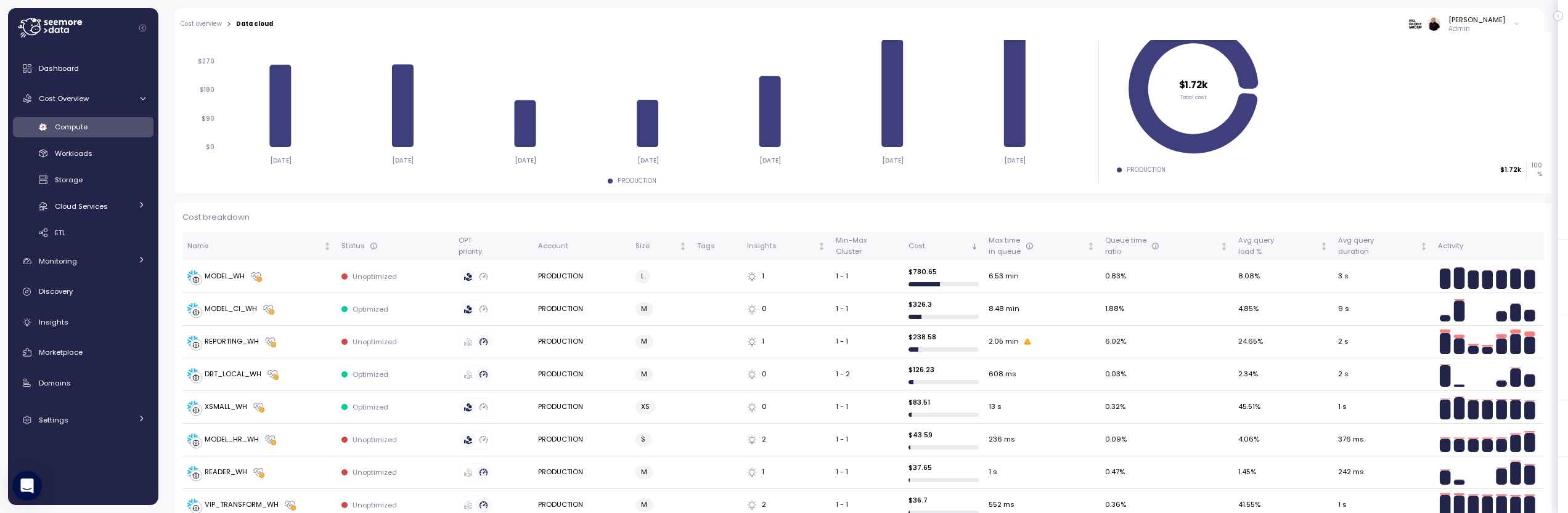
scroll to position [201, 0]
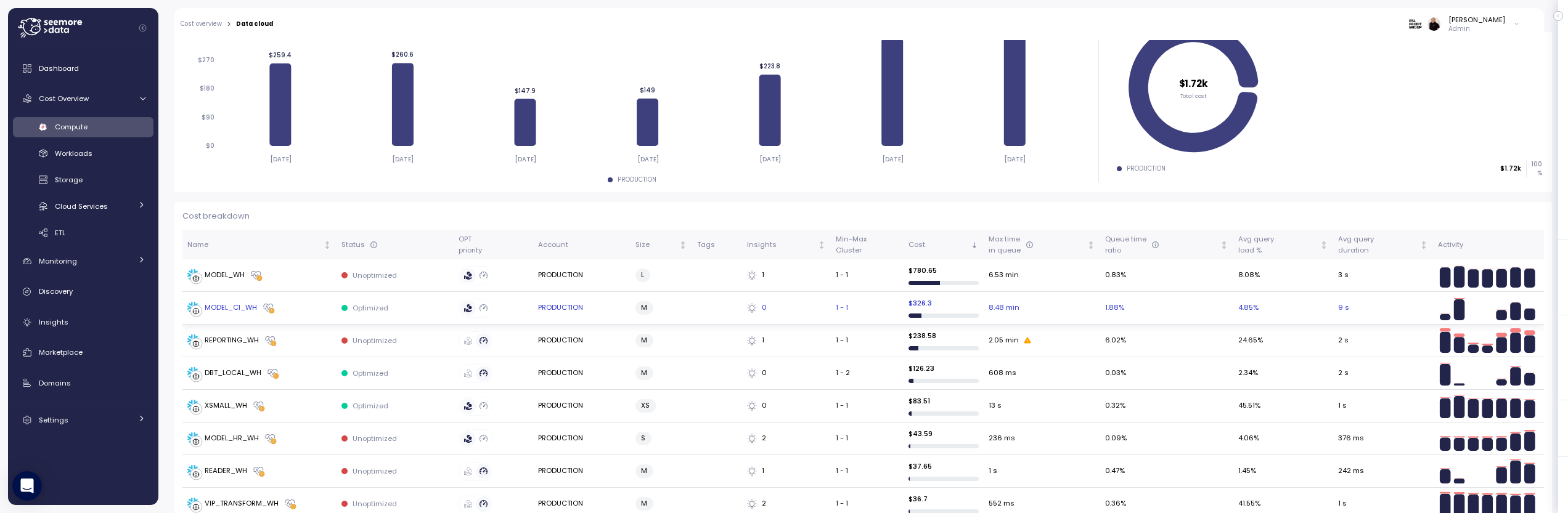
click at [223, 308] on div "MODEL_CI_WH" at bounding box center [231, 308] width 52 height 11
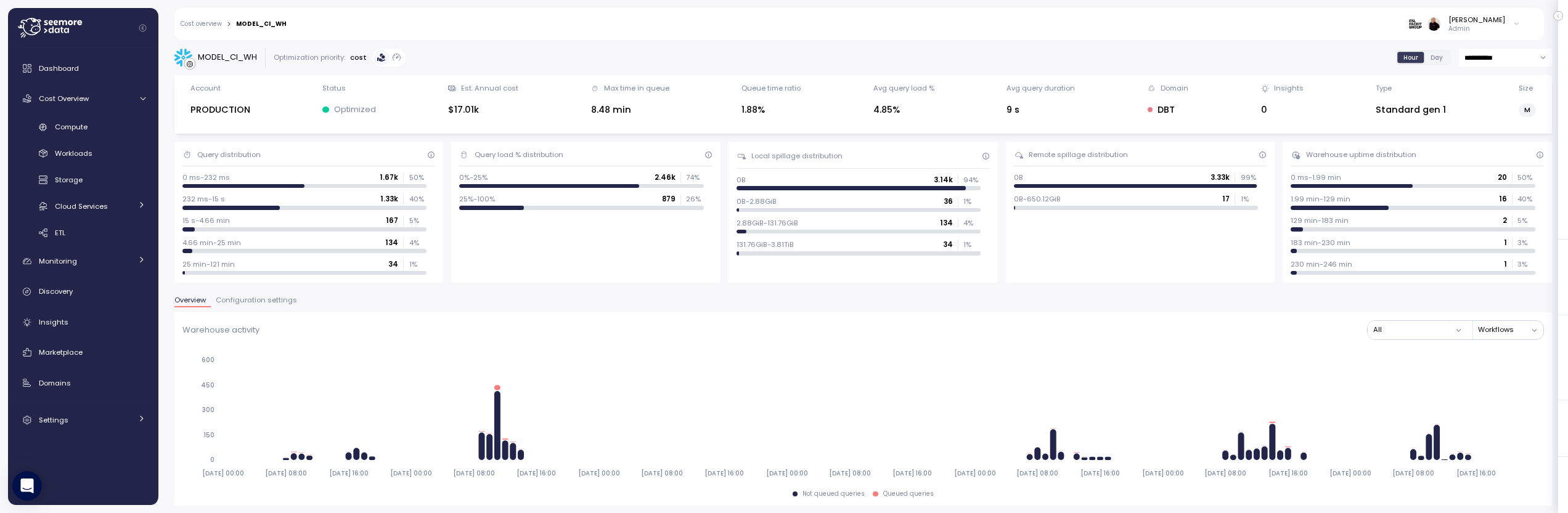
click at [262, 297] on span "Configuration settings" at bounding box center [256, 300] width 81 height 7
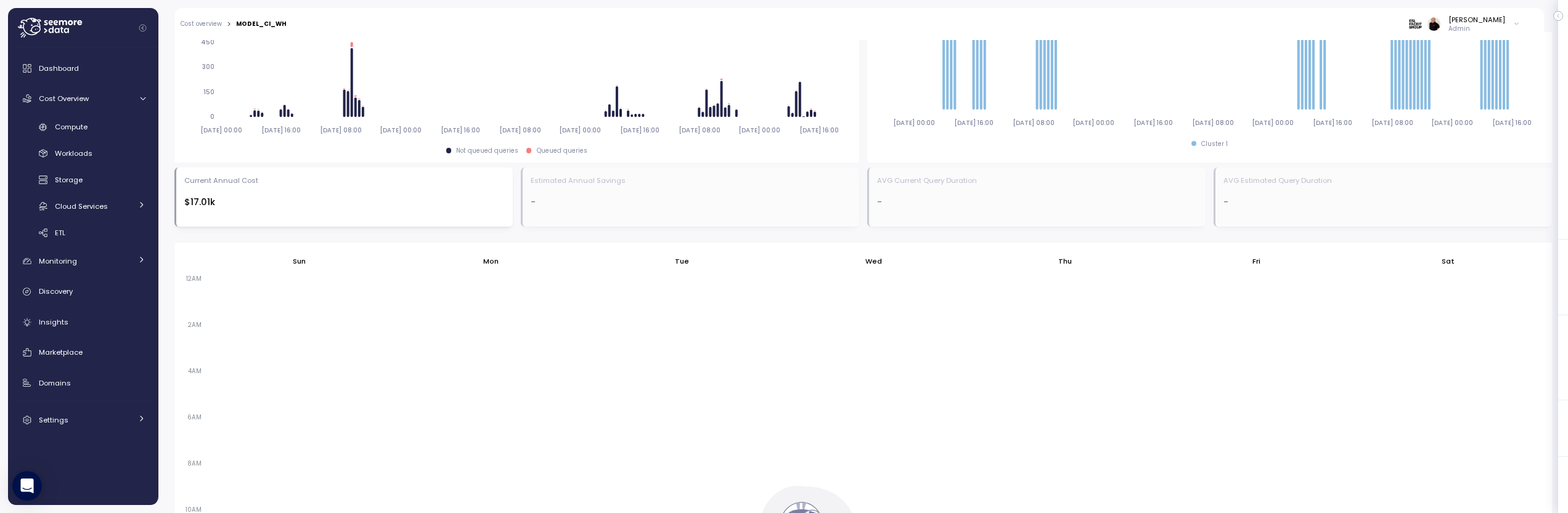
scroll to position [693, 0]
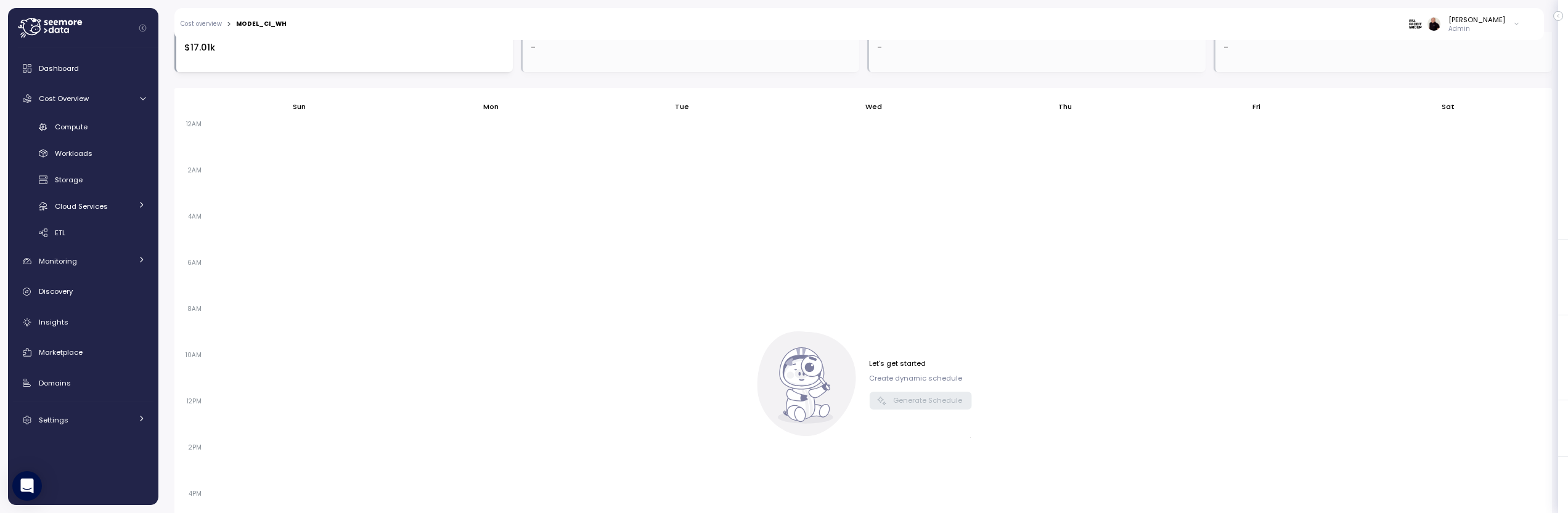
click at [208, 25] on link "Cost overview" at bounding box center [201, 24] width 41 height 6
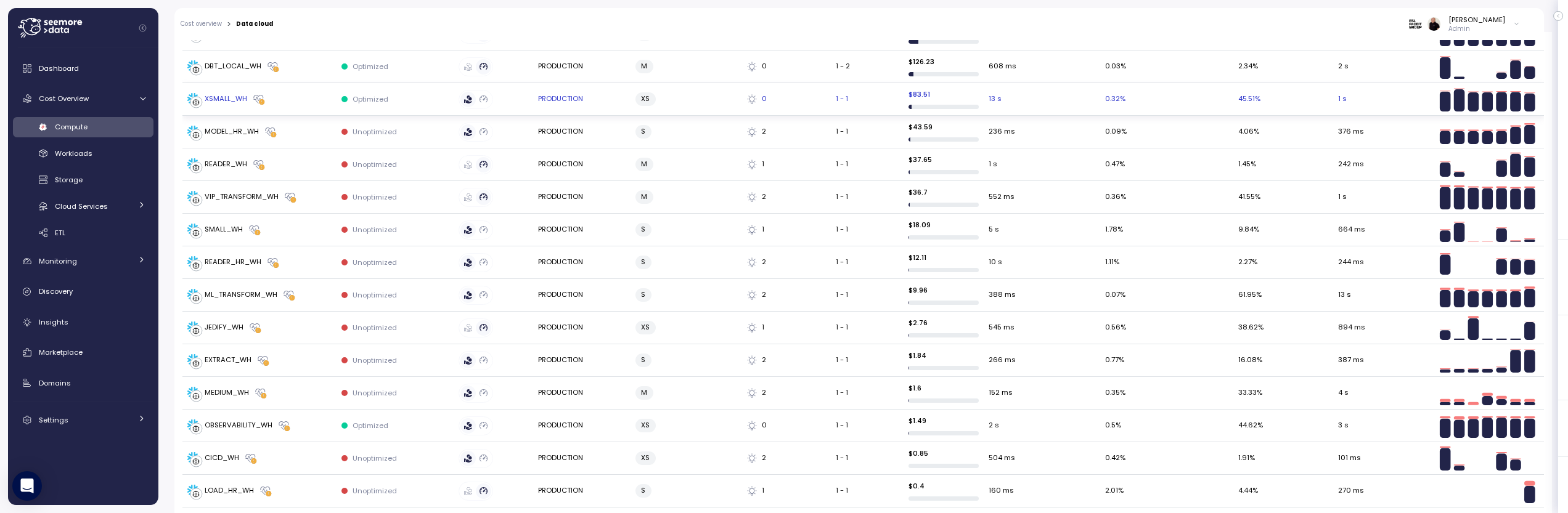
scroll to position [284, 0]
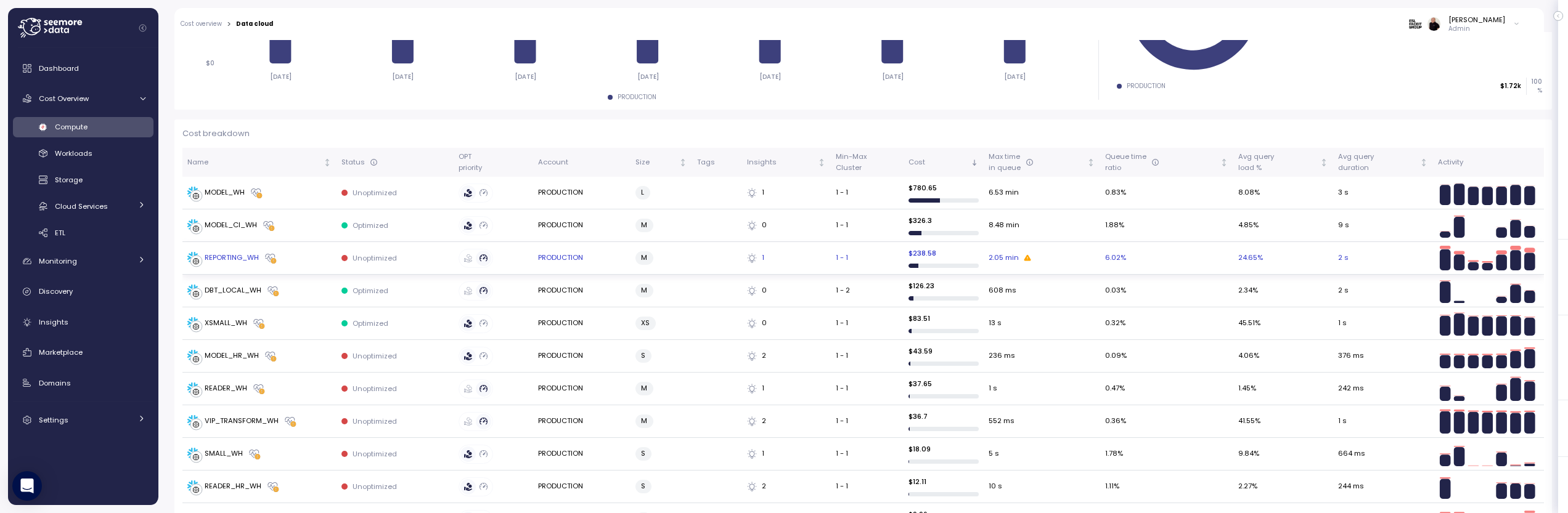
click at [216, 255] on div "REPORTING_WH" at bounding box center [232, 258] width 54 height 11
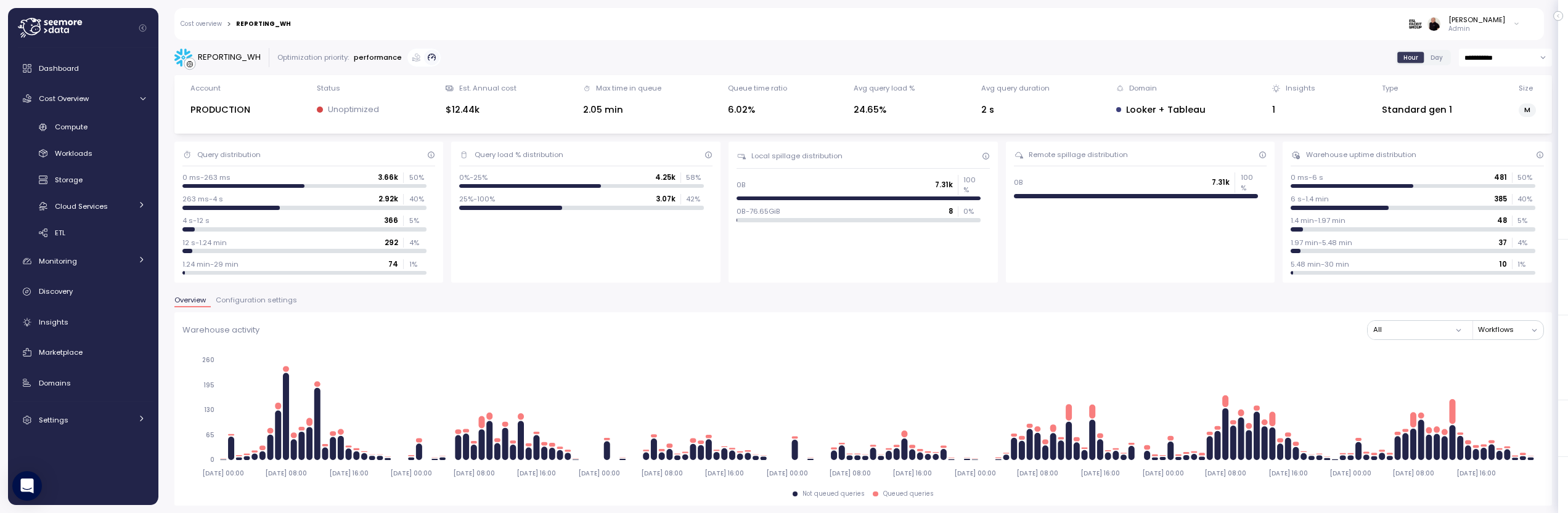
click at [249, 300] on span "Configuration settings" at bounding box center [256, 300] width 81 height 7
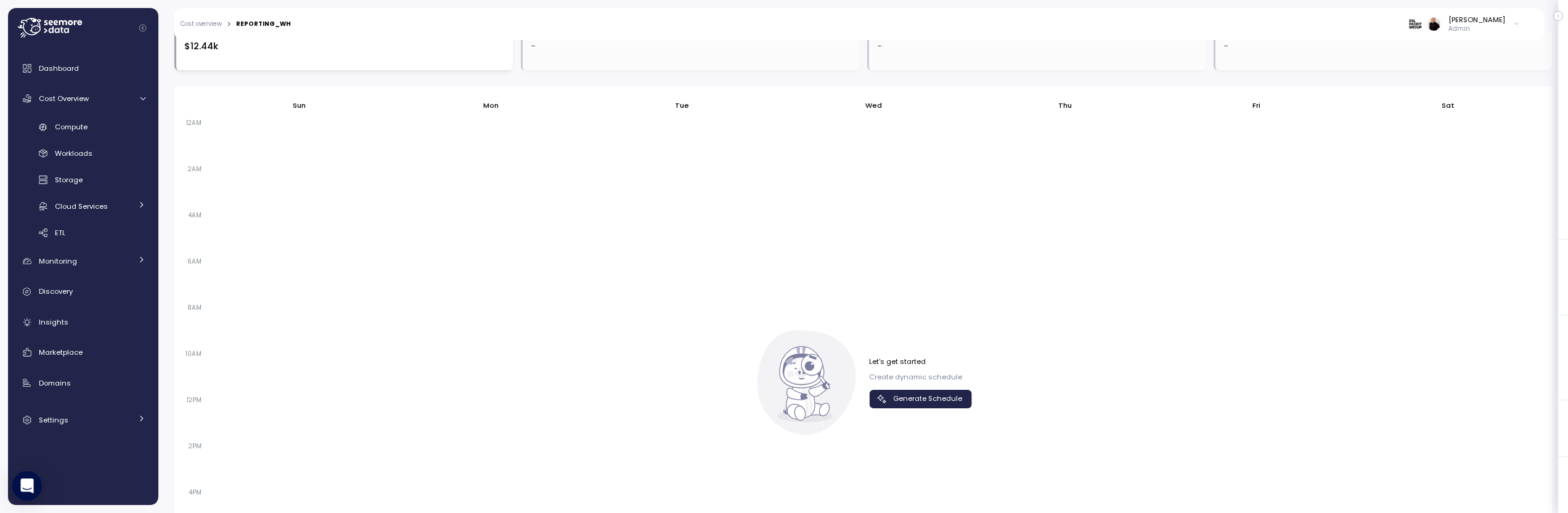
scroll to position [879, 0]
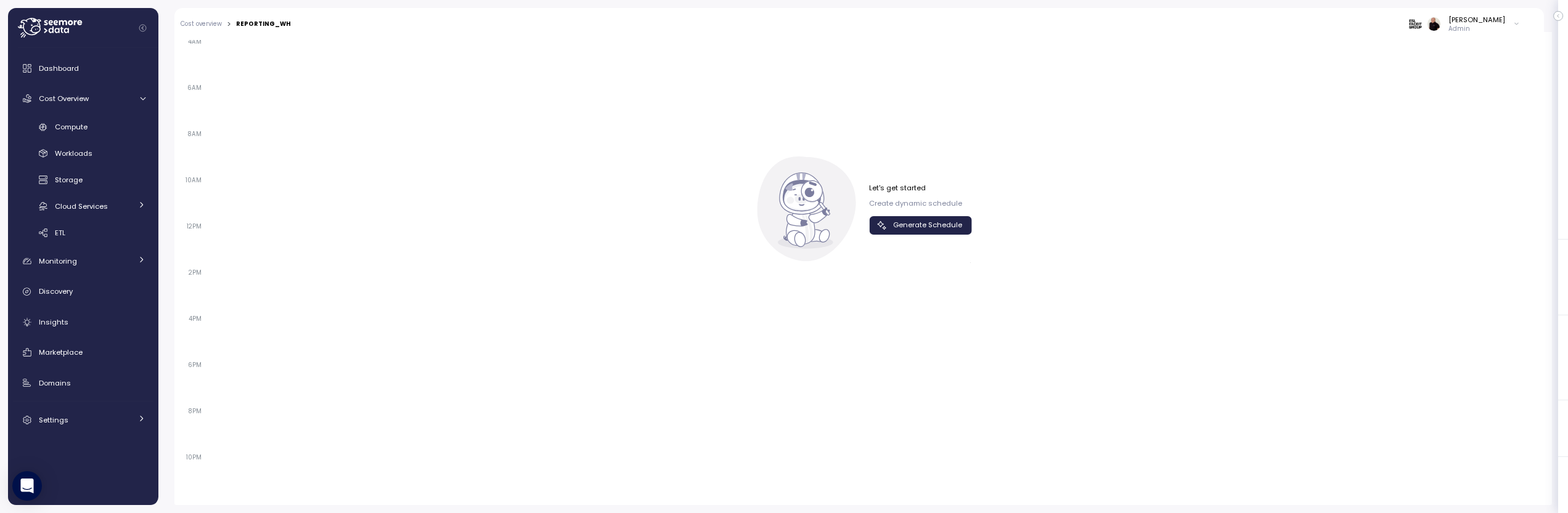
click at [930, 222] on span "Generate Schedule" at bounding box center [928, 225] width 69 height 17
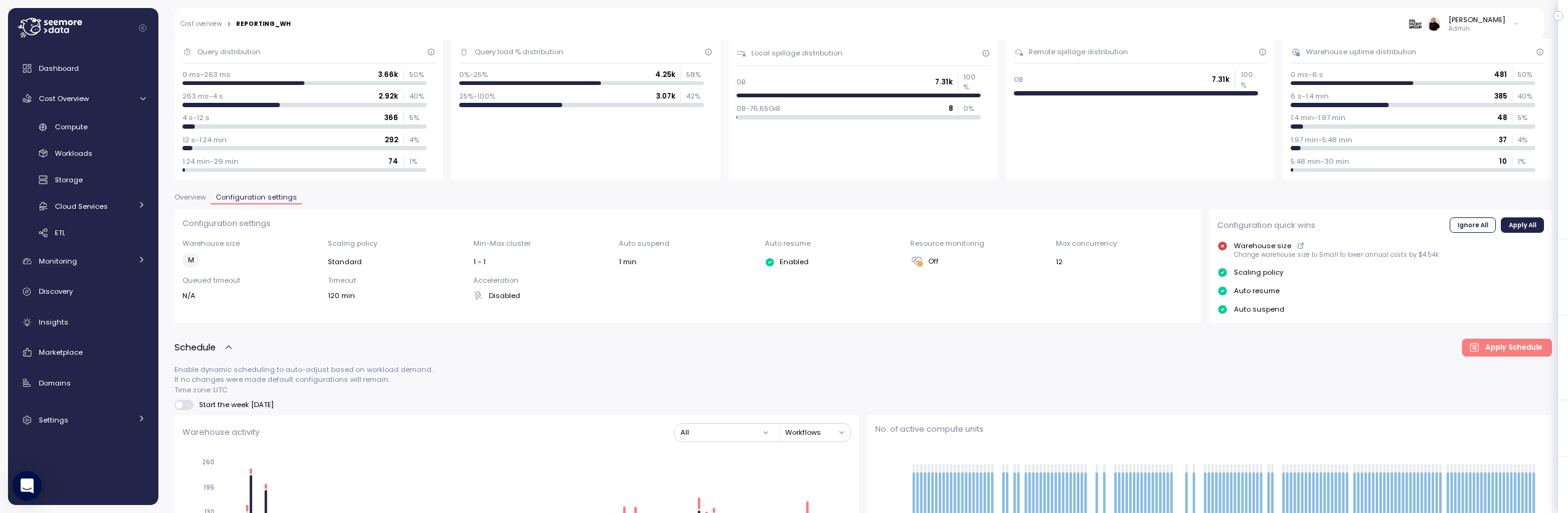
scroll to position [0, 0]
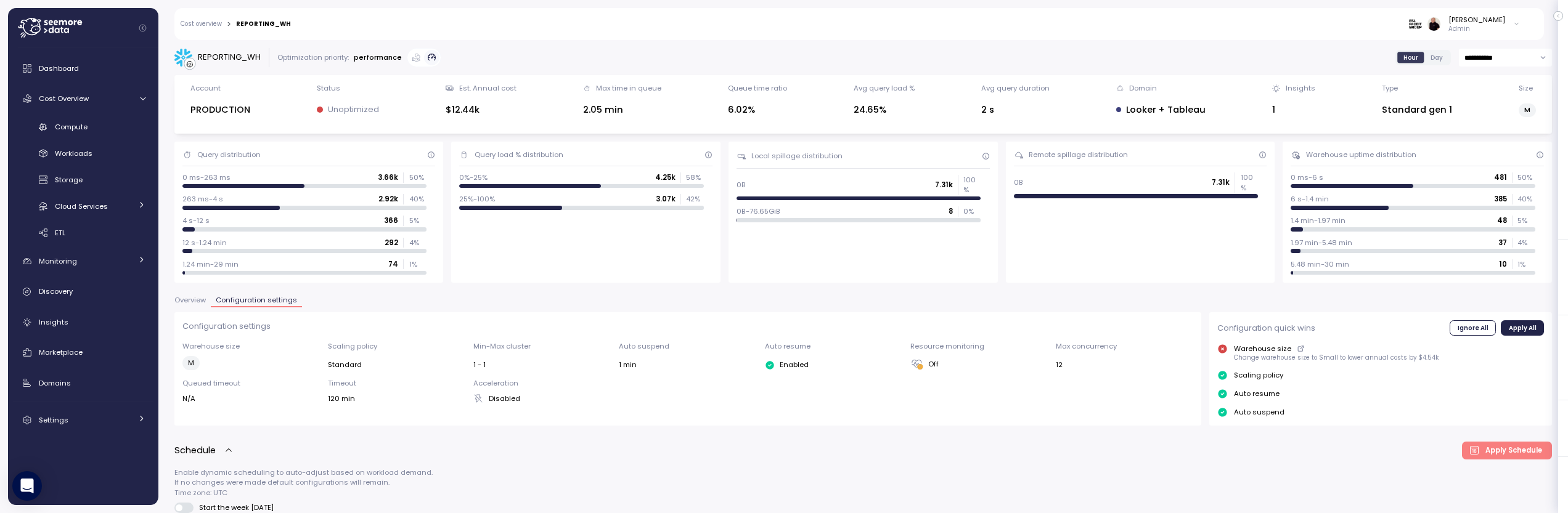
drag, startPoint x: 194, startPoint y: 19, endPoint x: 210, endPoint y: 45, distance: 30.5
click at [194, 21] on link "Cost overview" at bounding box center [201, 24] width 41 height 6
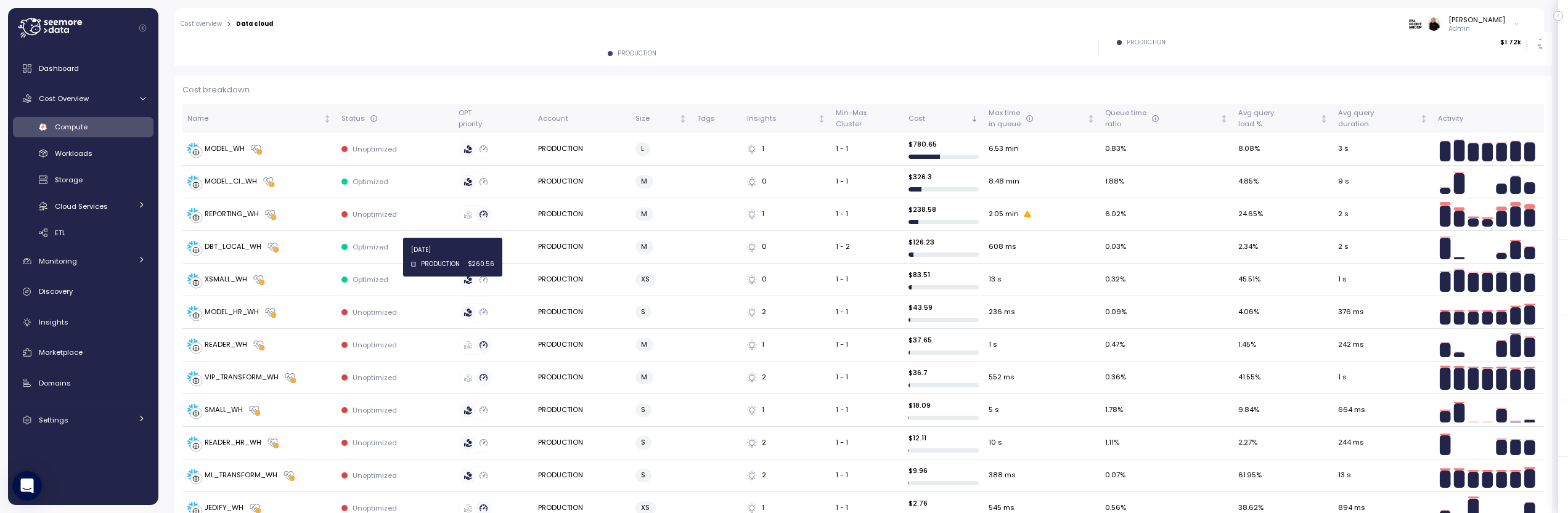
scroll to position [366, 0]
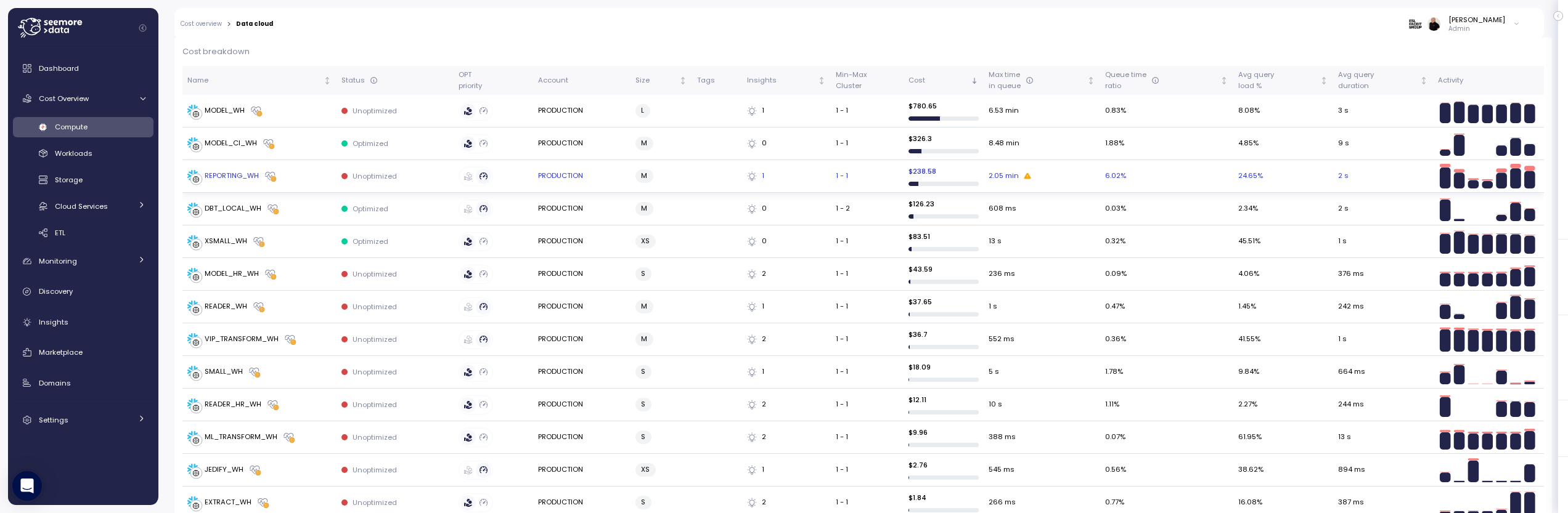
click at [229, 177] on div "REPORTING_WH" at bounding box center [232, 176] width 54 height 11
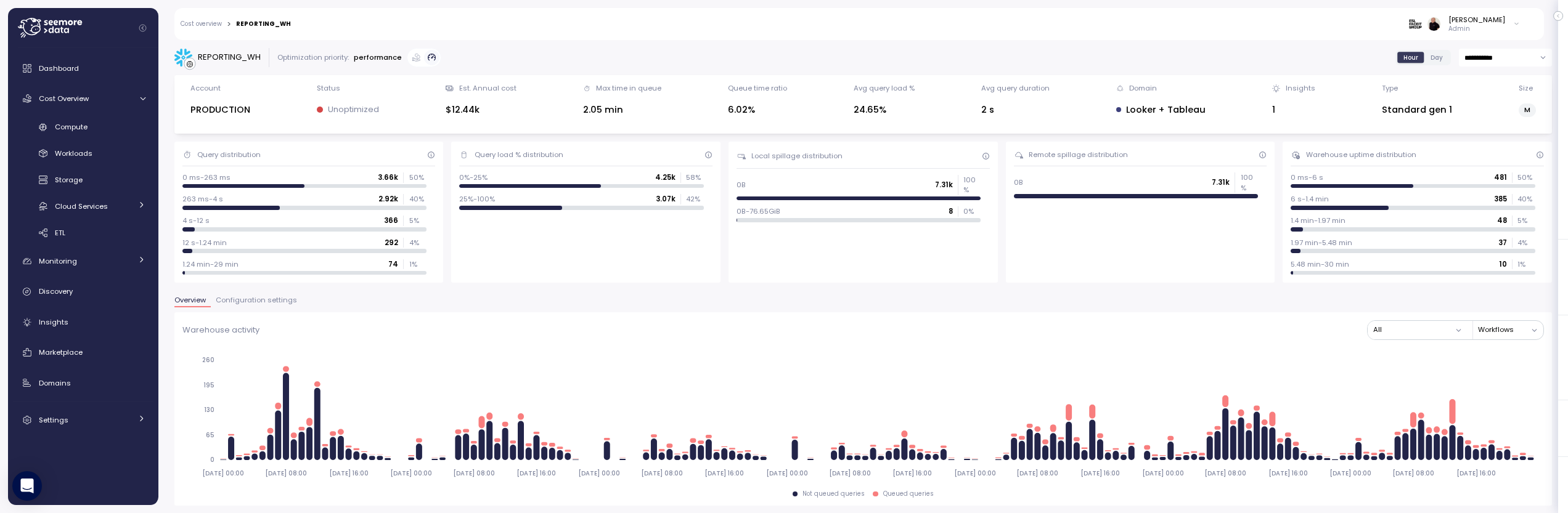
click at [275, 297] on span "Configuration settings" at bounding box center [256, 300] width 81 height 7
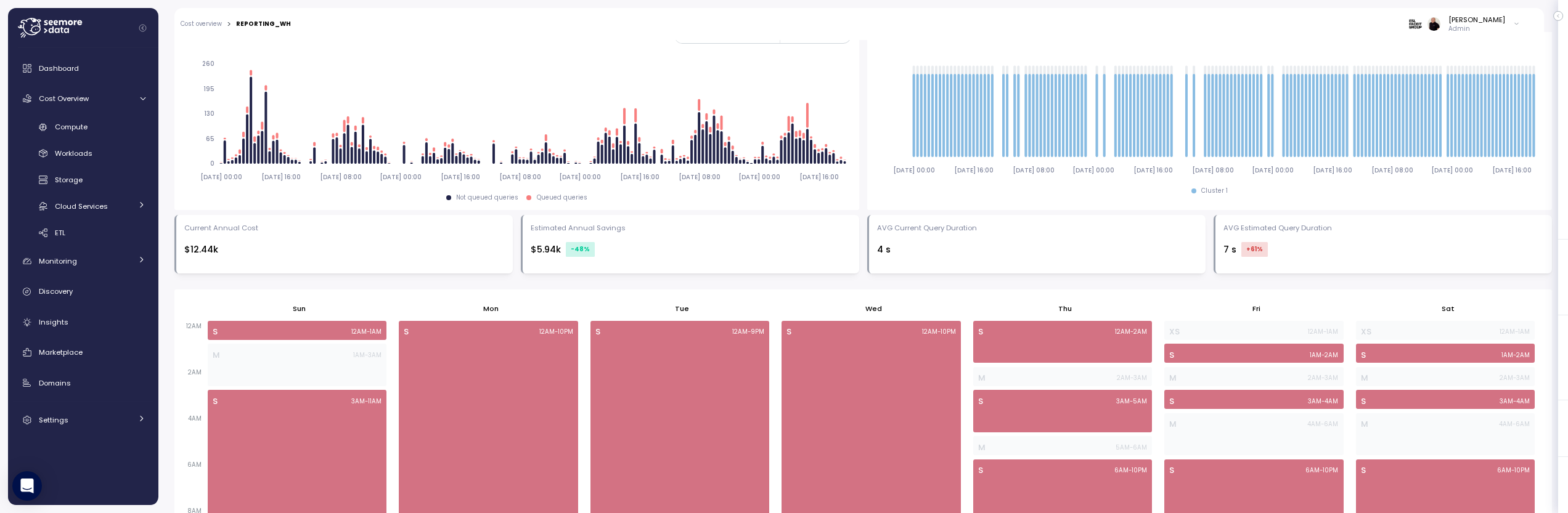
scroll to position [197, 0]
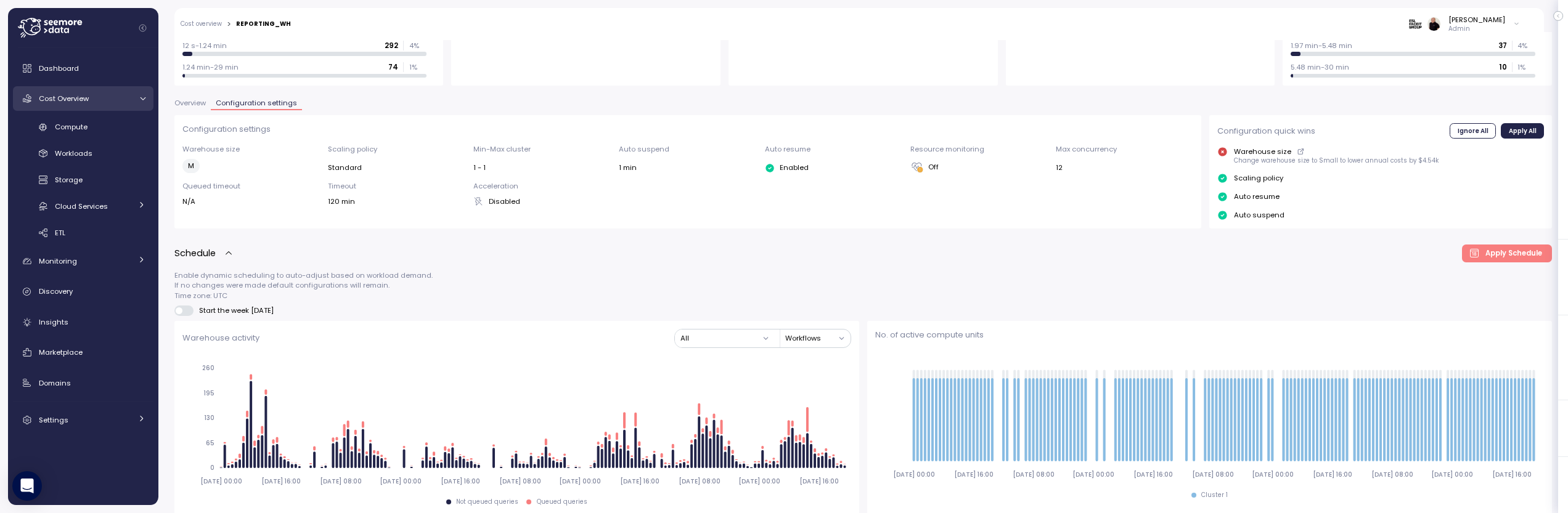
click at [76, 97] on span "Cost Overview" at bounding box center [64, 99] width 50 height 10
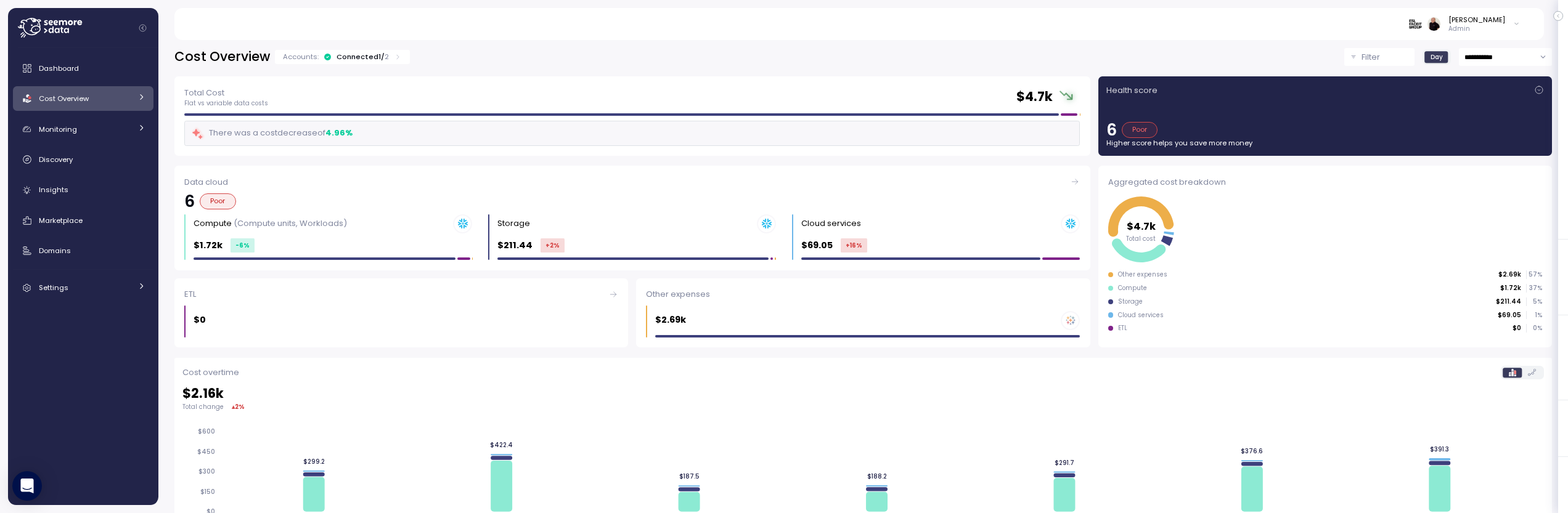
click at [1496, 26] on p "Admin" at bounding box center [1477, 28] width 57 height 9
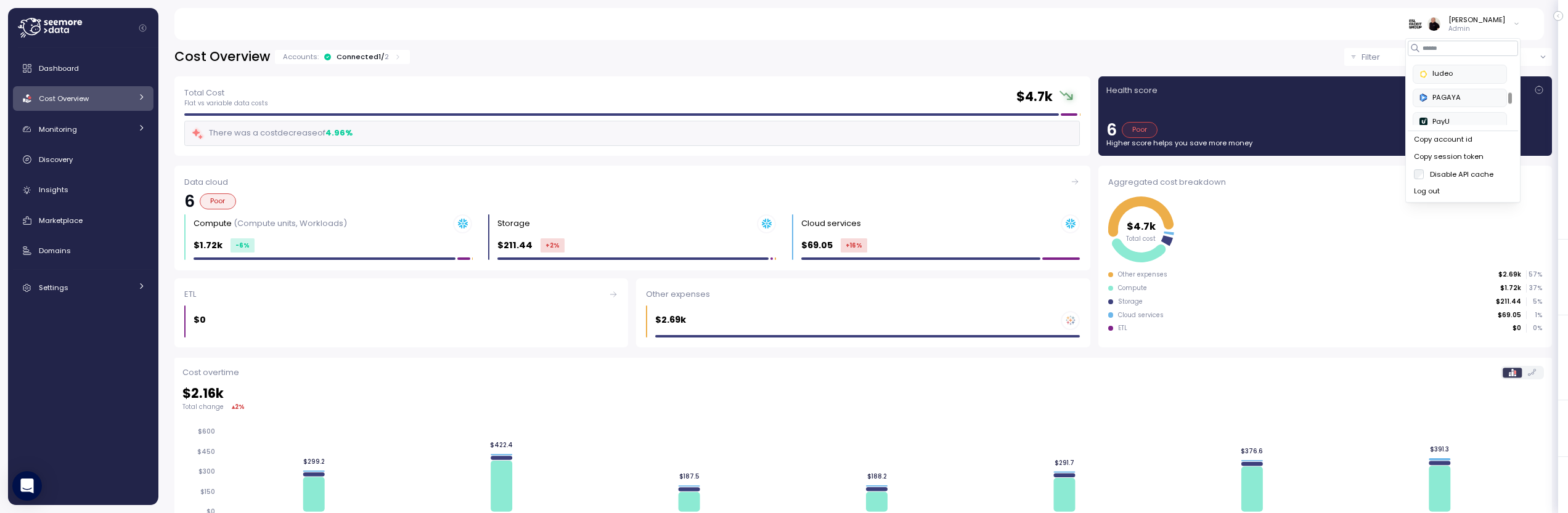
scroll to position [324, 0]
click at [1460, 101] on div "PayU" at bounding box center [1459, 103] width 80 height 11
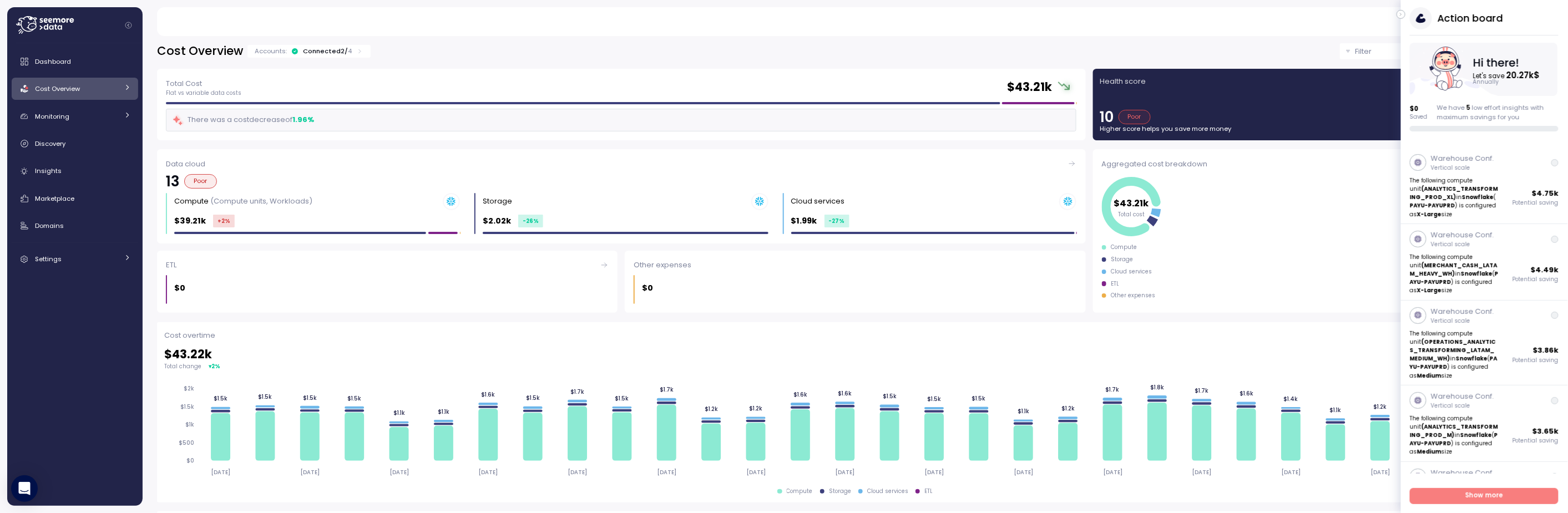
click at [1403, 18] on button "button" at bounding box center [1401, 14] width 9 height 9
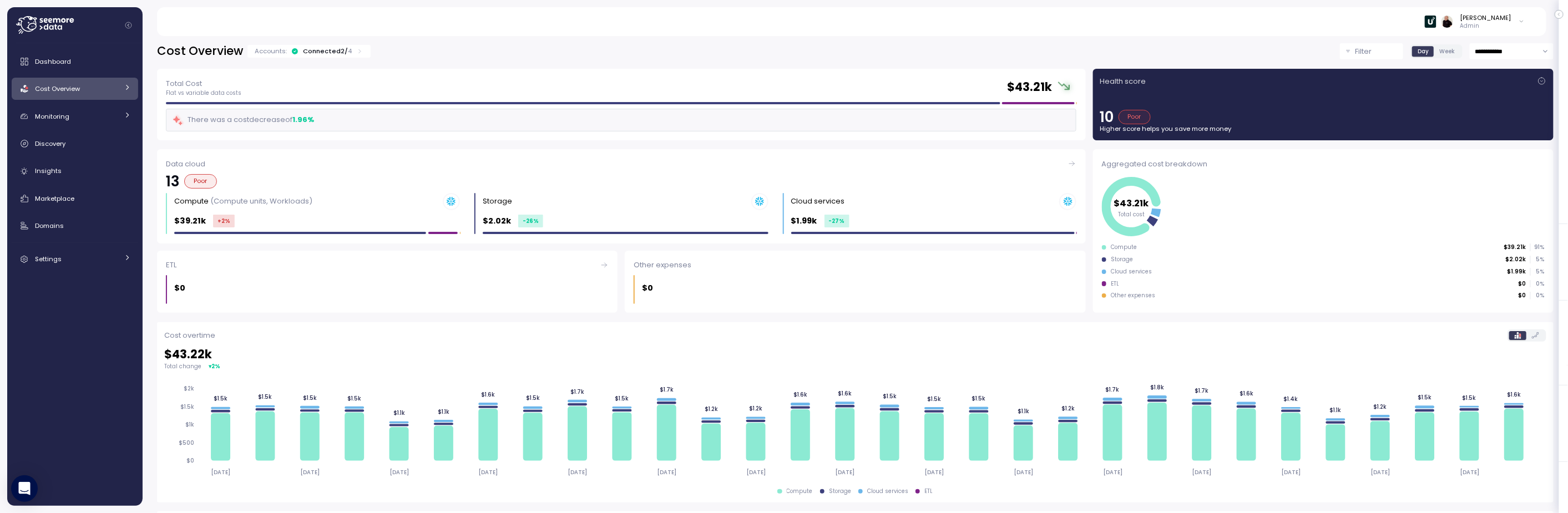
click at [320, 54] on div "Connected 2 / 4" at bounding box center [327, 51] width 49 height 9
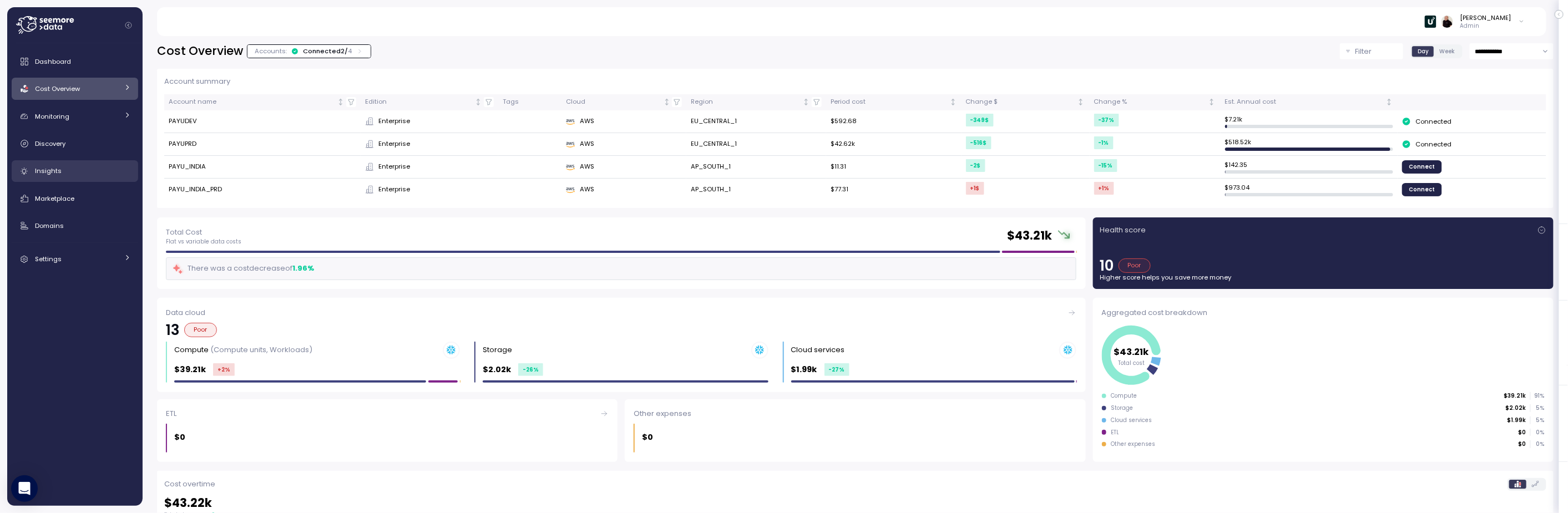
click at [57, 172] on span "Insights" at bounding box center [48, 170] width 27 height 9
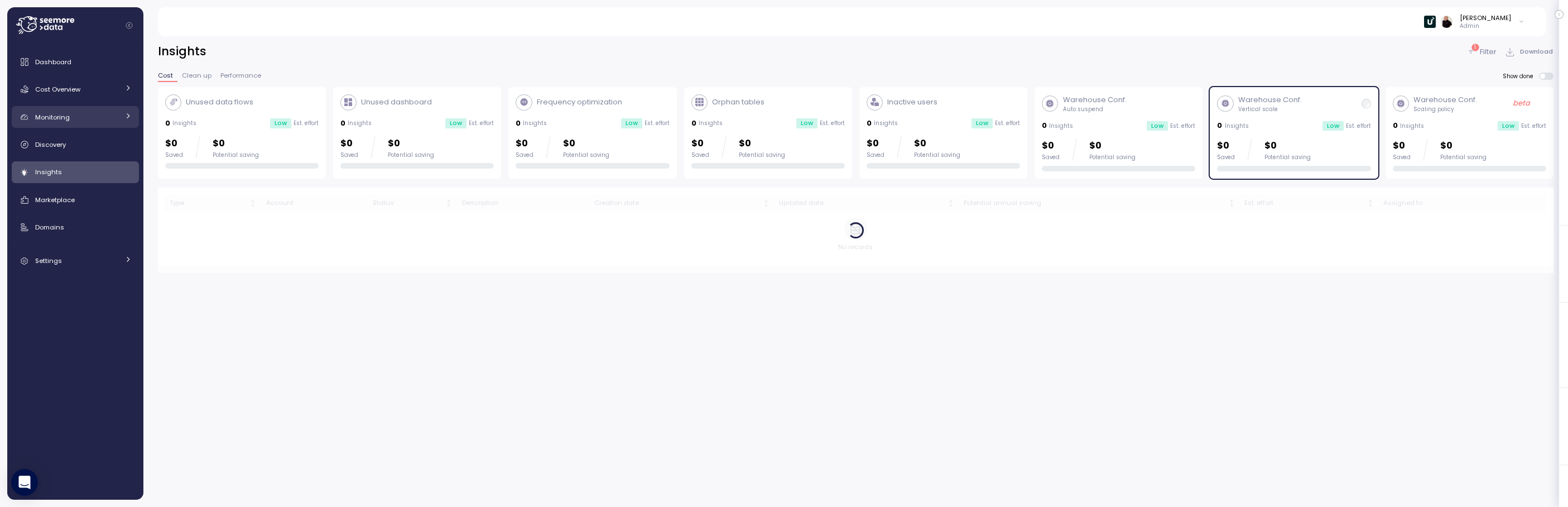
click at [72, 110] on link "Monitoring" at bounding box center [75, 117] width 127 height 22
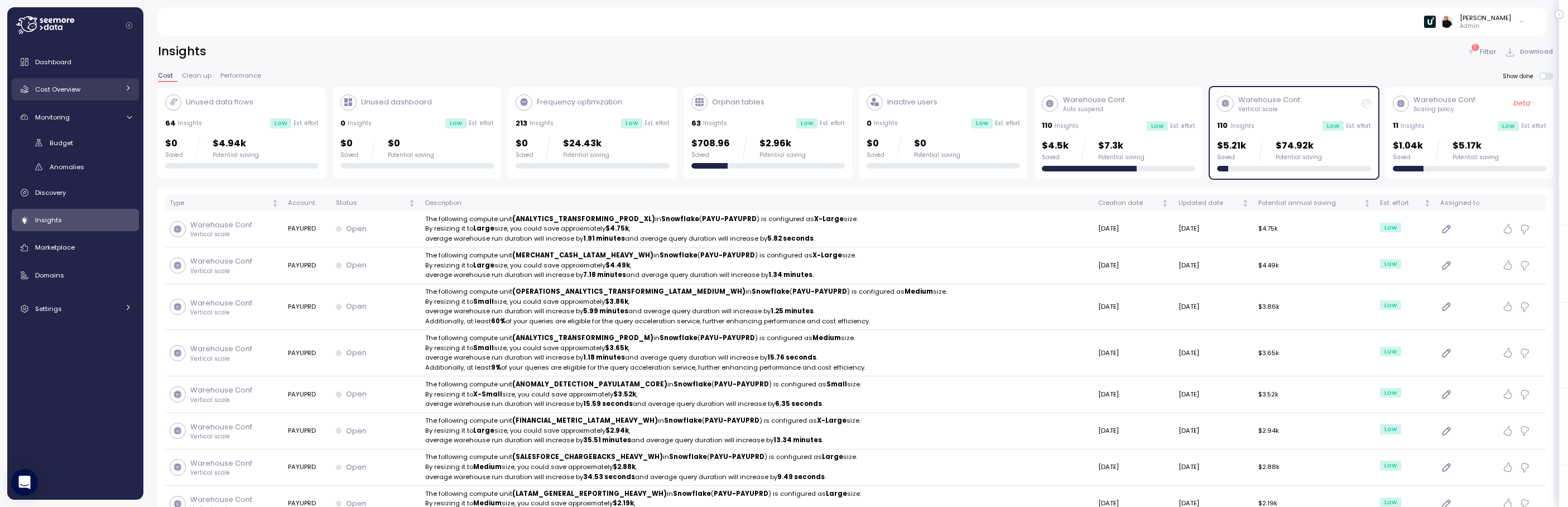
click at [75, 88] on span "Cost Overview" at bounding box center [58, 89] width 45 height 9
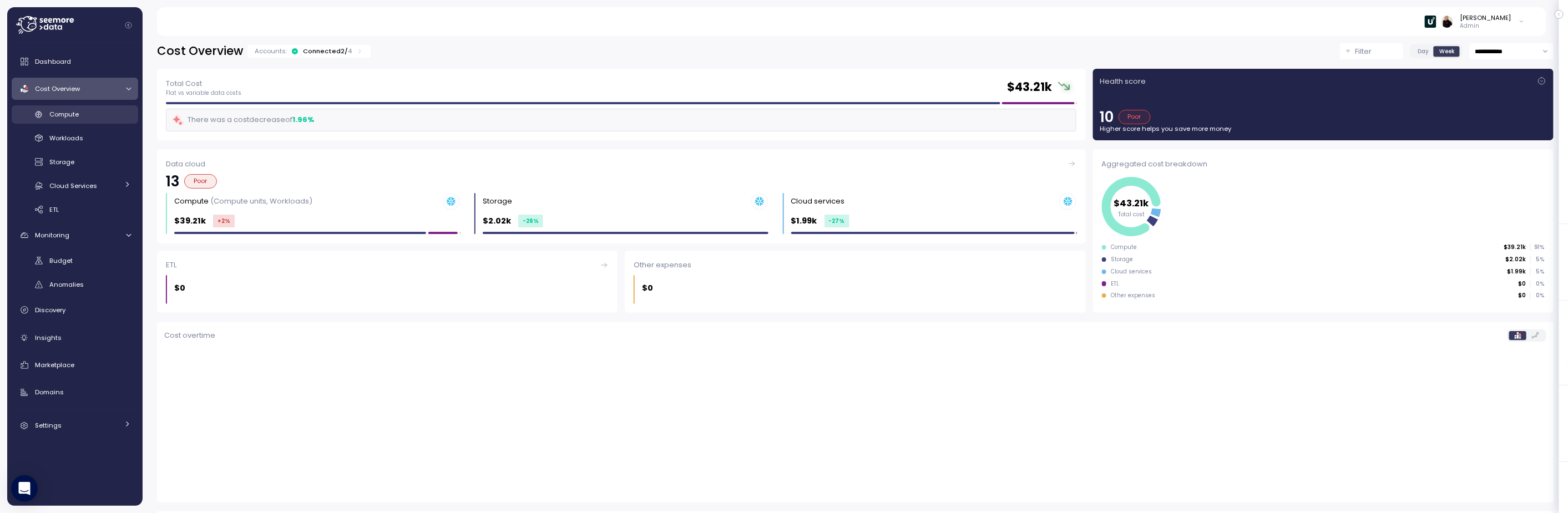
click at [67, 120] on link "Compute" at bounding box center [75, 114] width 127 height 18
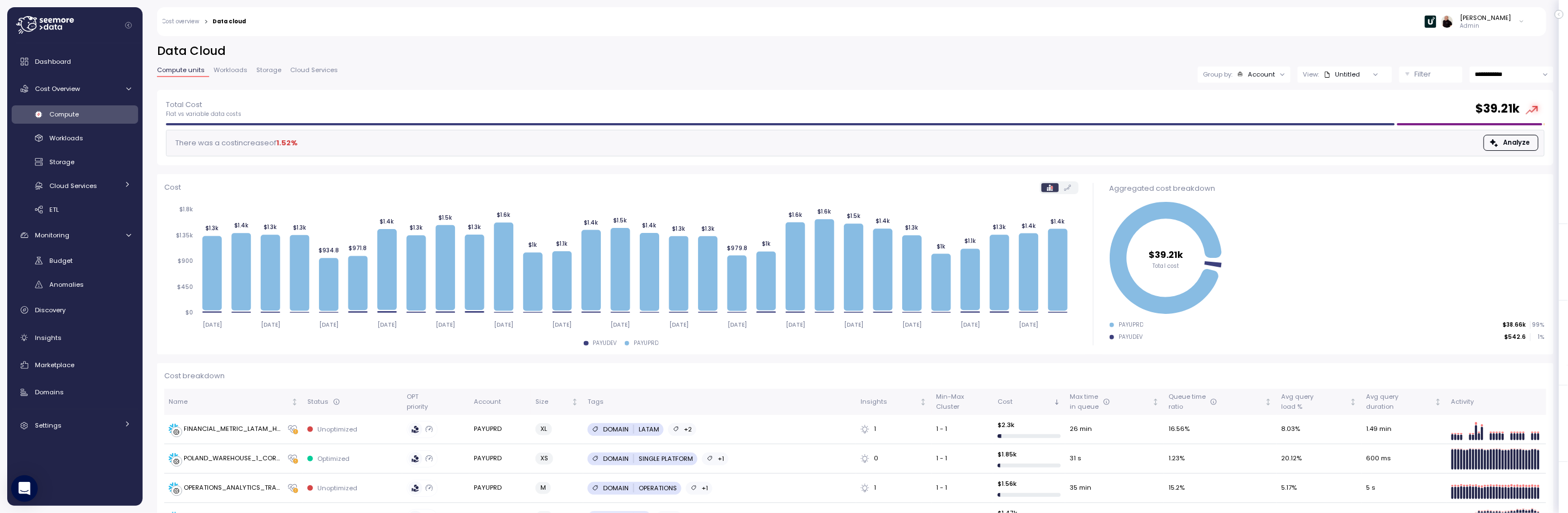
click at [1498, 76] on input "**********" at bounding box center [1512, 74] width 84 height 16
click at [1494, 125] on span "Last 7 days" at bounding box center [1483, 127] width 36 height 10
type input "**********"
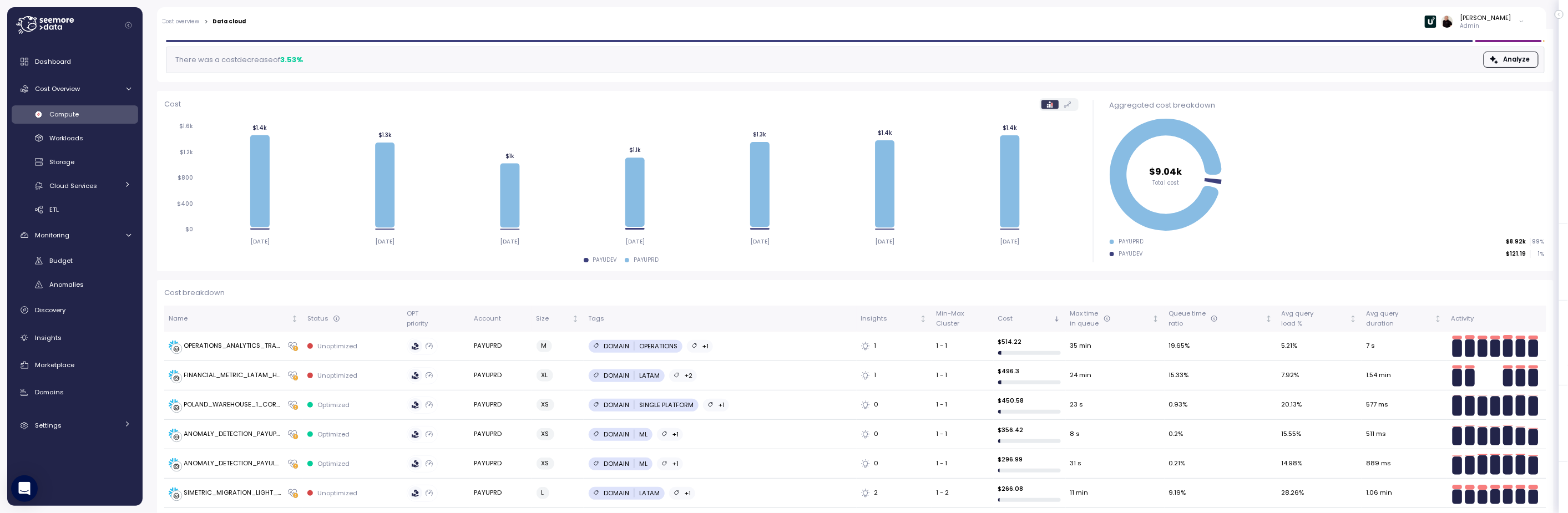
scroll to position [117, 0]
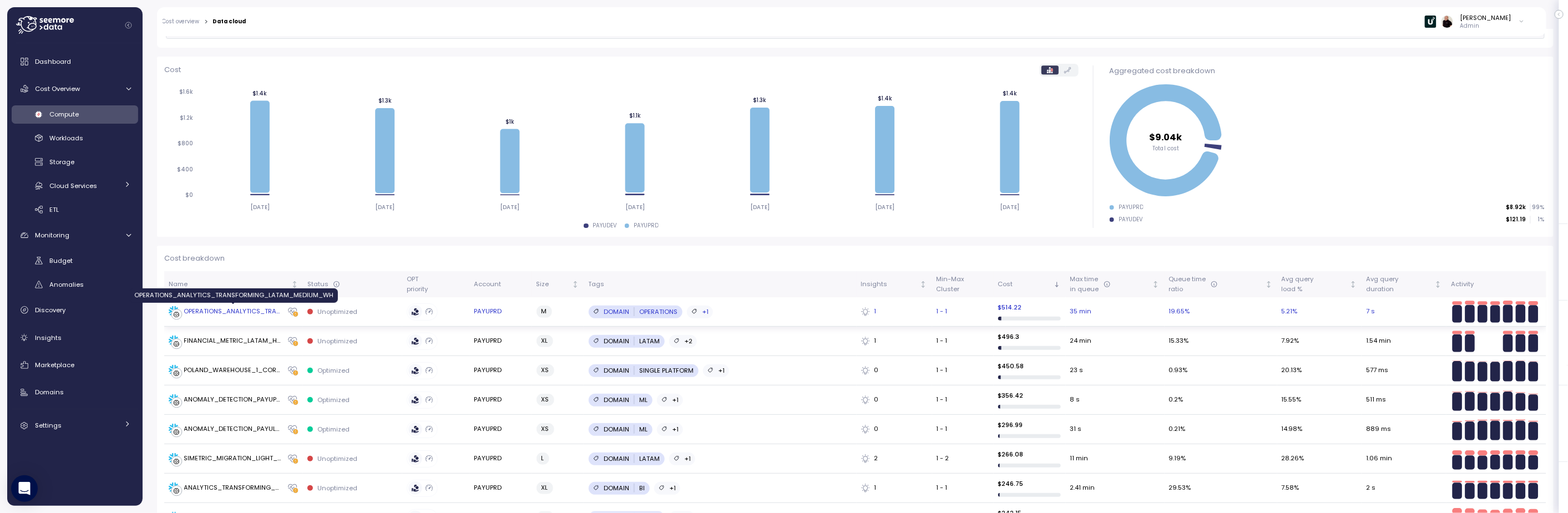
click at [248, 311] on div "OPERATIONS_ANALYTICS_TRANSFORMING_LATAM_MEDIUM_WH" at bounding box center [233, 312] width 98 height 10
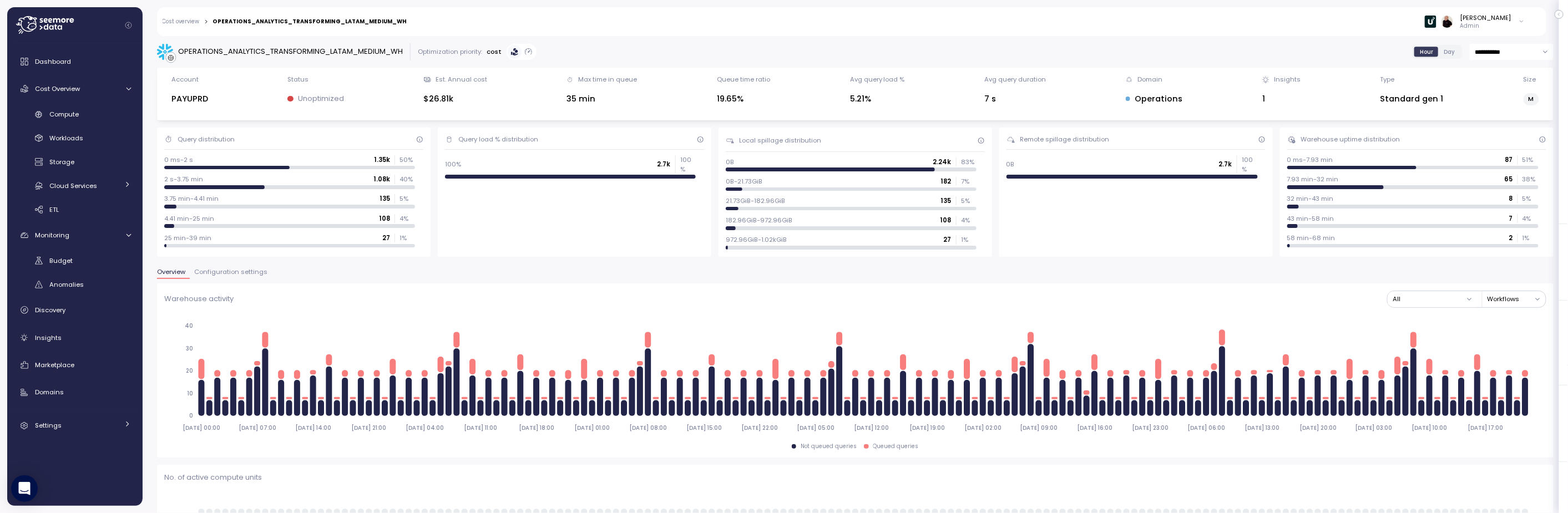
click at [235, 272] on span "Configuration settings" at bounding box center [231, 272] width 73 height 6
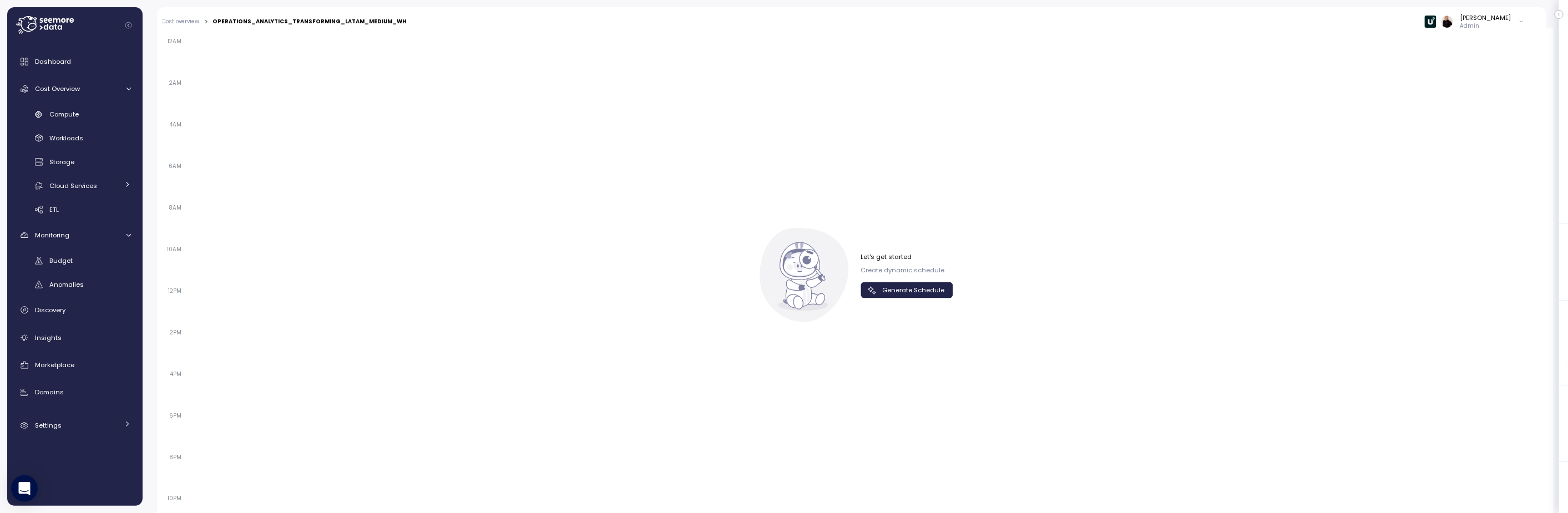
scroll to position [741, 0]
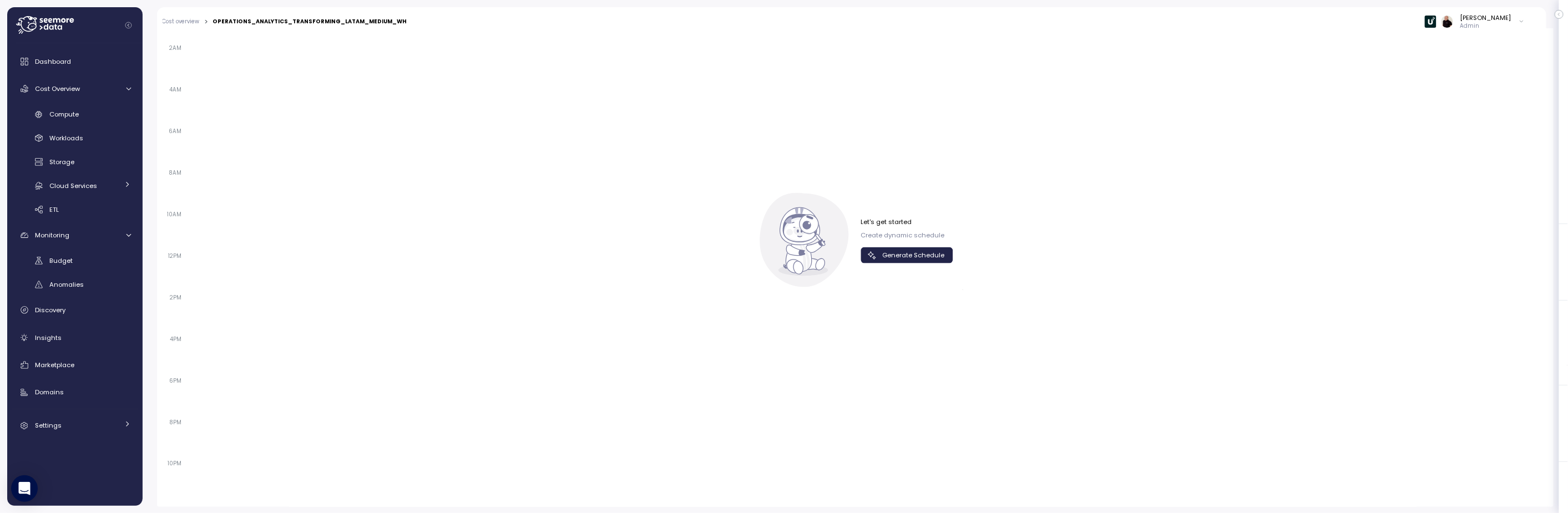
drag, startPoint x: 911, startPoint y: 252, endPoint x: 877, endPoint y: 262, distance: 35.4
click at [910, 253] on span "Generate Schedule" at bounding box center [913, 255] width 62 height 15
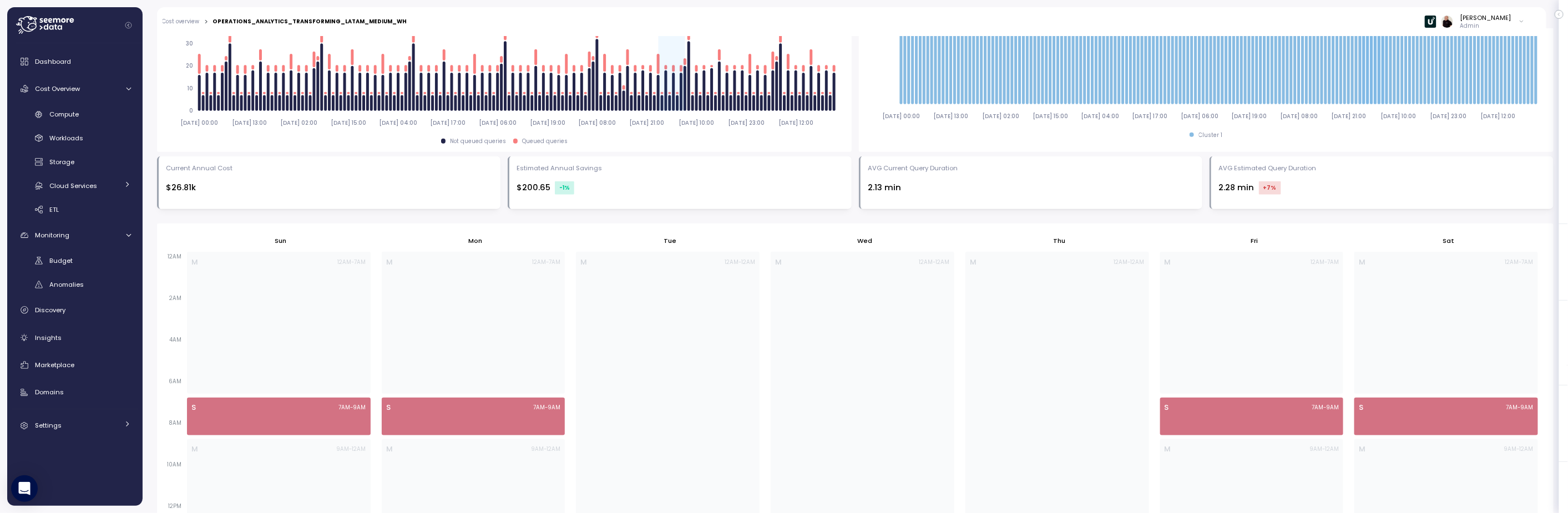
scroll to position [434, 0]
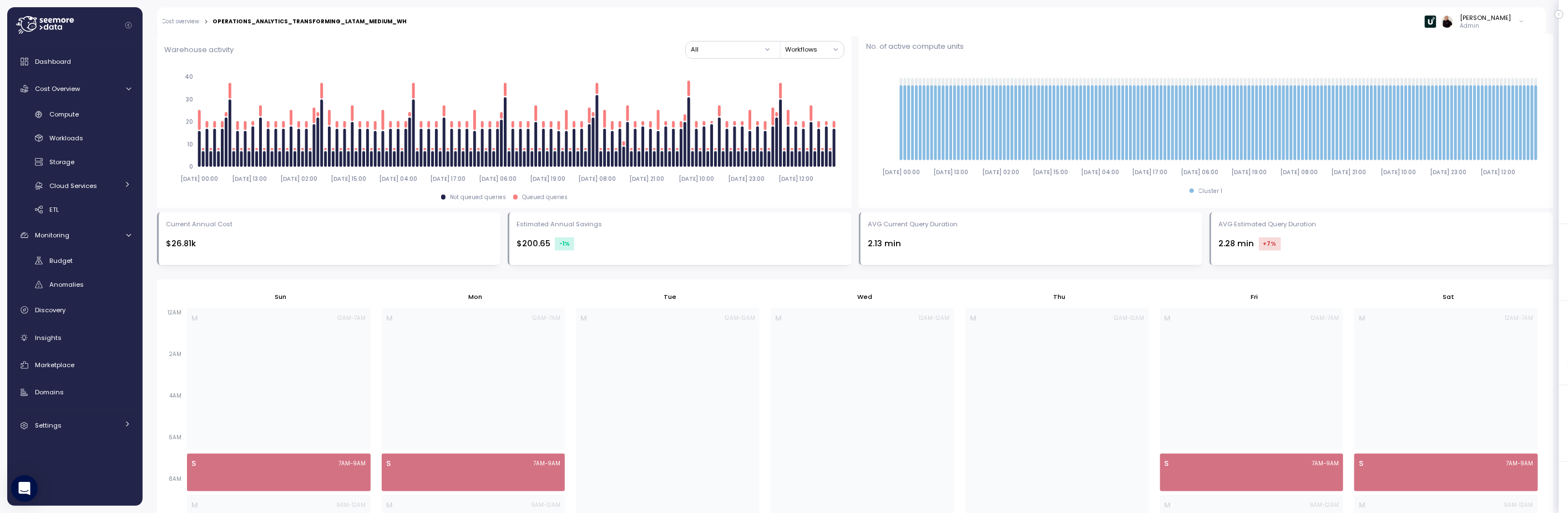
click at [181, 26] on div "Cost overview > OPERATIONS_ANALYTICS_TRANSFORMING_LATAM_MEDIUM_WH Ariel Utnik A…" at bounding box center [844, 21] width 1375 height 29
click at [181, 21] on link "Cost overview" at bounding box center [181, 21] width 37 height 5
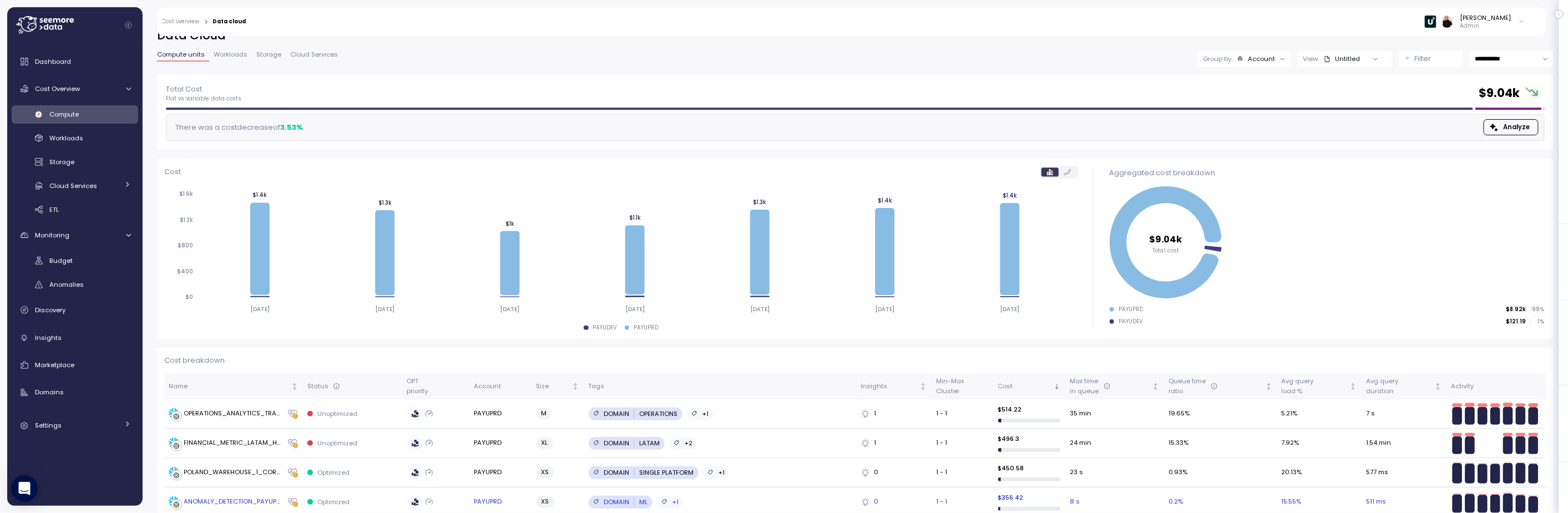
scroll to position [90, 0]
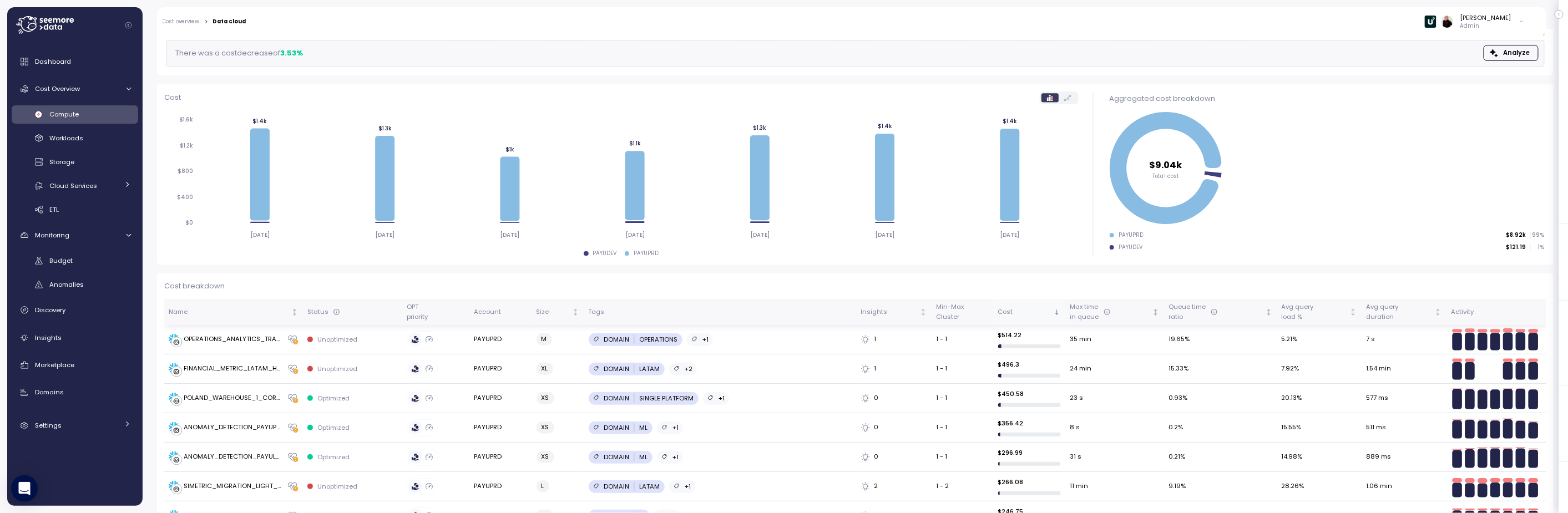
click at [998, 314] on div "Cost" at bounding box center [1025, 312] width 54 height 10
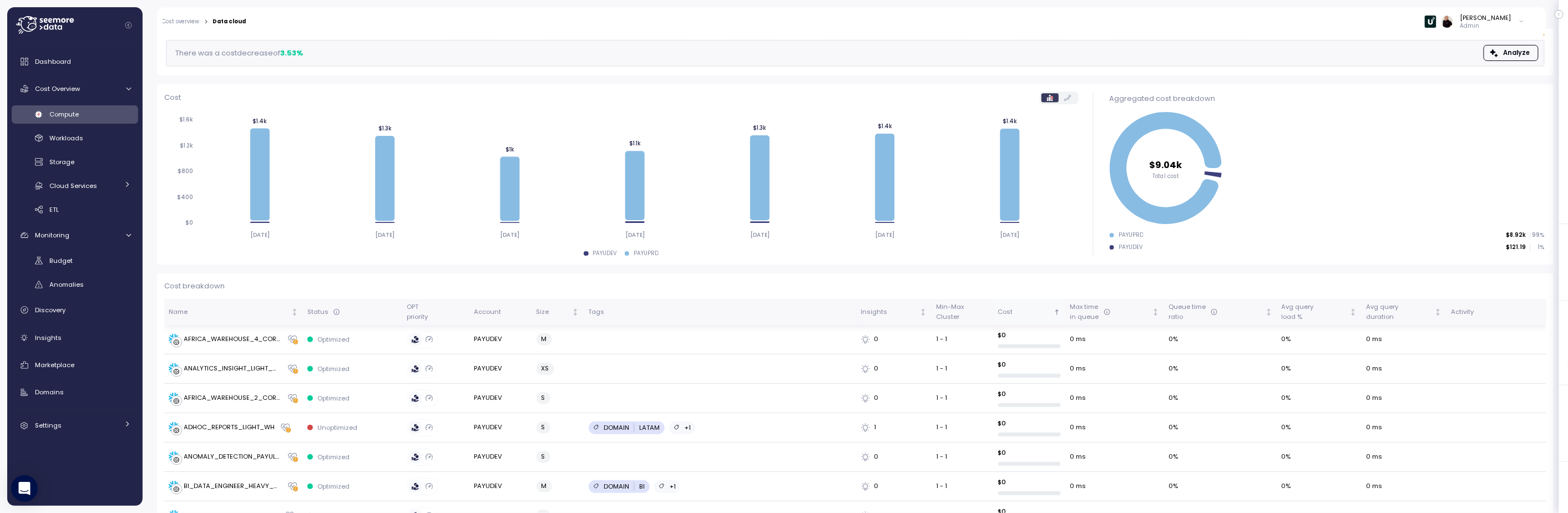
click at [998, 312] on div "Cost" at bounding box center [1025, 312] width 54 height 10
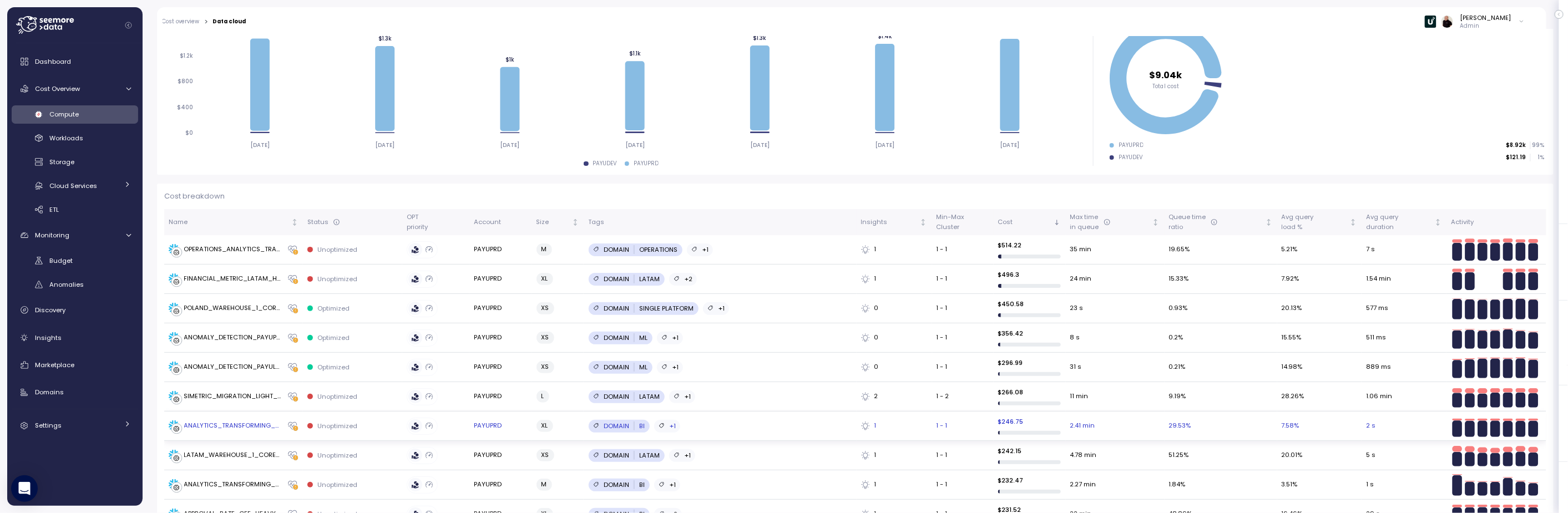
scroll to position [212, 0]
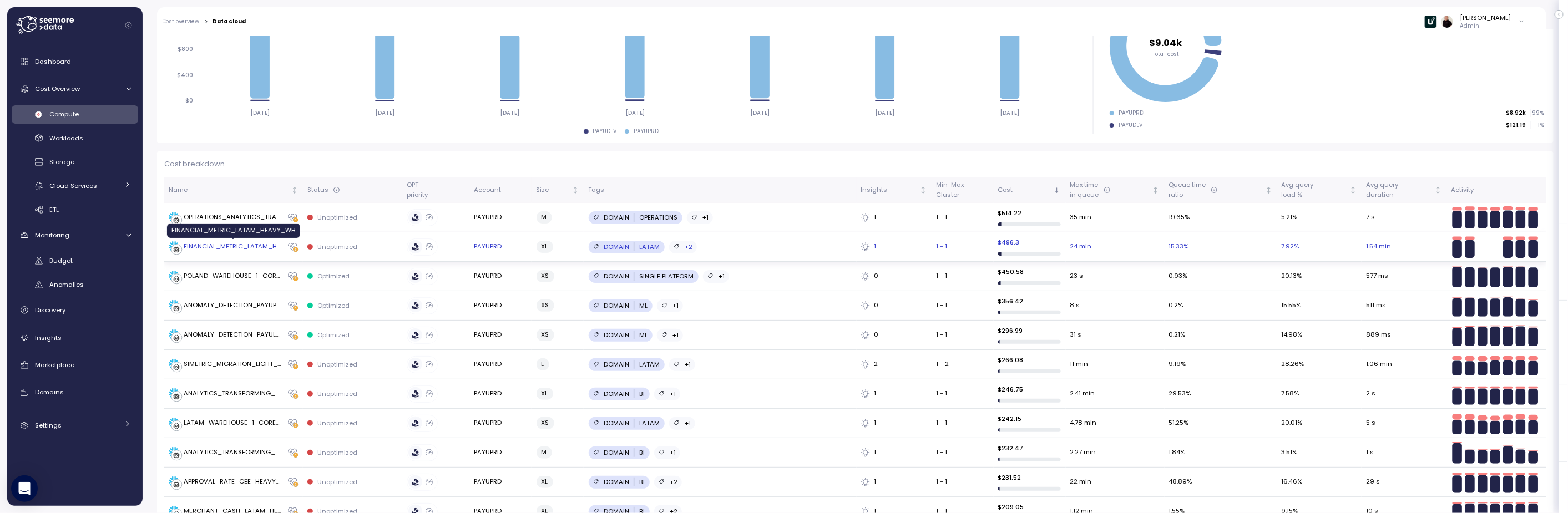
click at [233, 246] on div "FINANCIAL_METRIC_LATAM_HEAVY_WH" at bounding box center [233, 246] width 98 height 10
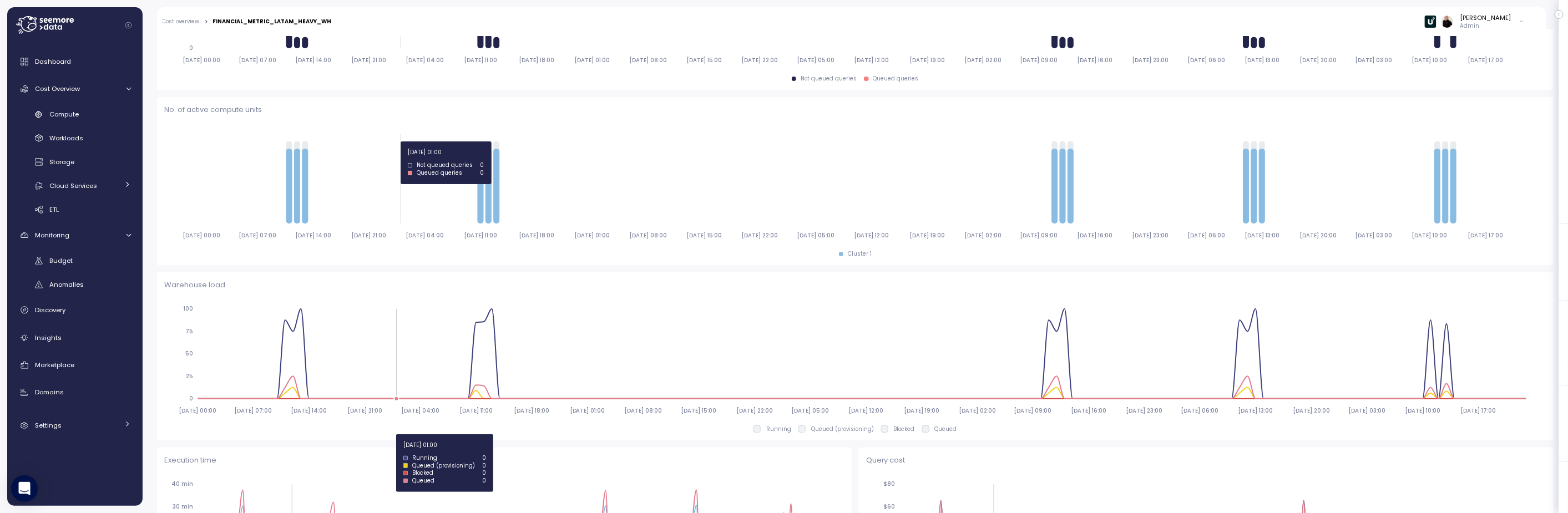
scroll to position [166, 0]
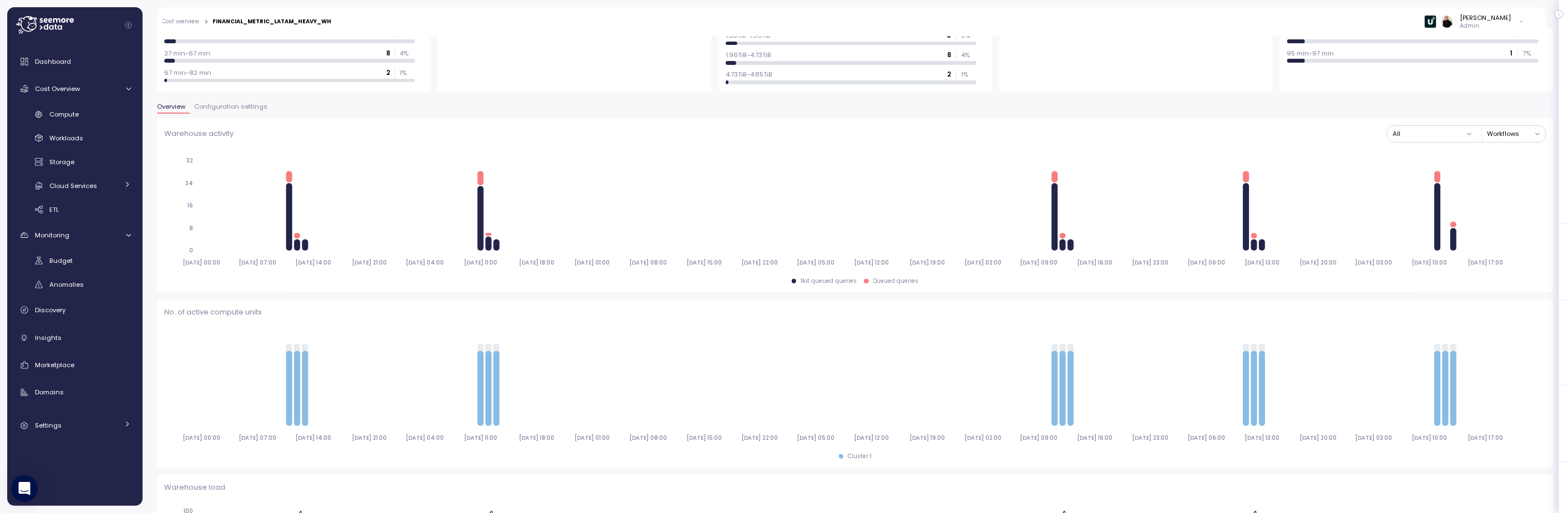
click at [231, 106] on span "Configuration settings" at bounding box center [231, 106] width 73 height 6
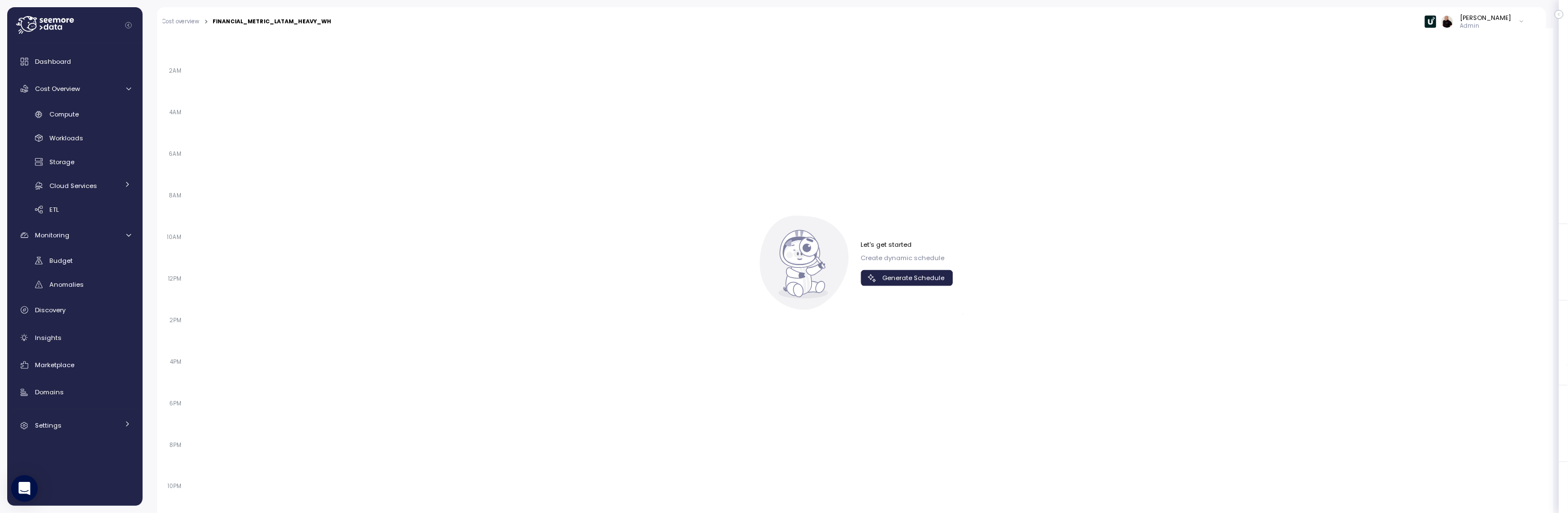
scroll to position [718, 0]
click at [911, 276] on span "Generate Schedule" at bounding box center [913, 277] width 62 height 15
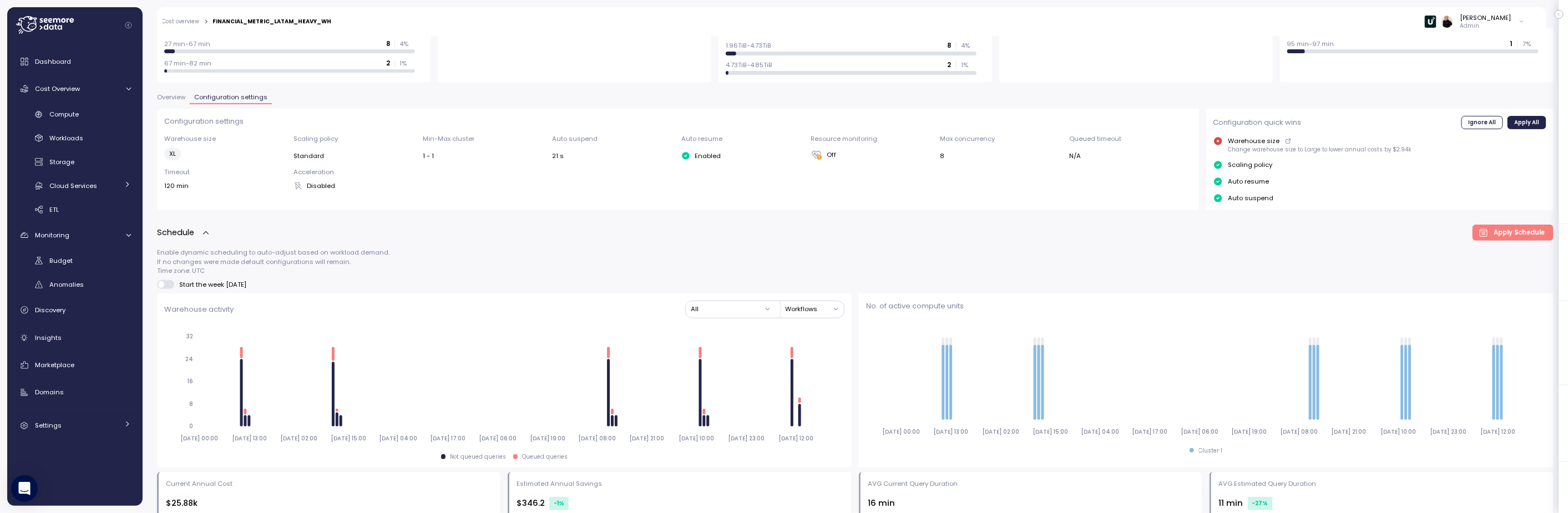
scroll to position [0, 0]
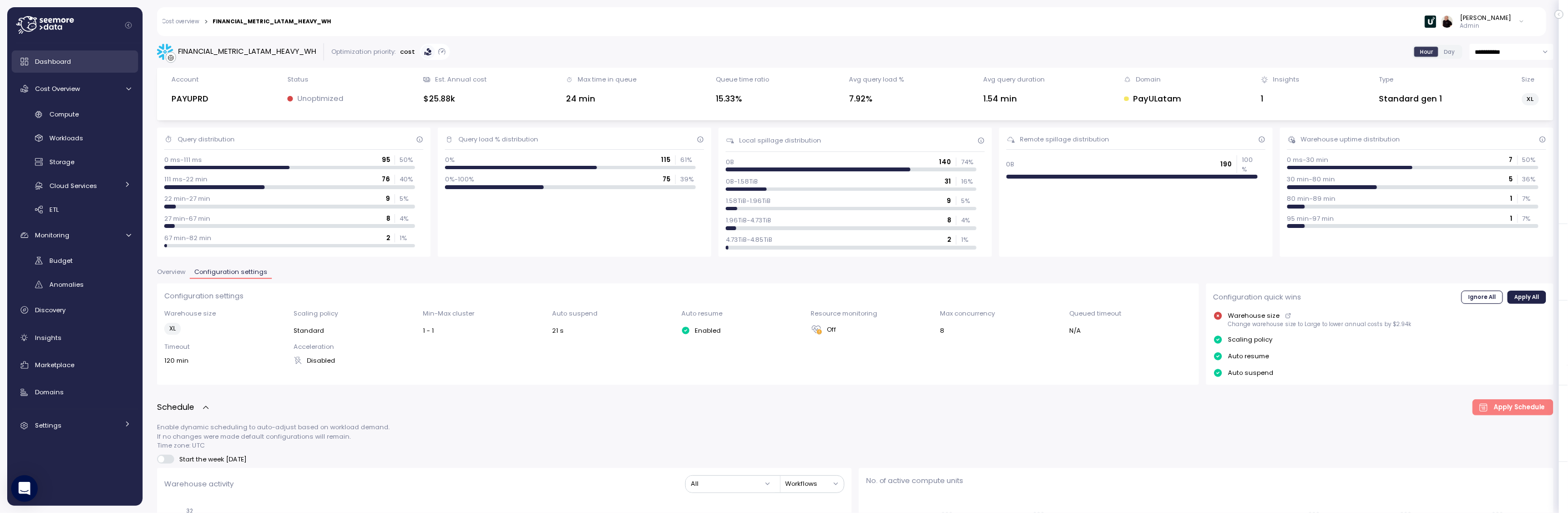
click at [51, 57] on span "Dashboard" at bounding box center [52, 61] width 36 height 9
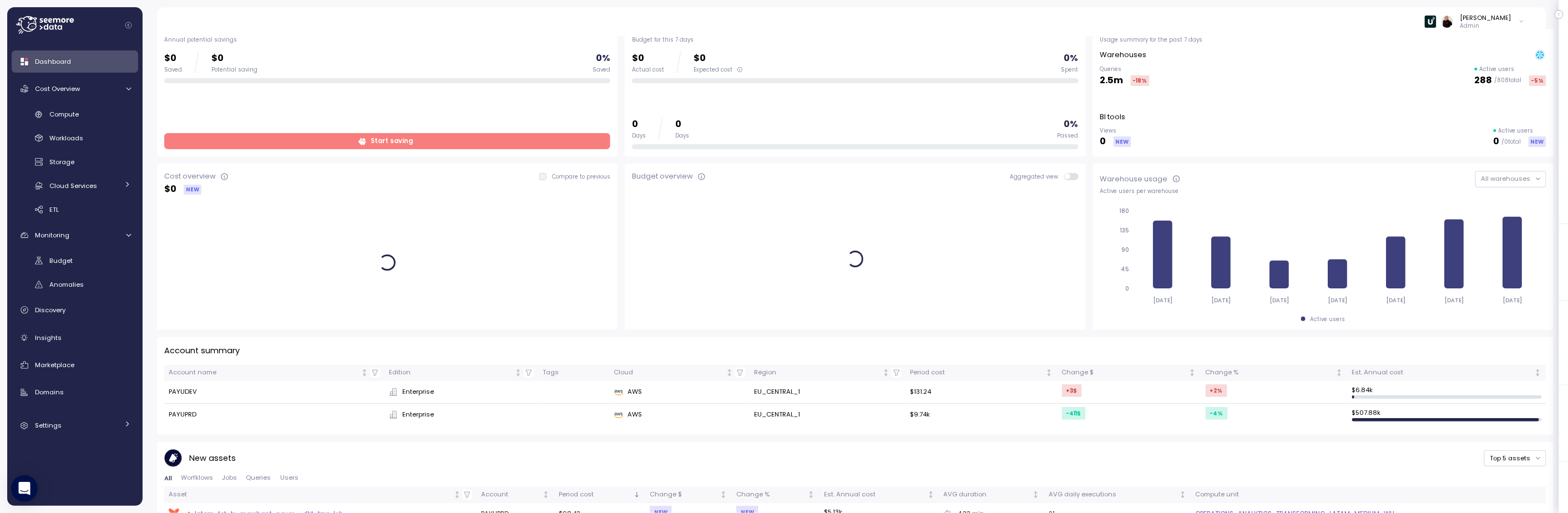
scroll to position [42, 0]
